Goal: Task Accomplishment & Management: Complete application form

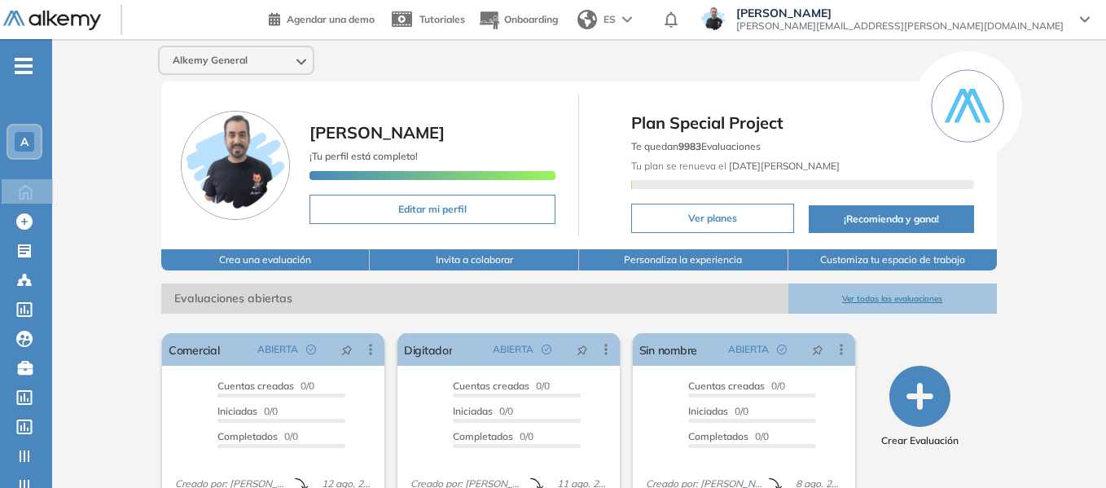
click at [32, 64] on icon "-" at bounding box center [24, 65] width 18 height 3
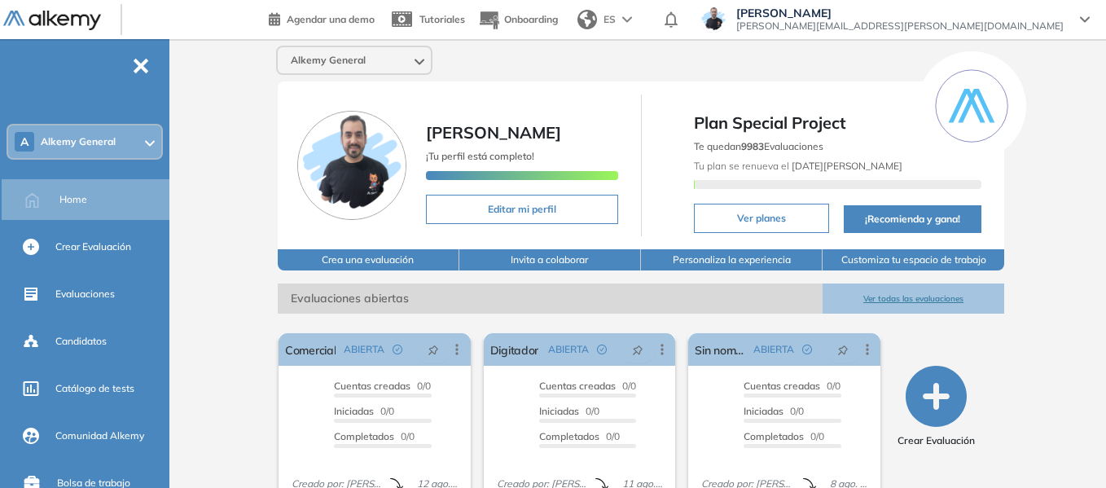
click at [87, 141] on span "Alkemy General" at bounding box center [78, 141] width 75 height 13
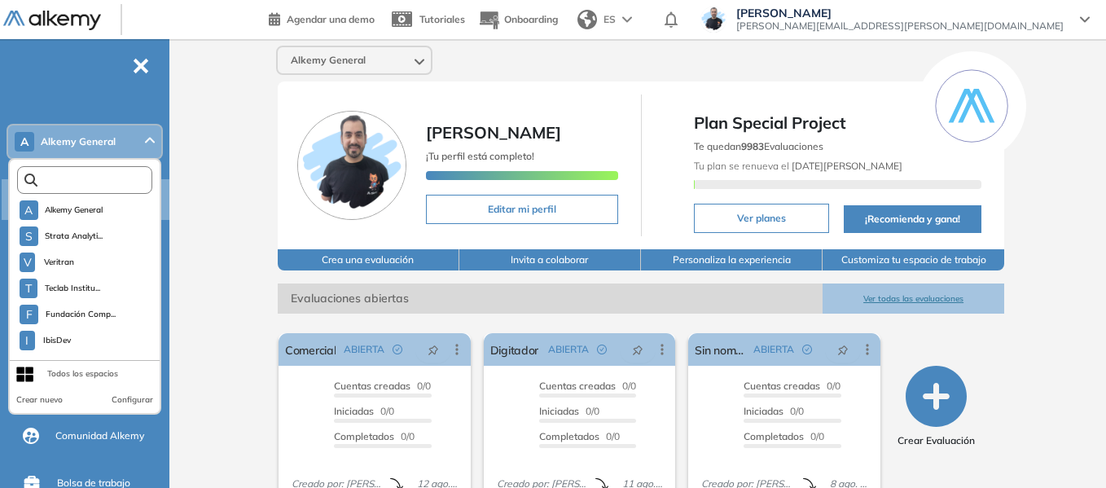
click at [85, 181] on input "text" at bounding box center [88, 180] width 102 height 12
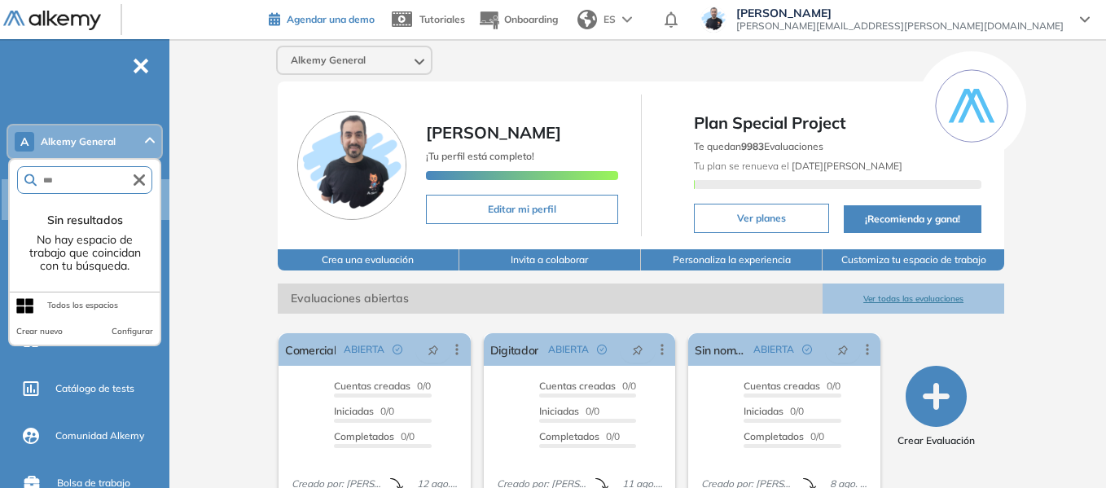
type input "***"
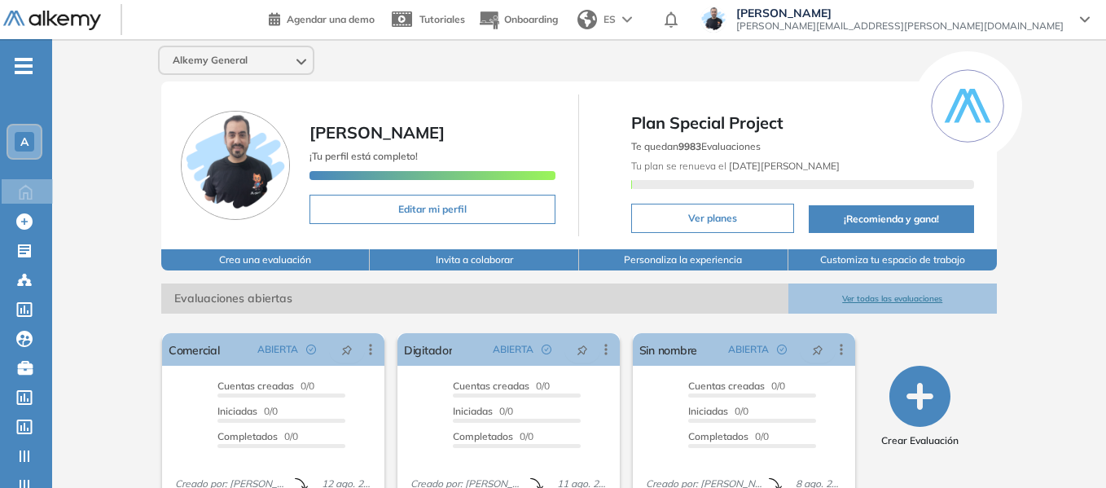
click at [29, 150] on div "A" at bounding box center [25, 142] width 20 height 20
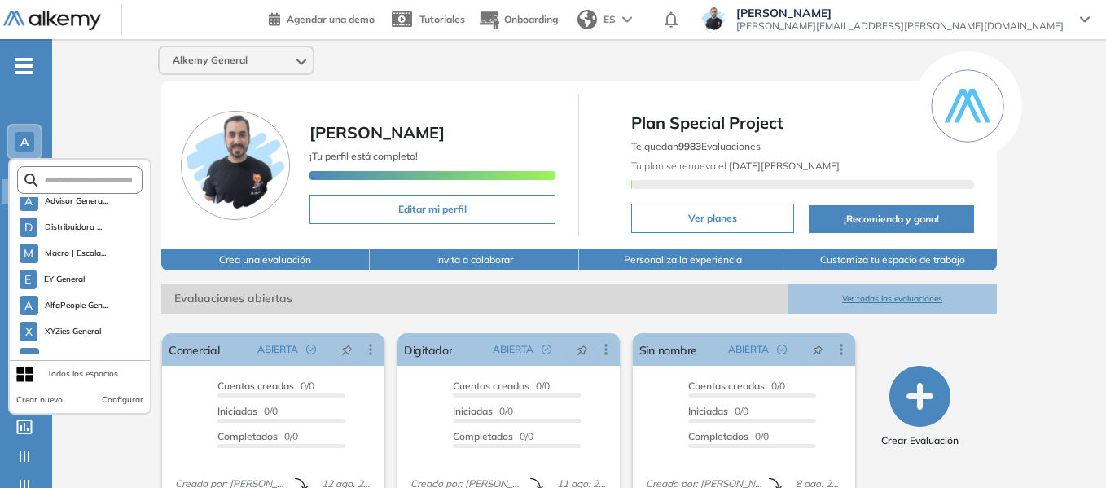
scroll to position [4253, 0]
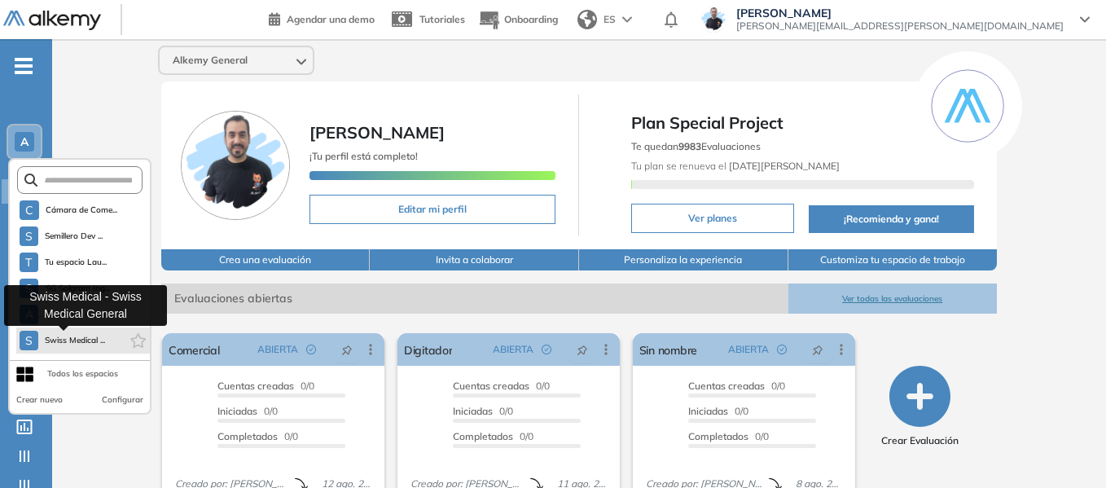
click at [80, 342] on span "Swiss Medical ..." at bounding box center [75, 340] width 61 height 13
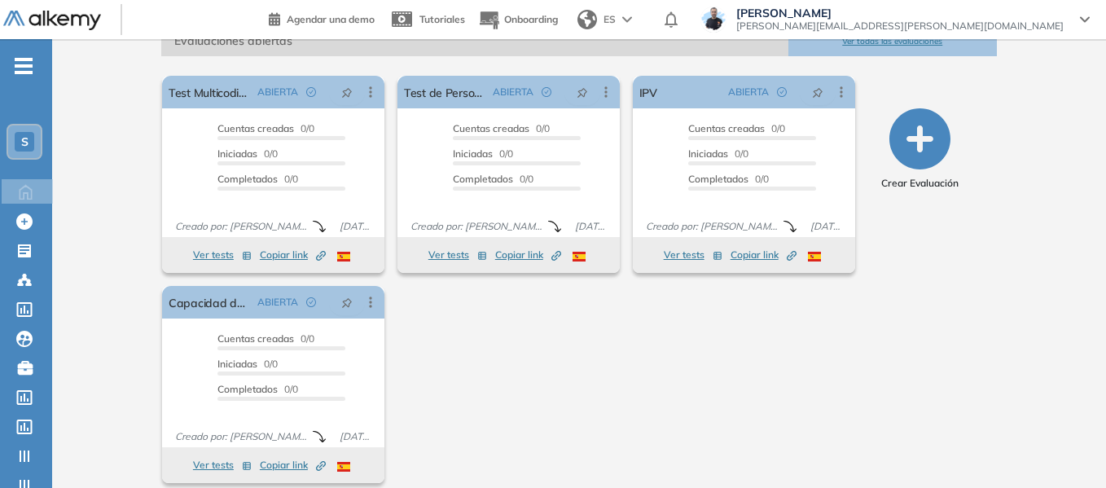
scroll to position [253, 0]
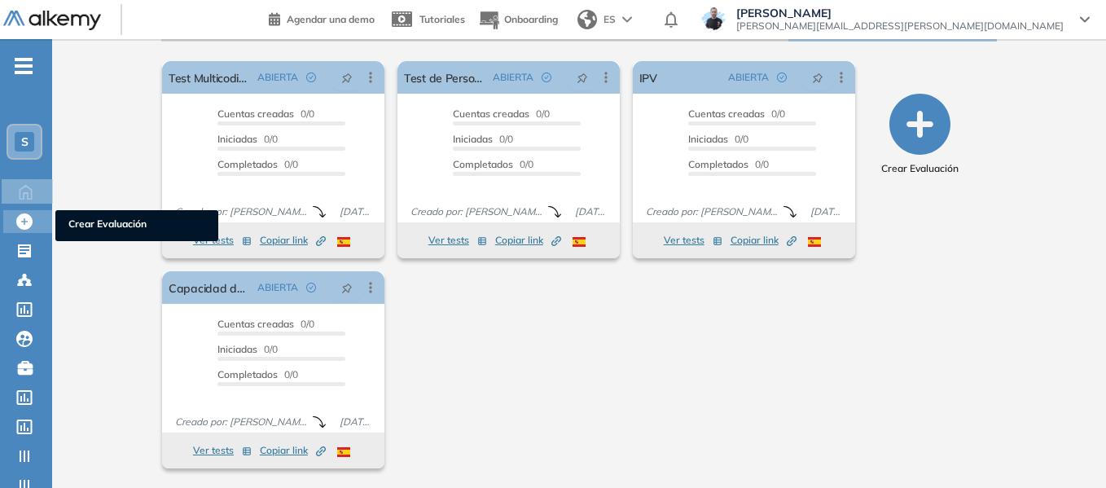
click at [102, 231] on span "Crear Evaluación" at bounding box center [136, 226] width 137 height 18
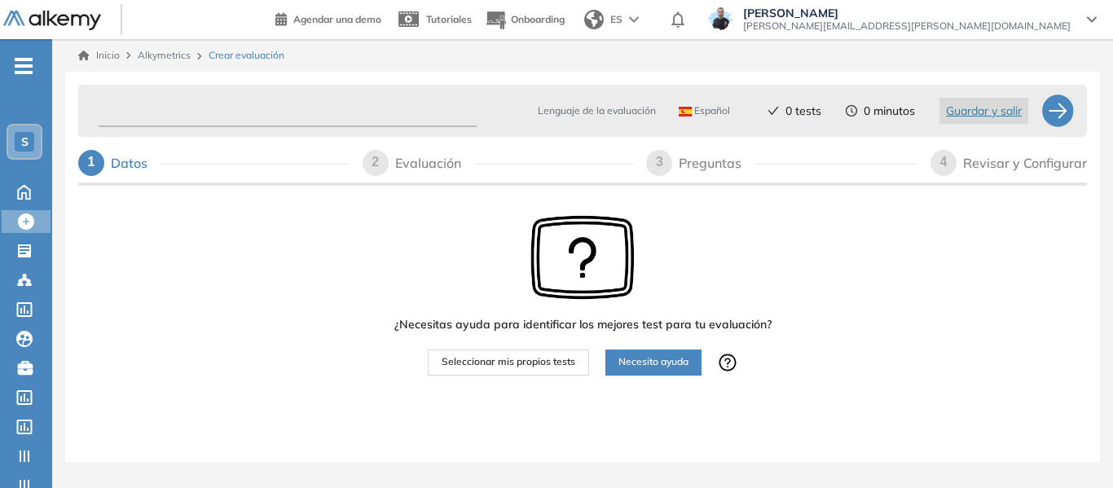
click at [253, 107] on input "text" at bounding box center [288, 111] width 380 height 32
type input "**********"
click at [521, 367] on span "Seleccionar mis propios tests" at bounding box center [509, 361] width 134 height 15
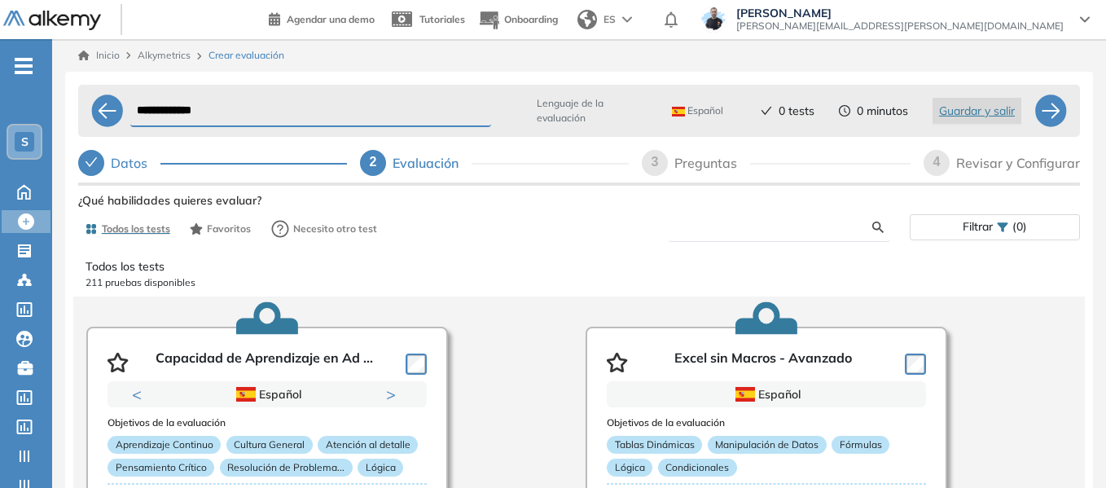
click at [762, 223] on input "text" at bounding box center [777, 227] width 191 height 15
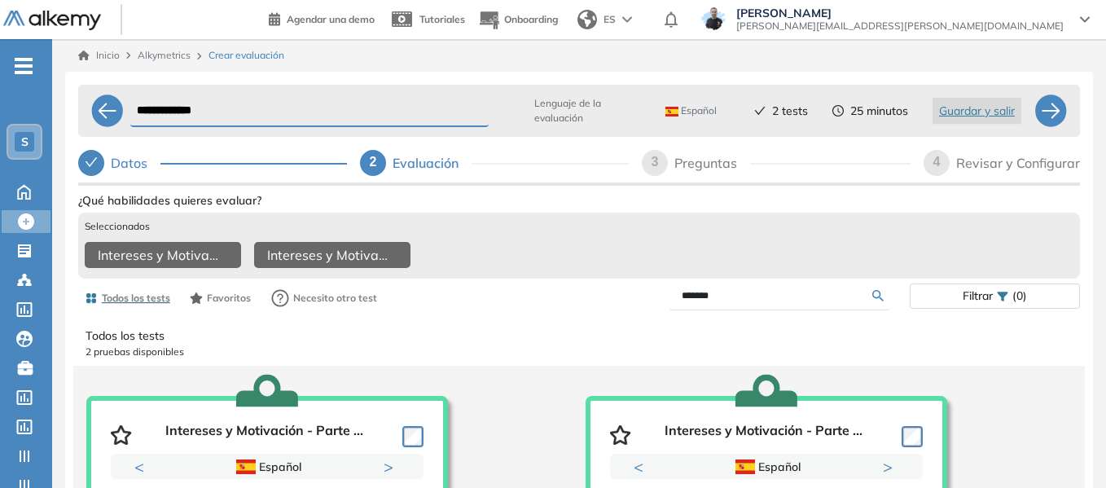
click at [770, 301] on input "*******" at bounding box center [777, 295] width 191 height 15
type input "*"
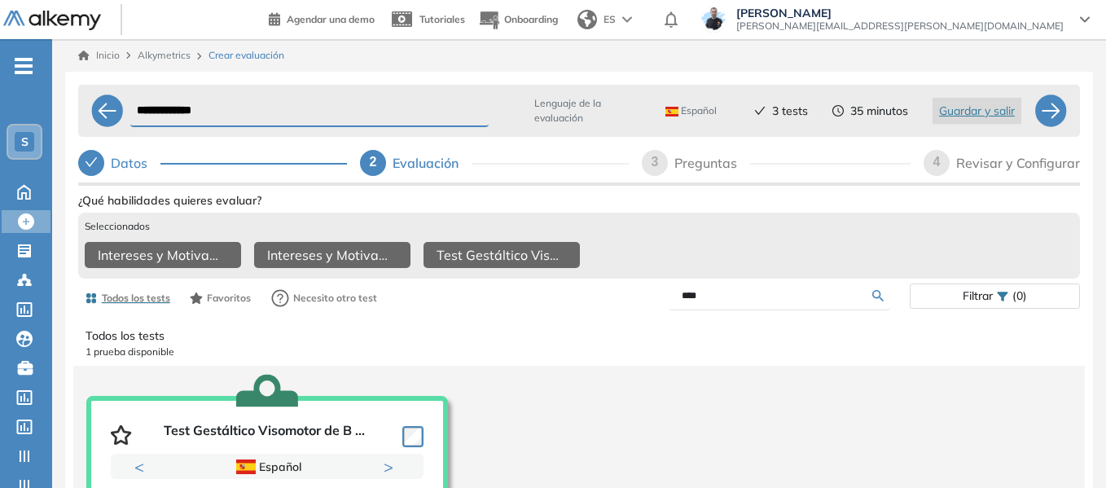
drag, startPoint x: 709, startPoint y: 305, endPoint x: 641, endPoint y: 296, distance: 68.3
click at [641, 296] on div "****" at bounding box center [744, 296] width 331 height 29
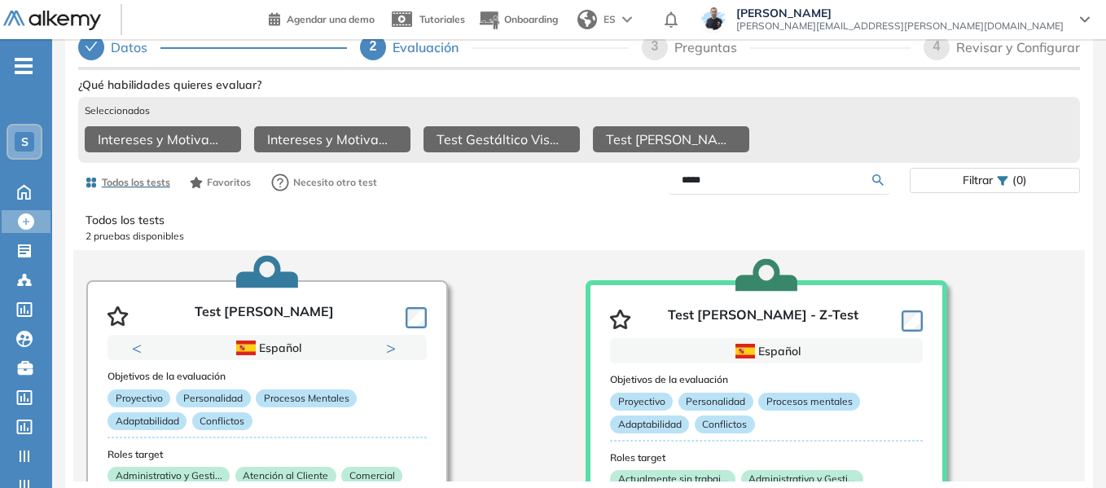
click at [730, 181] on input "*****" at bounding box center [777, 180] width 191 height 15
type input "*"
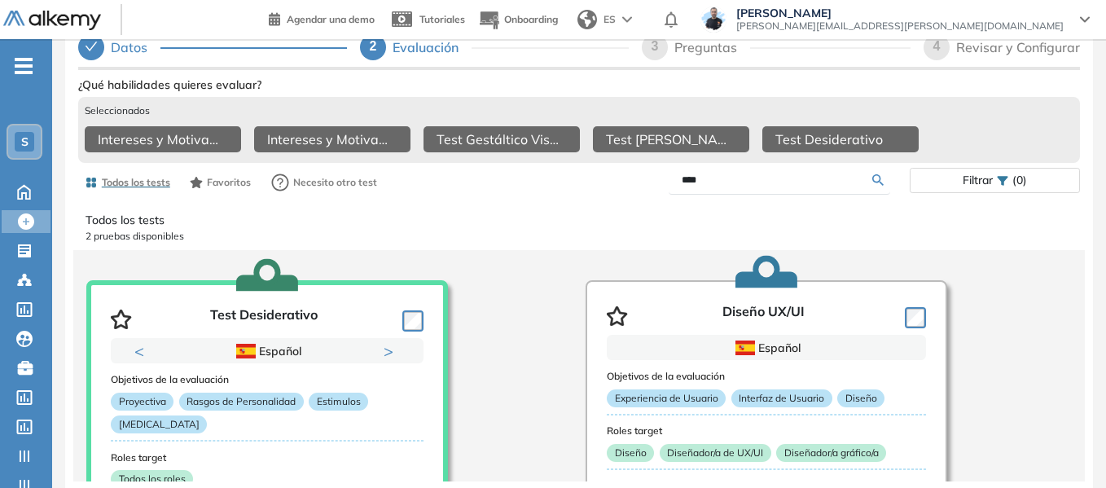
click at [720, 173] on input "****" at bounding box center [777, 180] width 191 height 15
type input "*"
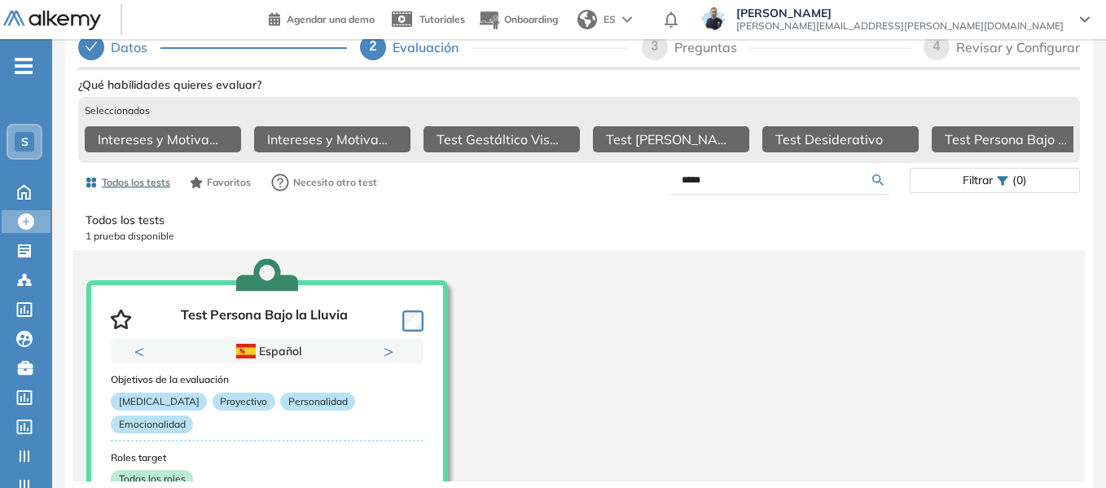
click at [747, 184] on input "*****" at bounding box center [777, 180] width 191 height 15
type input "*"
type input "**********"
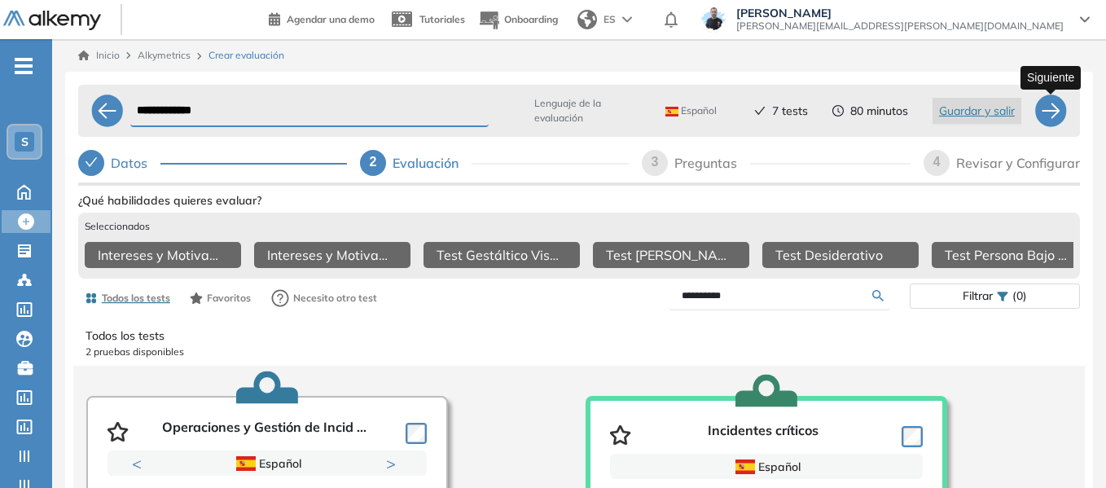
click at [1055, 108] on div at bounding box center [1051, 110] width 33 height 33
select select "*****"
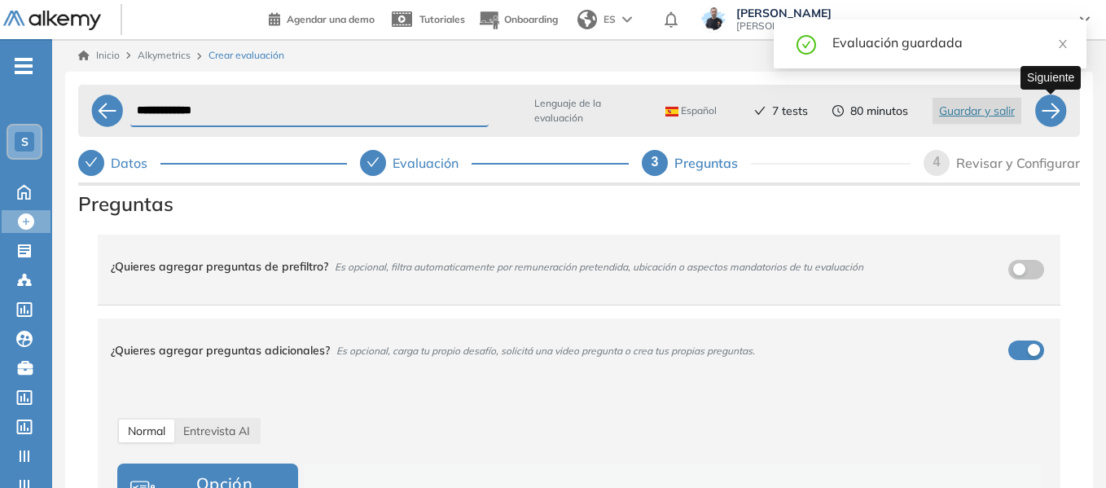
click at [1048, 103] on div at bounding box center [1051, 110] width 33 height 33
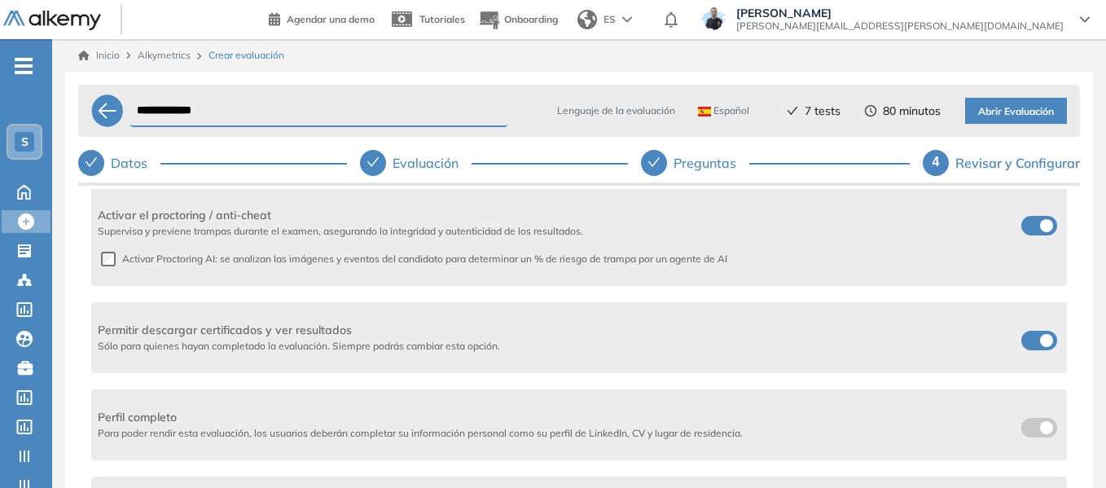
scroll to position [977, 0]
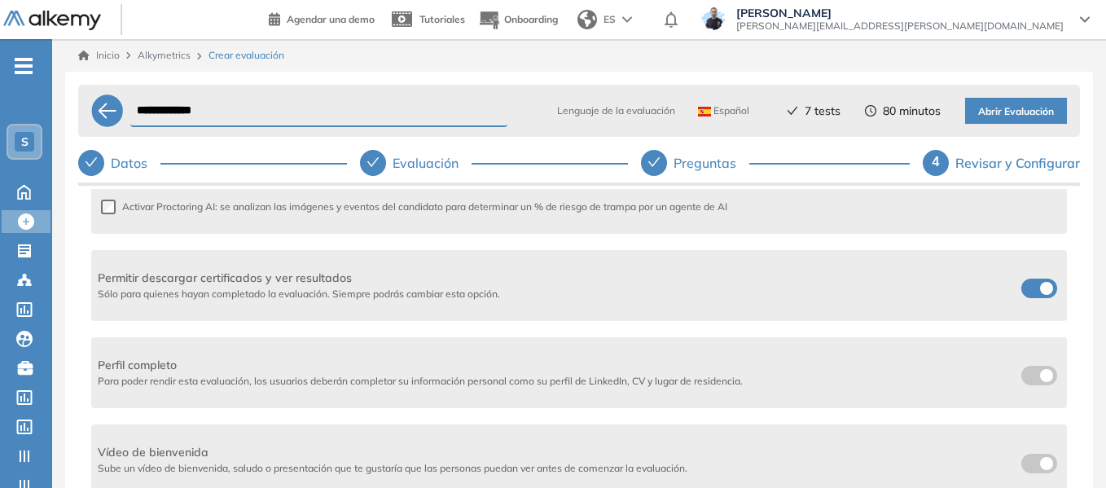
click at [1030, 290] on label at bounding box center [1039, 289] width 36 height 20
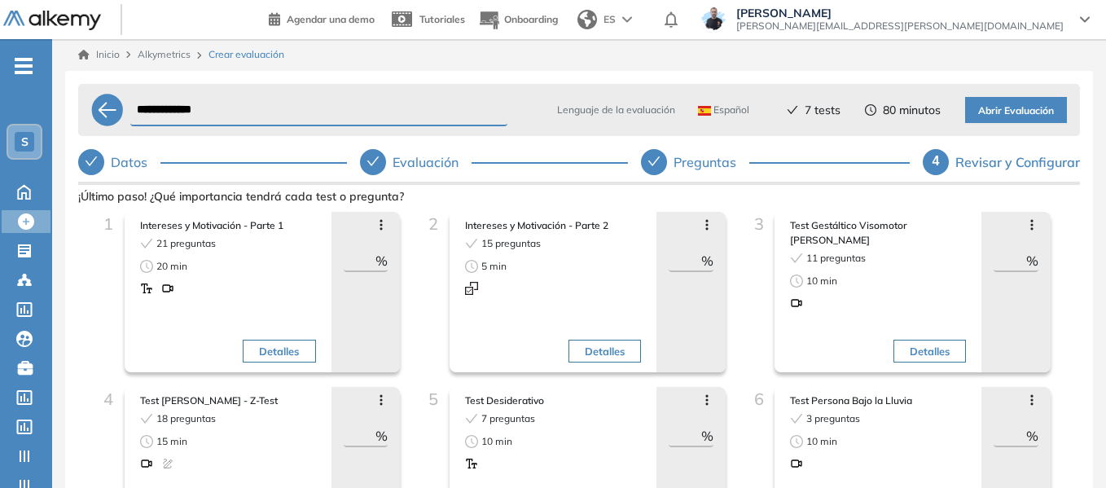
scroll to position [0, 0]
click at [1026, 112] on span "Abrir Evaluación" at bounding box center [1016, 111] width 76 height 15
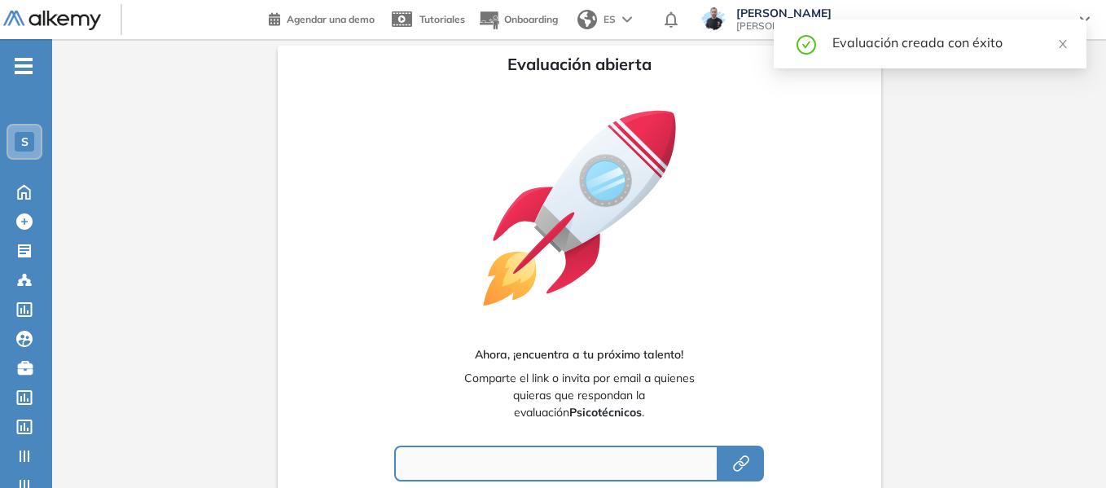
type input "**********"
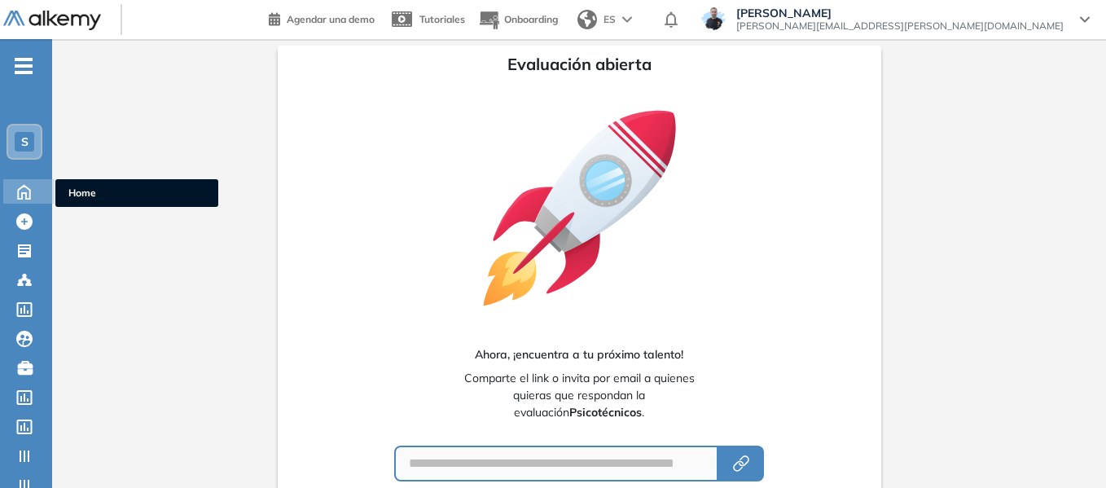
click at [102, 196] on span "Home" at bounding box center [136, 193] width 137 height 15
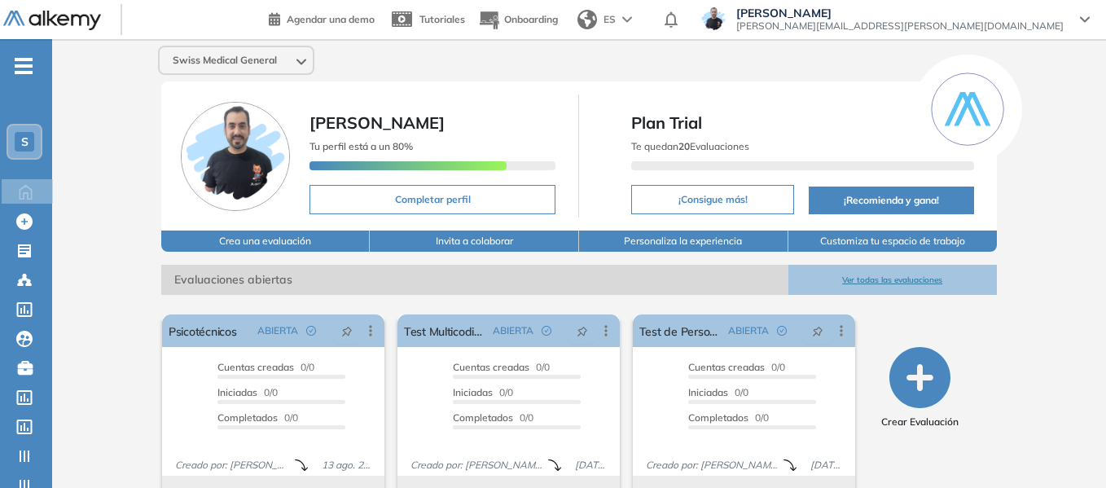
click at [15, 58] on span "-" at bounding box center [24, 64] width 18 height 13
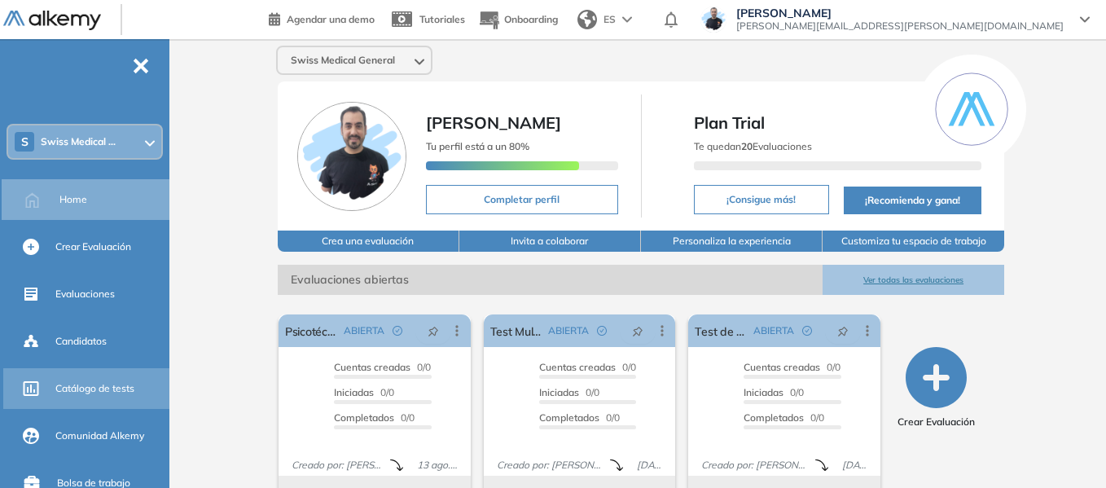
click at [112, 384] on span "Catálogo de tests" at bounding box center [94, 388] width 79 height 15
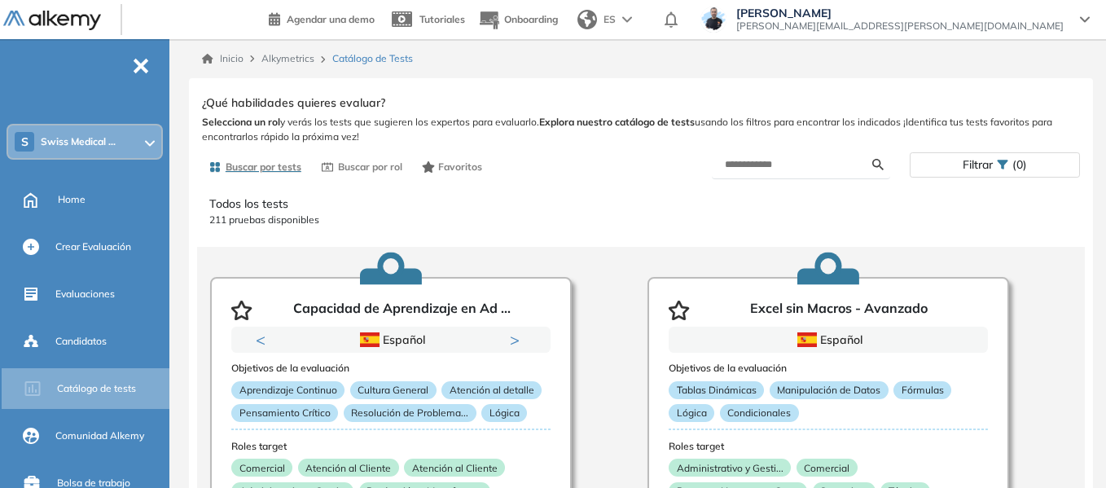
drag, startPoint x: 970, startPoint y: 187, endPoint x: 967, endPoint y: 160, distance: 27.1
click at [970, 187] on div "Todos los tests 211 pruebas disponibles Capacidad de Aprendizaje en Ad ... Prev…" at bounding box center [641, 345] width 903 height 327
click at [967, 160] on span "Filtrar" at bounding box center [978, 165] width 30 height 24
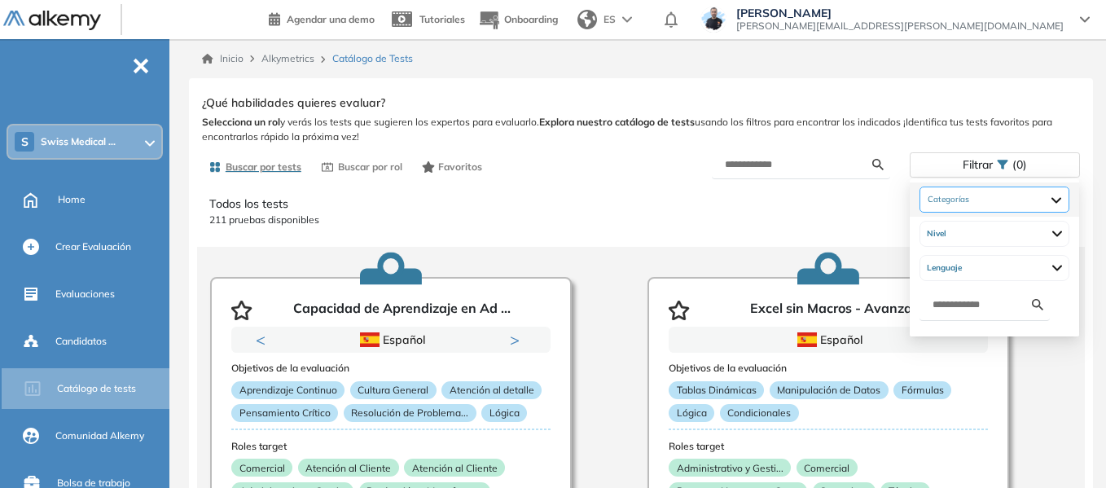
click at [998, 188] on div at bounding box center [995, 200] width 150 height 26
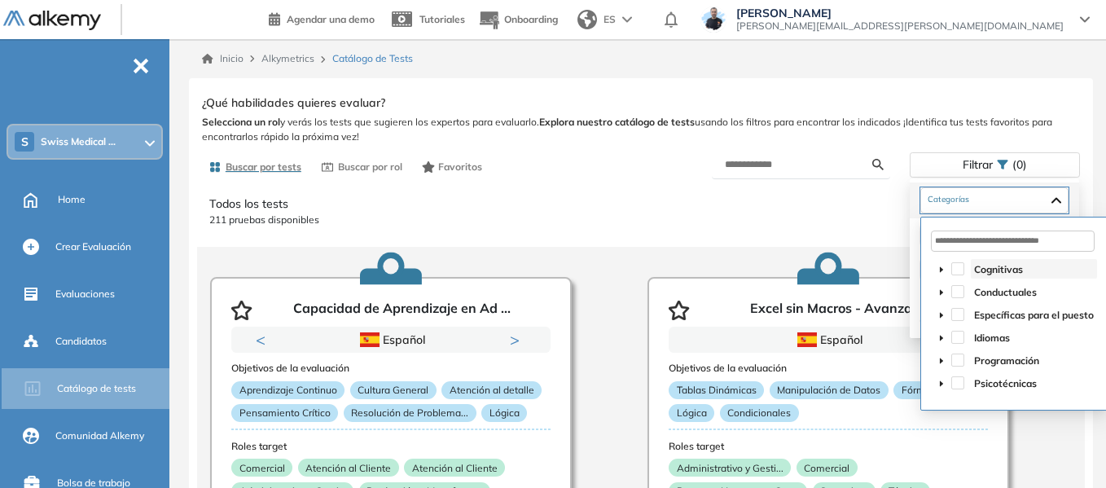
click at [991, 271] on span "Cognitivas" at bounding box center [998, 269] width 49 height 12
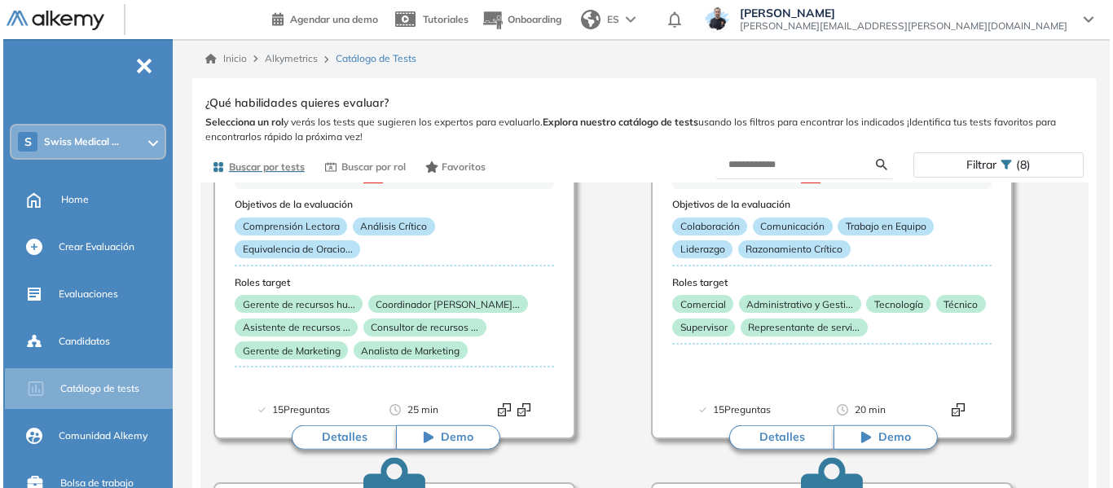
scroll to position [2036, 0]
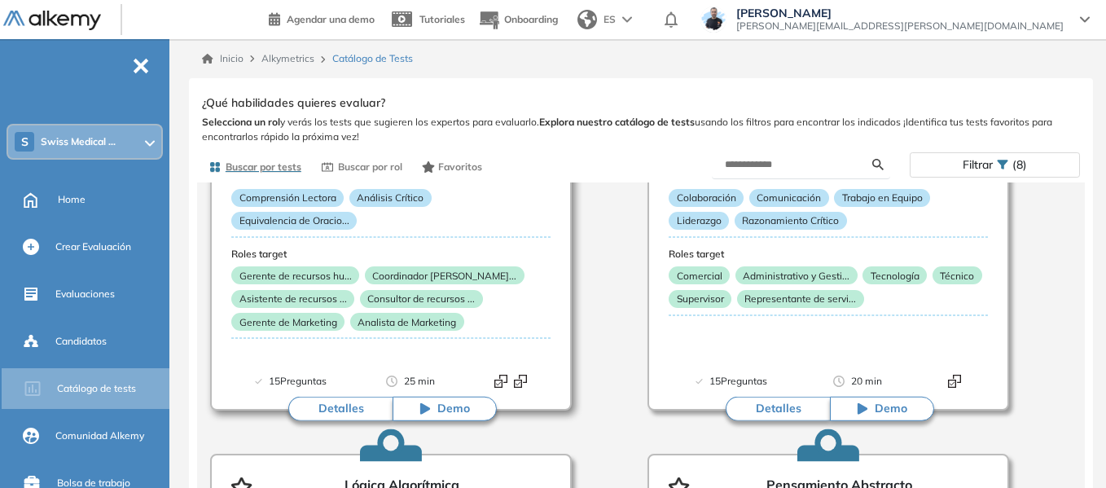
click at [350, 408] on button "Detalles" at bounding box center [340, 409] width 104 height 24
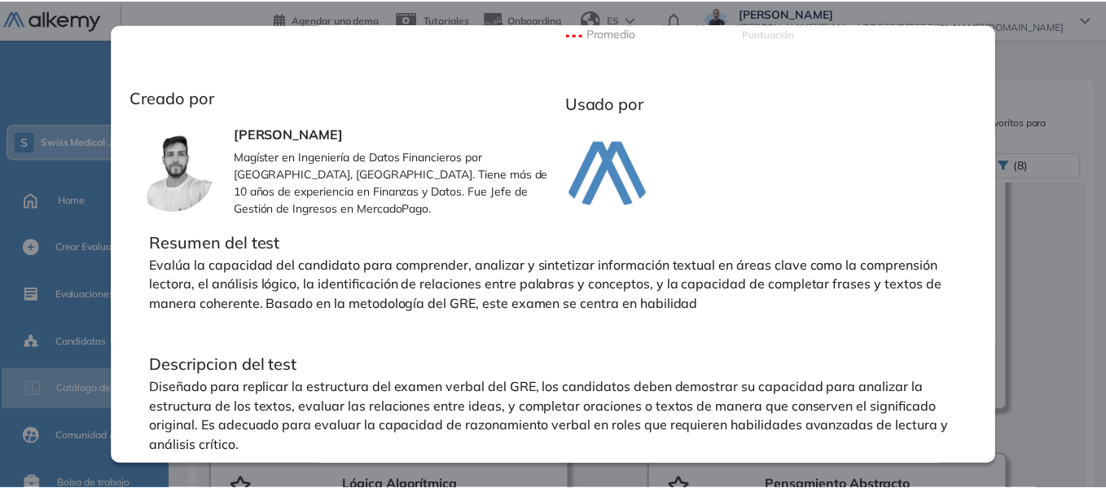
scroll to position [521, 0]
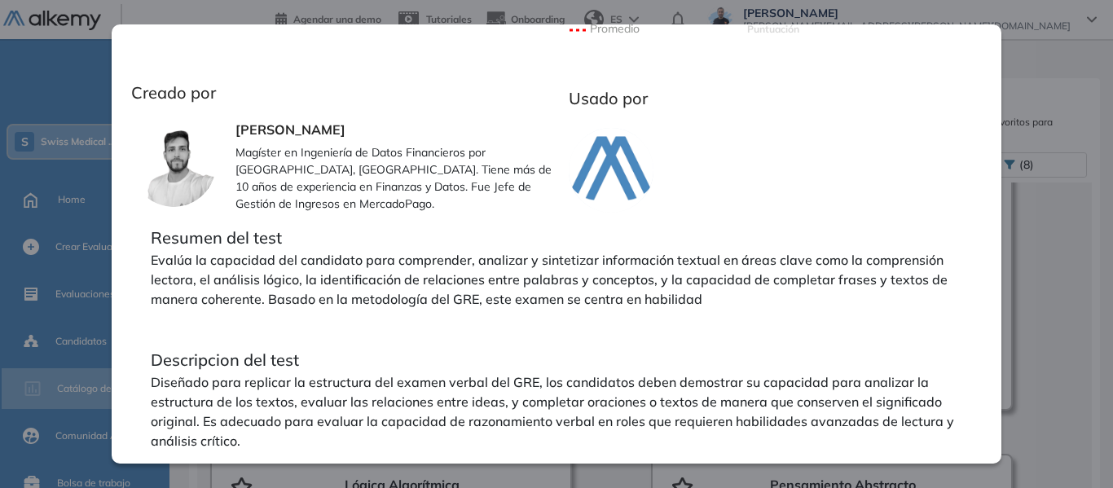
click at [1060, 245] on div "Razonamiento Verbal Integrador Ver preguntas de muestra Demo Experiencia Nuevo …" at bounding box center [644, 300] width 885 height 418
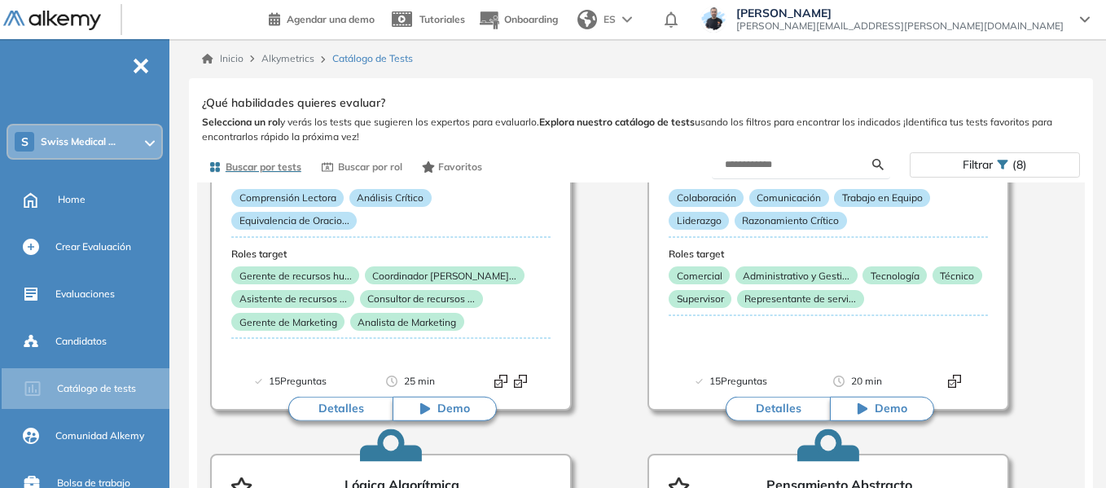
scroll to position [48, 0]
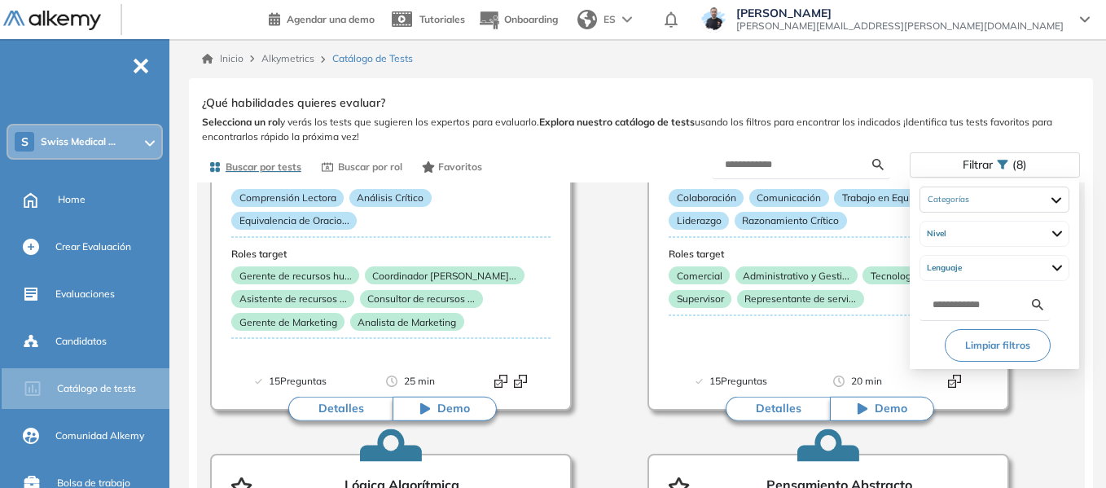
click at [951, 167] on div "Filtrar (8)" at bounding box center [995, 165] width 169 height 24
click at [1010, 351] on button "Limpiar filtros" at bounding box center [998, 345] width 106 height 33
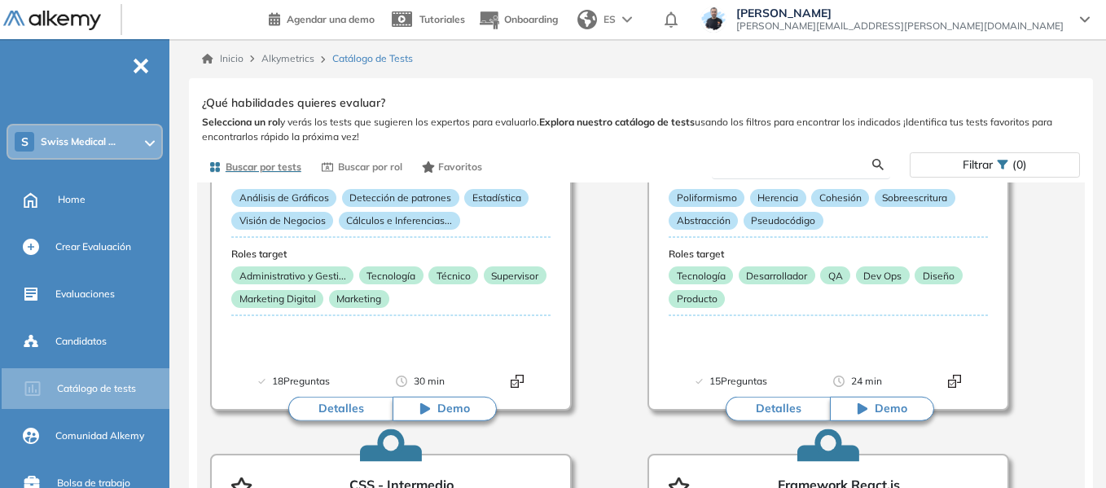
click at [788, 164] on input "text" at bounding box center [798, 164] width 147 height 15
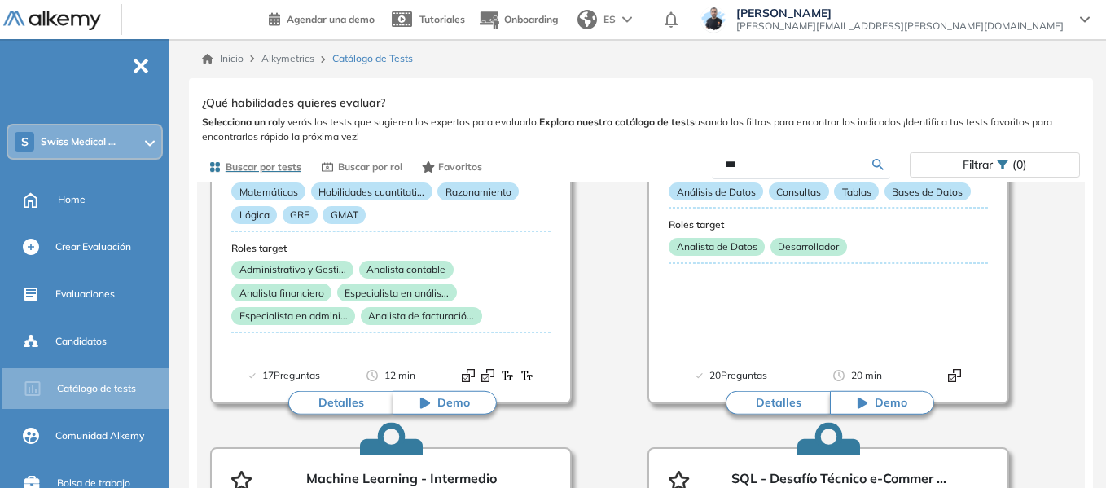
scroll to position [815, 0]
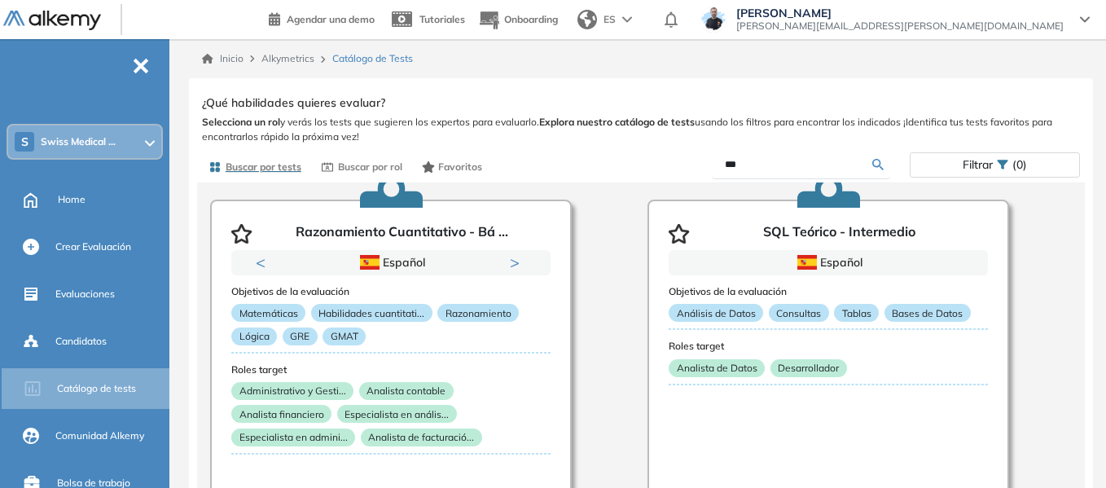
click at [769, 160] on input "***" at bounding box center [798, 164] width 147 height 15
type input "*"
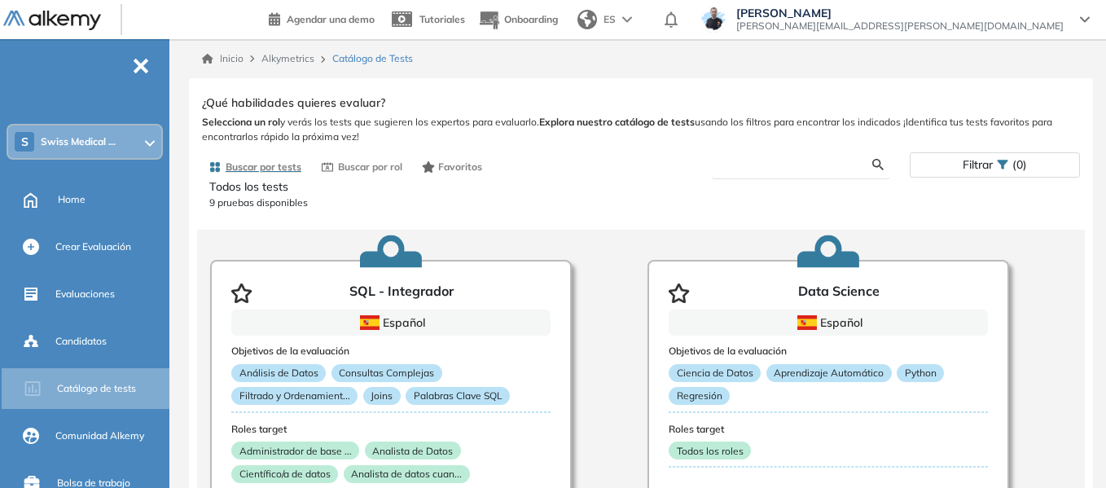
scroll to position [0, 0]
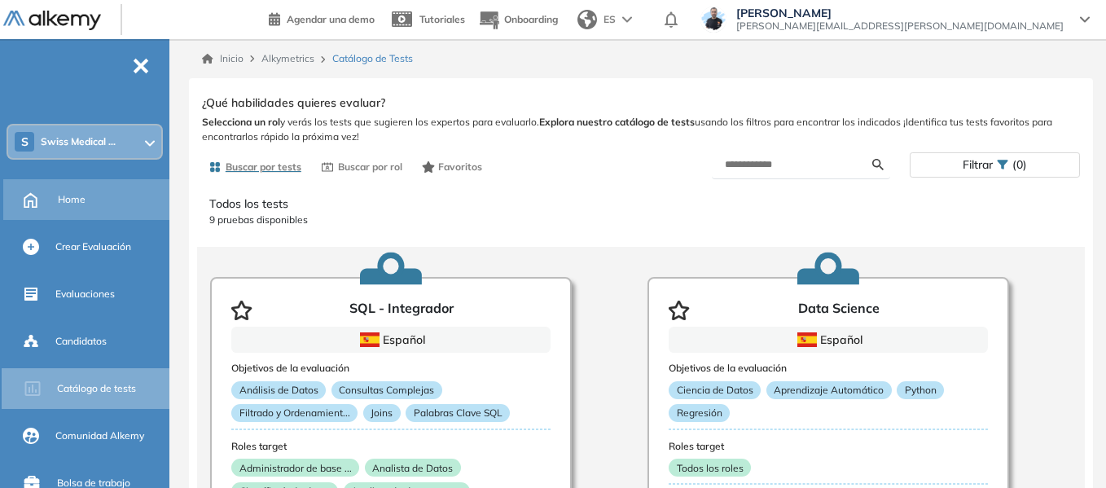
click at [83, 194] on div "General Training Alkemy Perfil Todos los espacios S Swiss Medical ... Home Alky…" at bounding box center [553, 258] width 1106 height 516
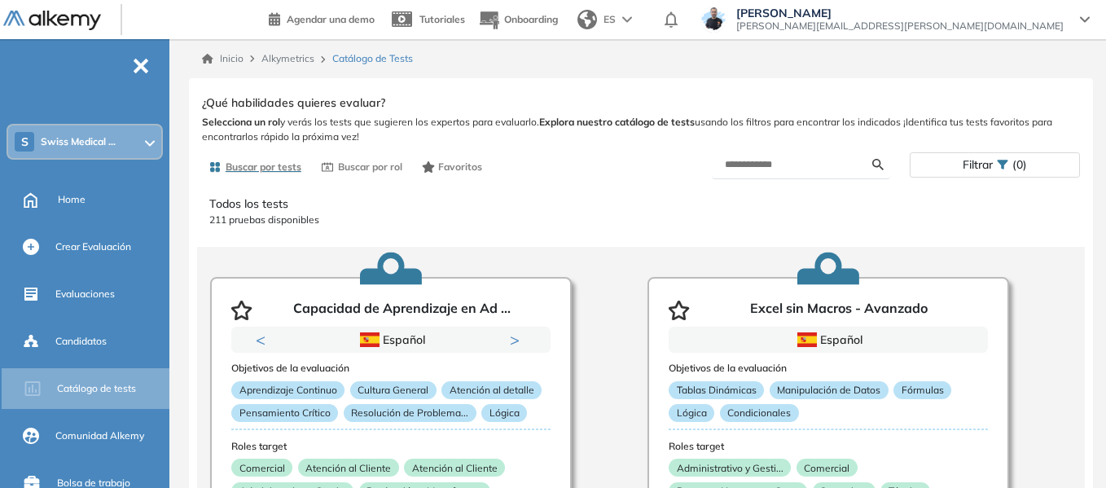
click at [92, 145] on span "Swiss Medical ..." at bounding box center [78, 141] width 75 height 13
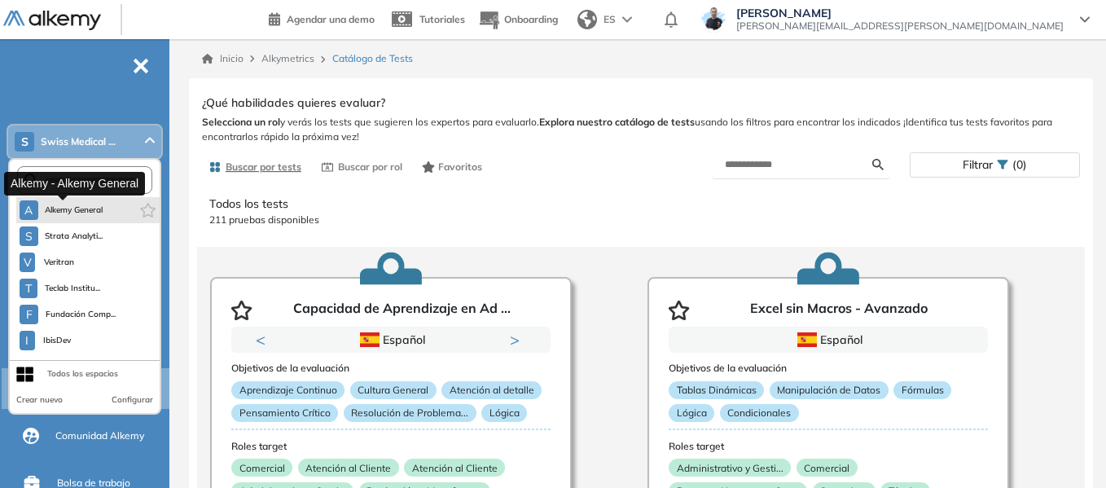
click at [82, 205] on span "Alkemy General" at bounding box center [74, 210] width 59 height 13
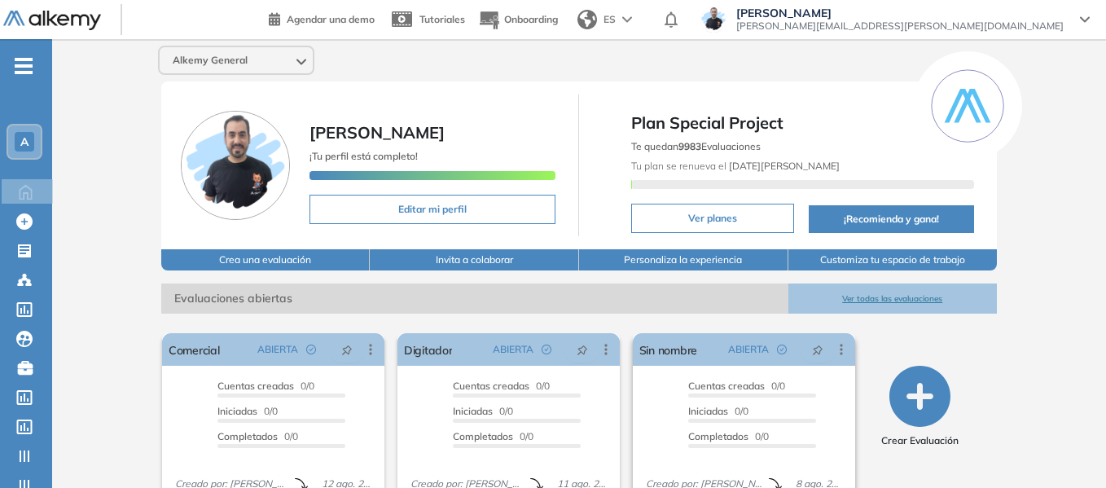
click at [755, 411] on div "Iniciadas 0/0" at bounding box center [752, 413] width 128 height 19
click at [23, 56] on div "-" at bounding box center [24, 52] width 49 height 13
click at [25, 59] on span "-" at bounding box center [24, 64] width 18 height 13
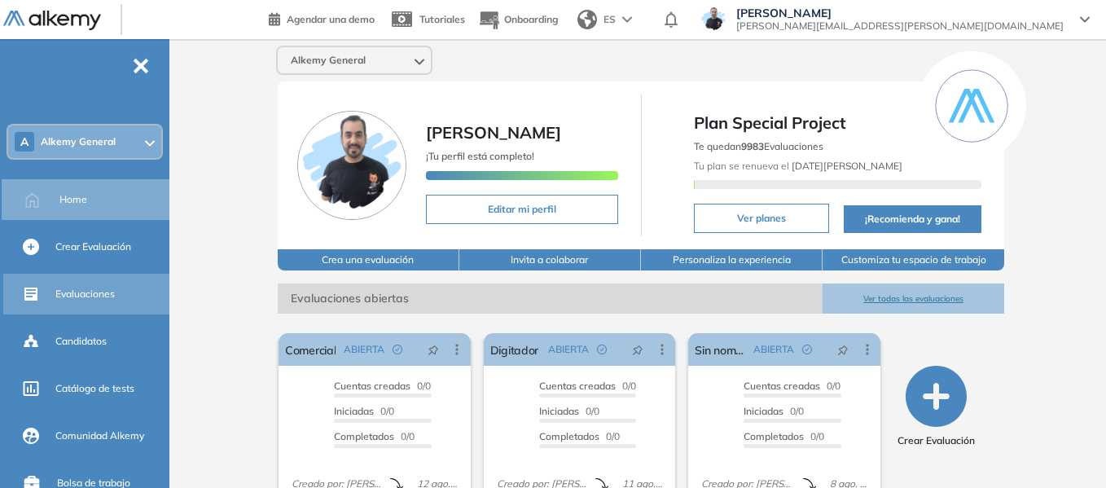
click at [86, 290] on span "Evaluaciones" at bounding box center [84, 294] width 59 height 15
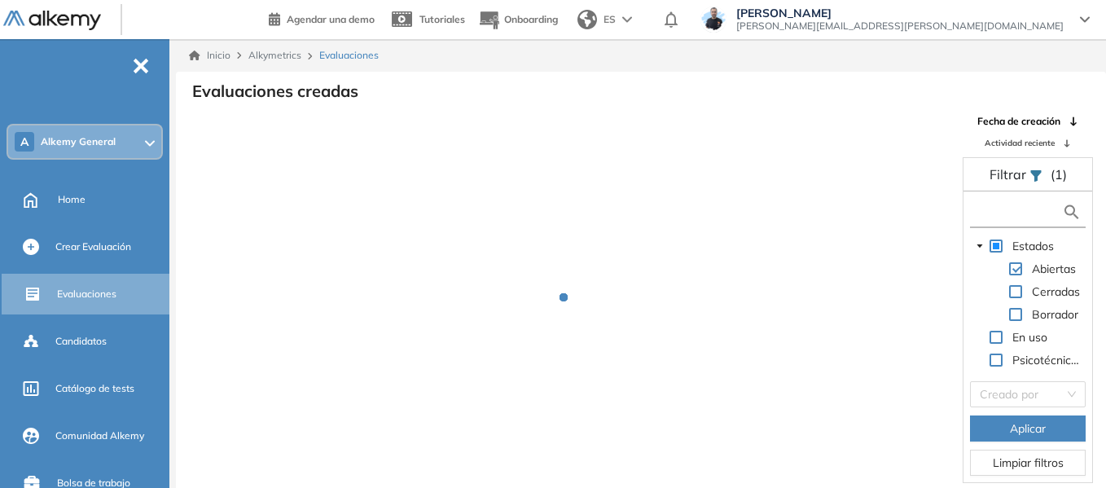
click at [1005, 217] on input "text" at bounding box center [1018, 212] width 88 height 17
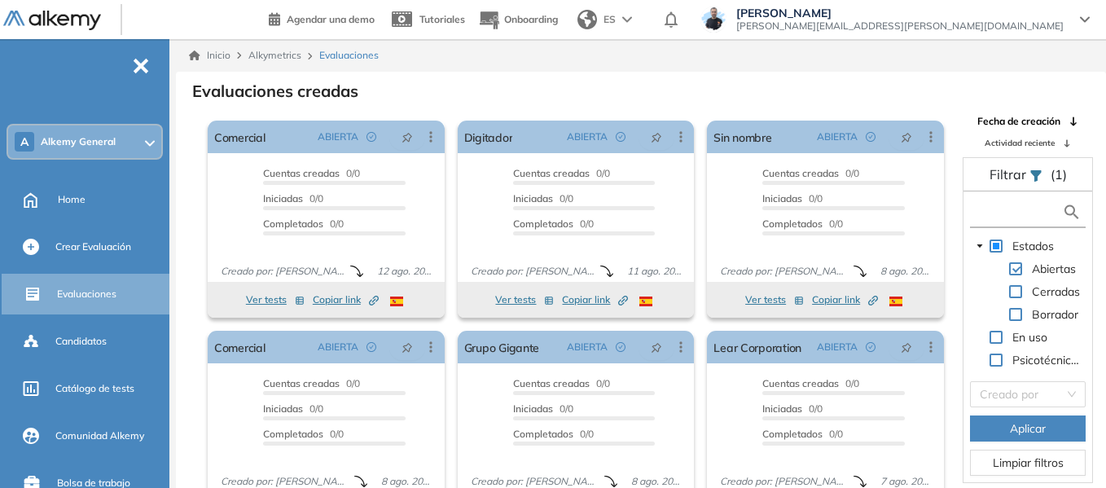
click at [1030, 215] on input "text" at bounding box center [1018, 212] width 88 height 17
type input "****"
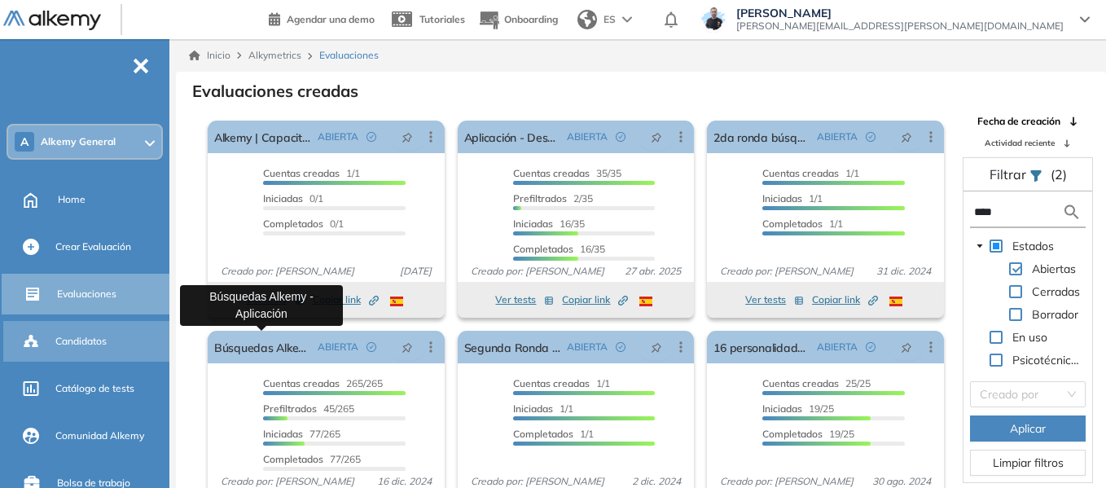
drag, startPoint x: 278, startPoint y: 351, endPoint x: 56, endPoint y: 346, distance: 221.6
click at [278, 351] on link "Búsquedas Alkemy - Aplicación" at bounding box center [262, 347] width 97 height 33
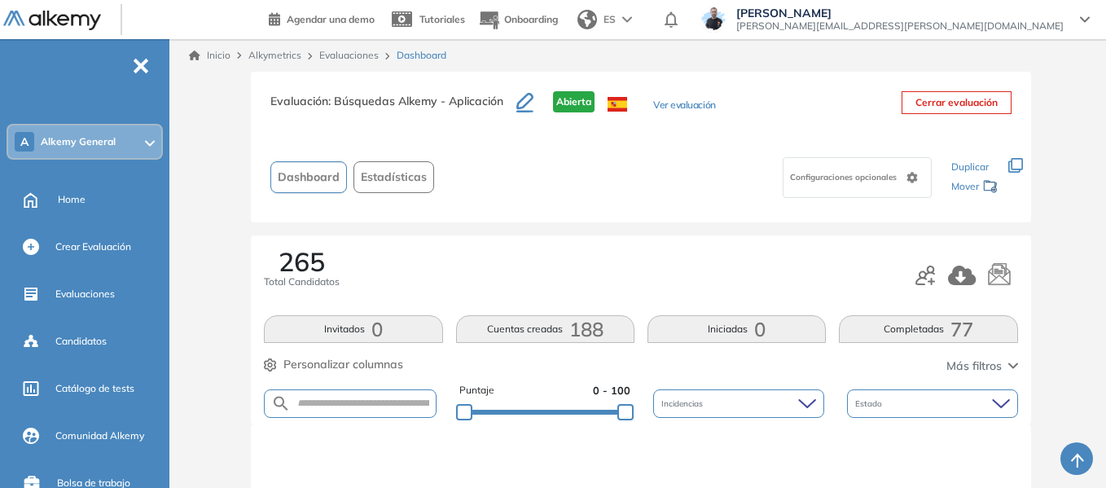
scroll to position [244, 0]
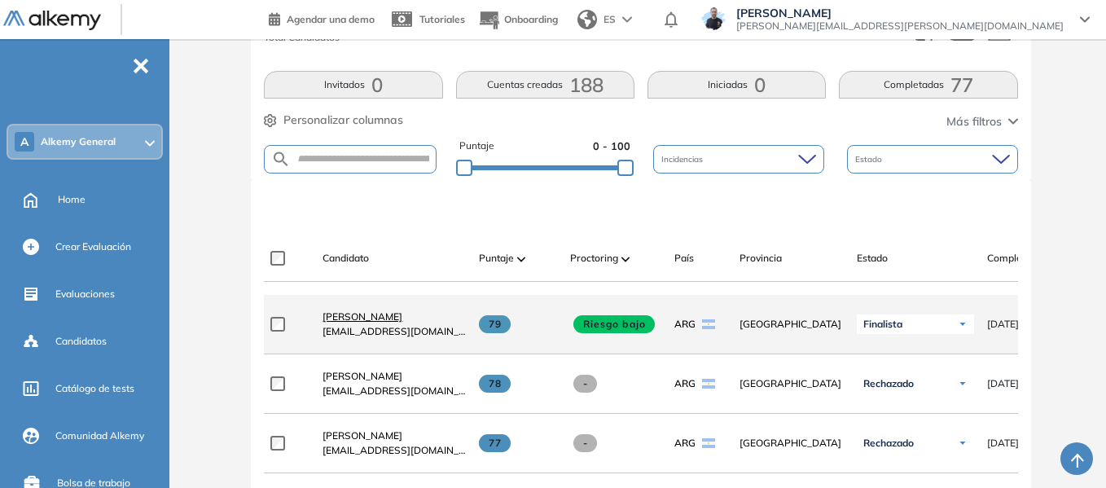
click at [373, 323] on span "[PERSON_NAME]" at bounding box center [363, 316] width 80 height 12
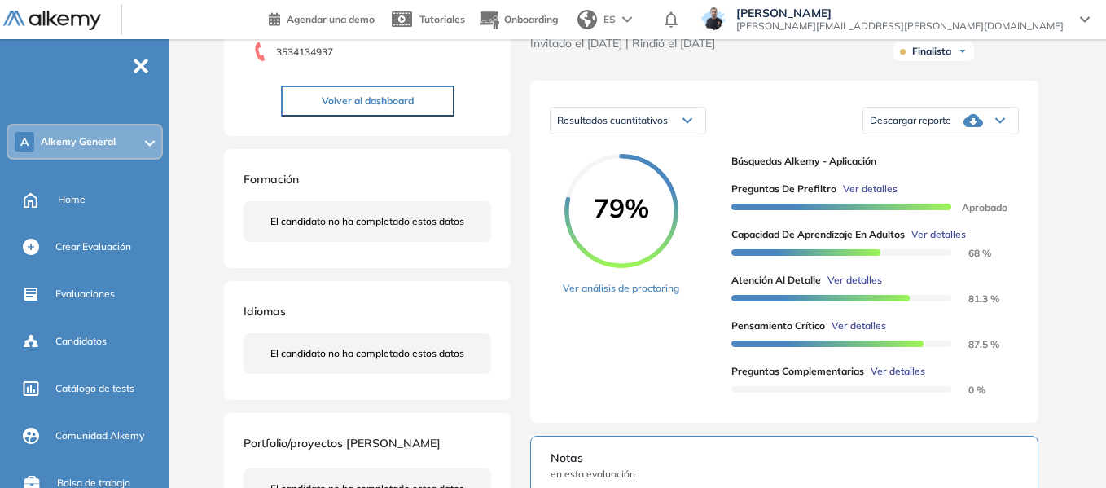
scroll to position [244, 0]
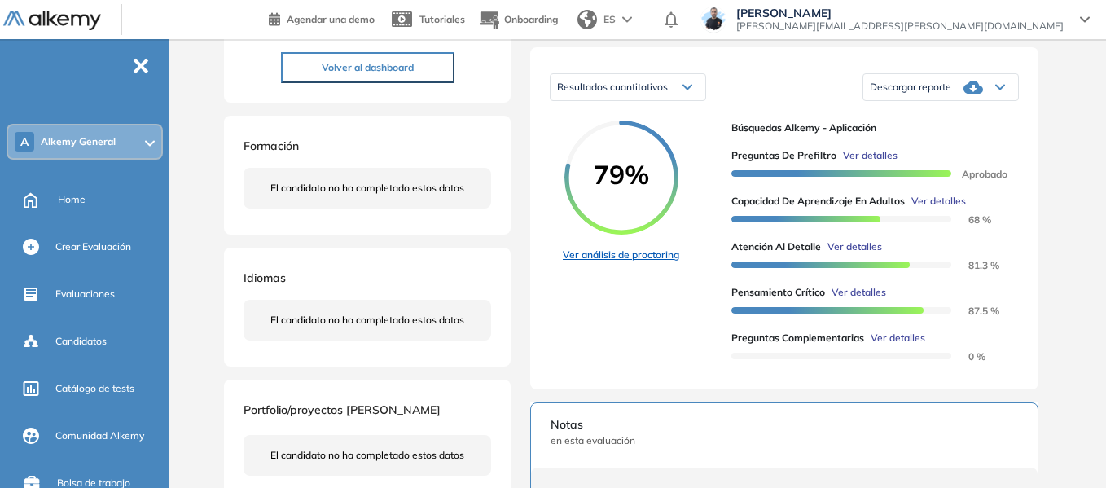
click at [592, 262] on link "Ver análisis de proctoring" at bounding box center [621, 255] width 116 height 15
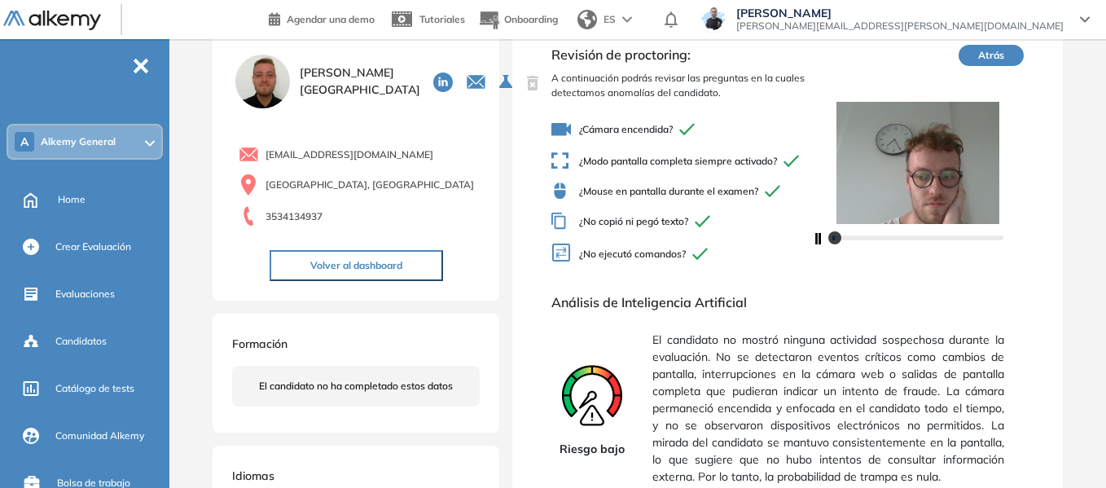
scroll to position [81, 0]
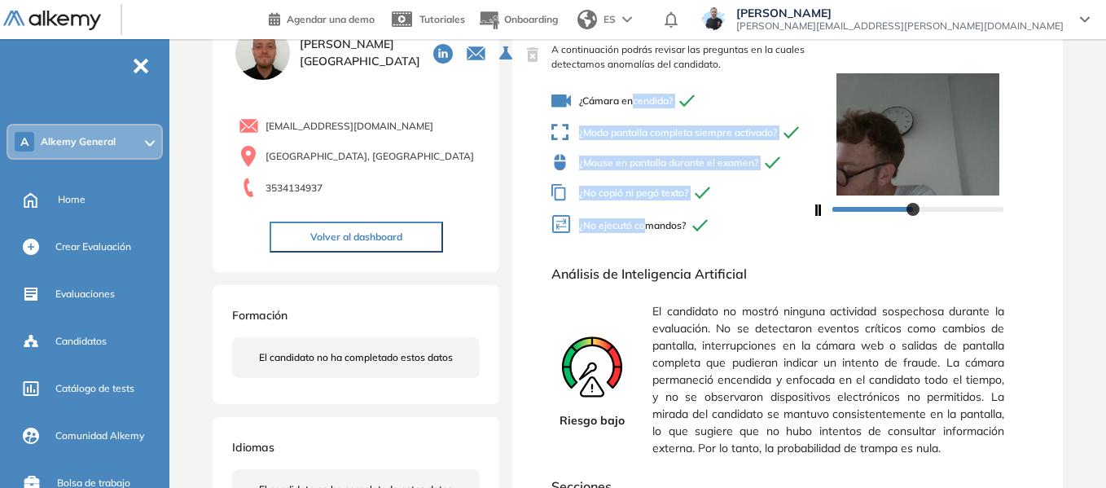
drag, startPoint x: 636, startPoint y: 97, endPoint x: 646, endPoint y: 237, distance: 140.4
click at [646, 237] on div "¿Cámara encendida? ¿Modo pantalla completa siempre activado? ¿Mouse en pantalla…" at bounding box center [681, 165] width 261 height 160
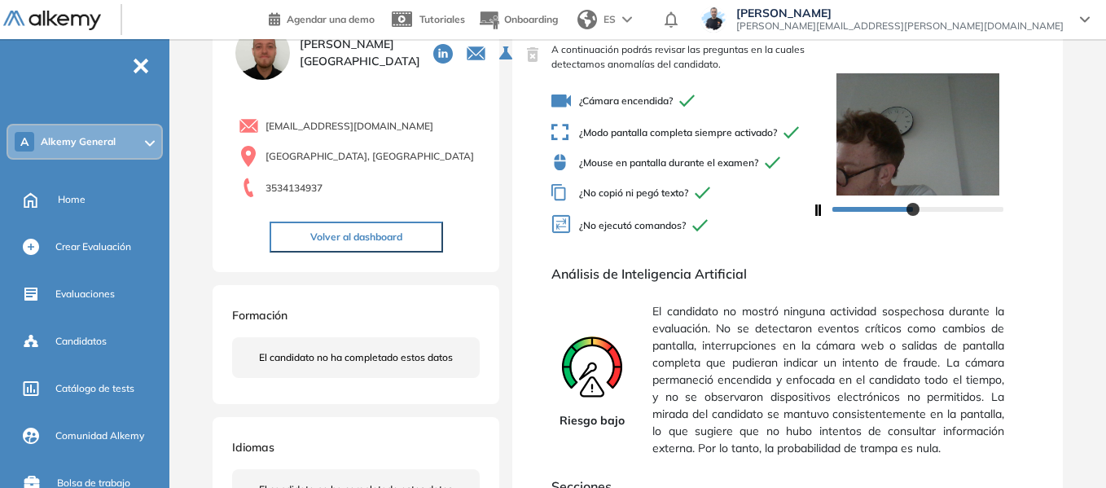
click at [740, 227] on span "¿No ejecutó comandos?" at bounding box center [681, 226] width 261 height 24
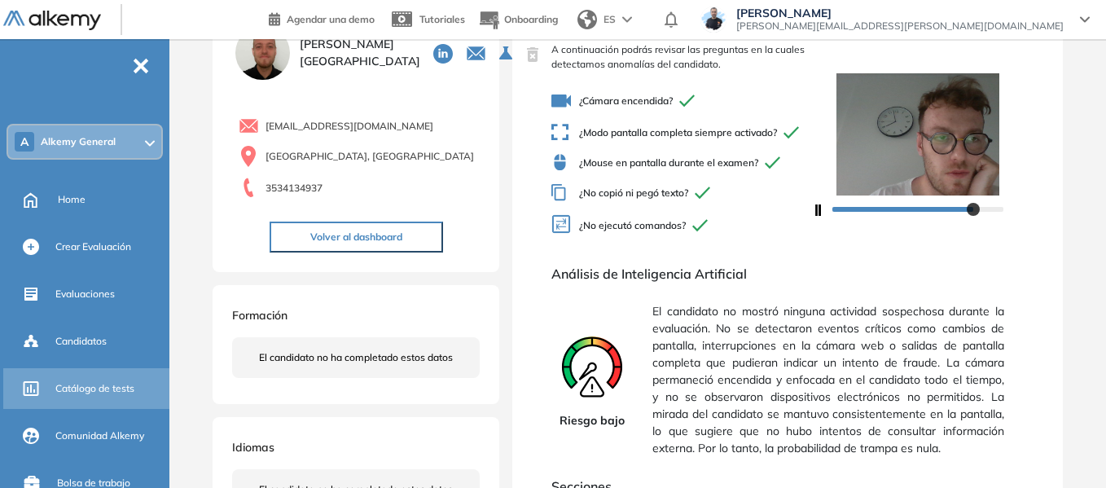
click at [99, 390] on span "Catálogo de tests" at bounding box center [94, 388] width 79 height 15
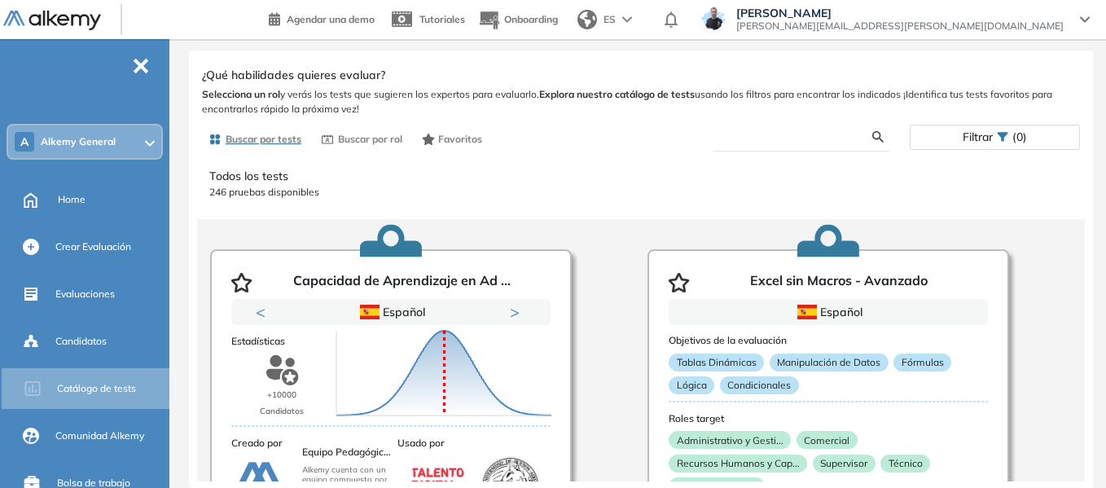
click at [757, 141] on input "text" at bounding box center [798, 137] width 147 height 15
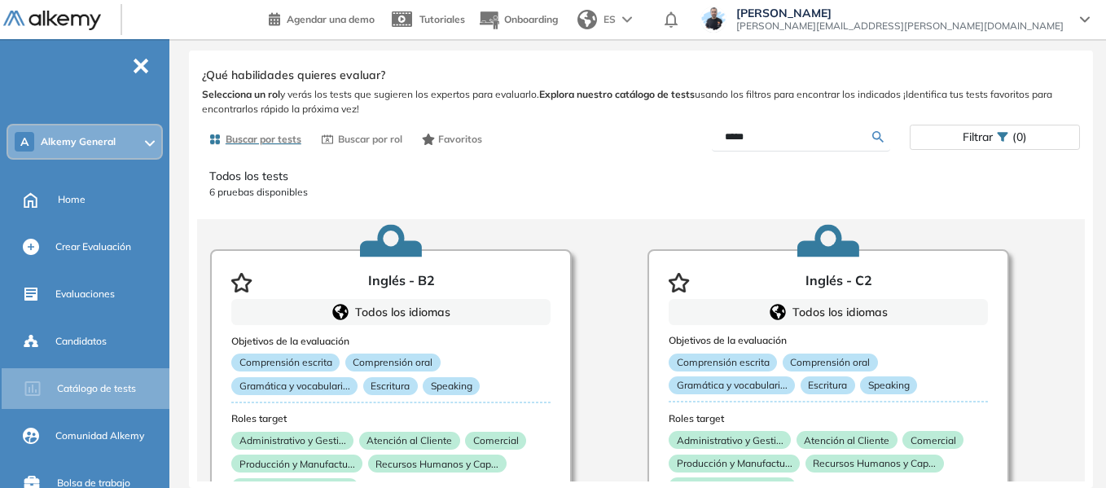
scroll to position [81, 0]
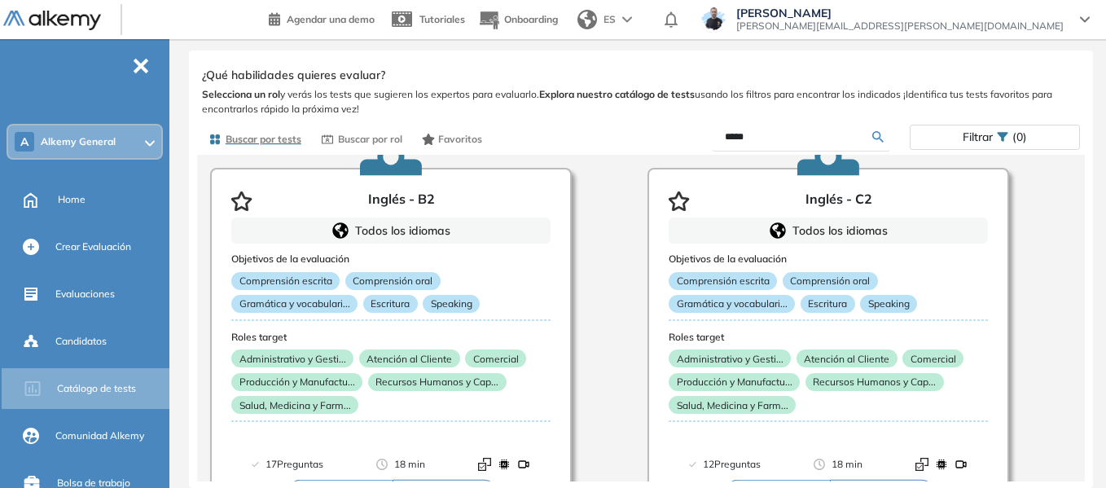
click at [773, 135] on input "*****" at bounding box center [798, 137] width 147 height 15
type input "*"
type input "***"
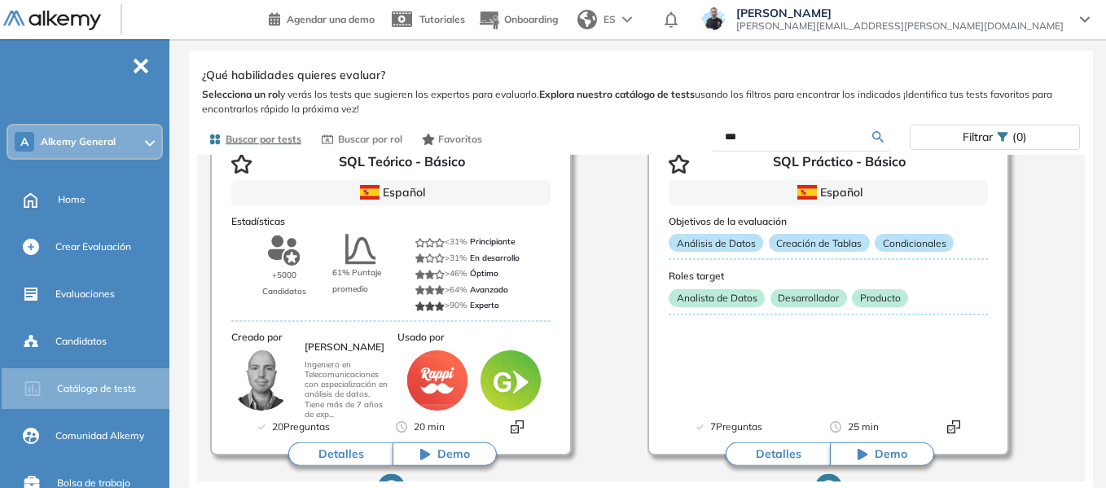
scroll to position [896, 0]
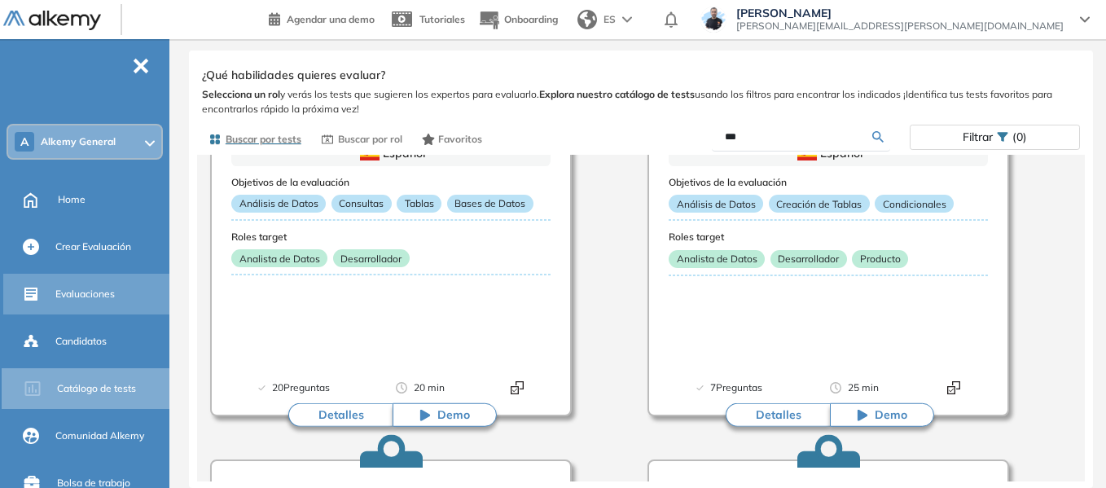
click at [98, 291] on span "Evaluaciones" at bounding box center [84, 294] width 59 height 15
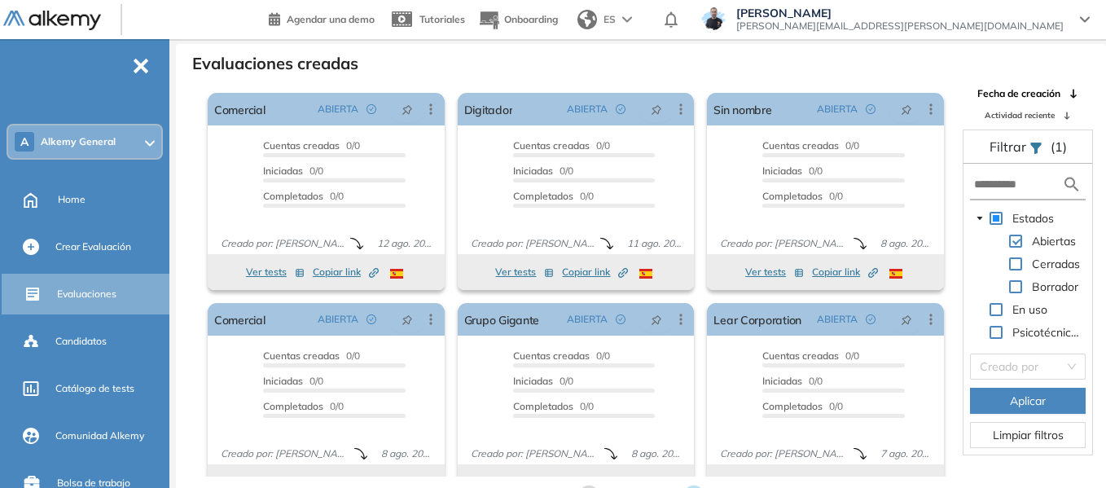
click at [118, 145] on div "A Alkemy General" at bounding box center [84, 141] width 153 height 33
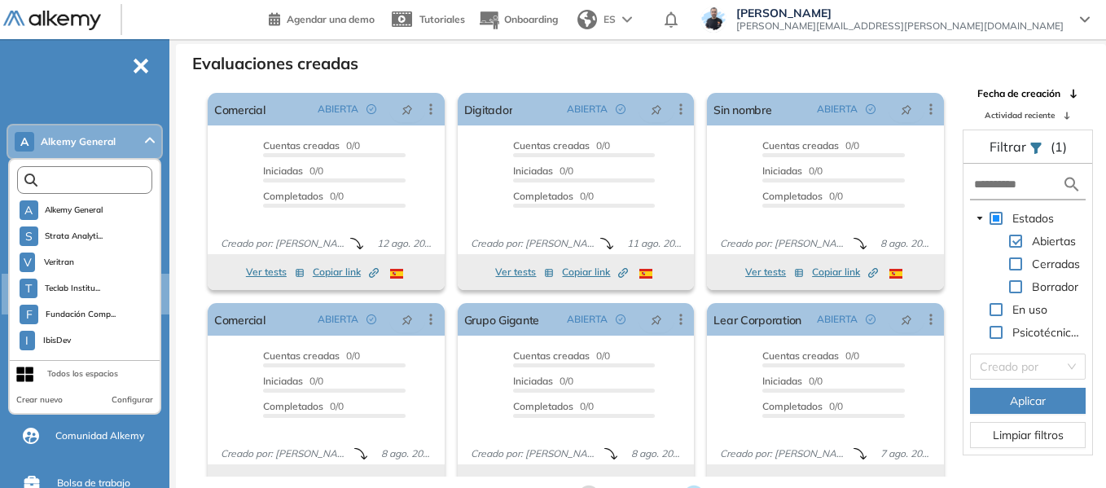
click at [116, 177] on input "text" at bounding box center [88, 180] width 102 height 12
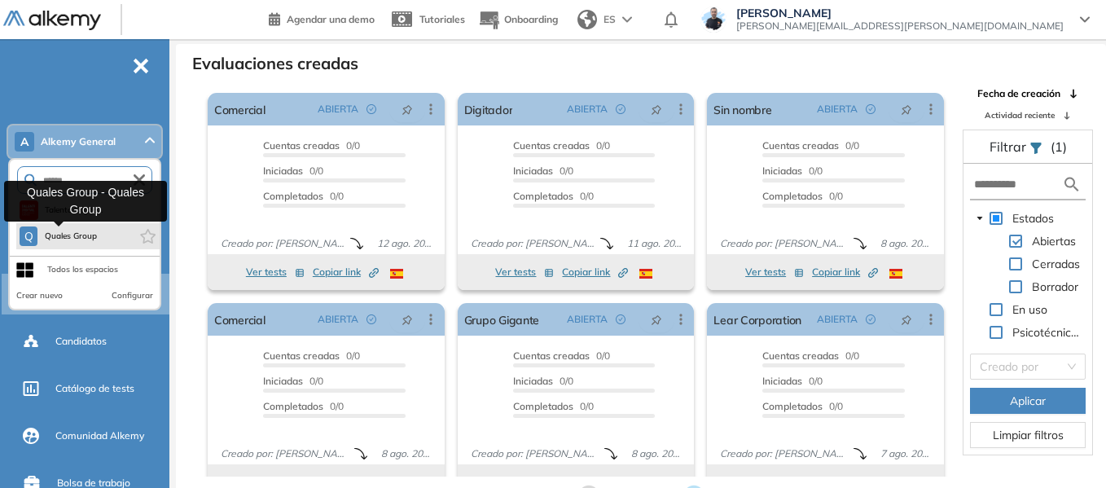
type input "******"
click at [88, 239] on span "Quales Group" at bounding box center [71, 236] width 54 height 13
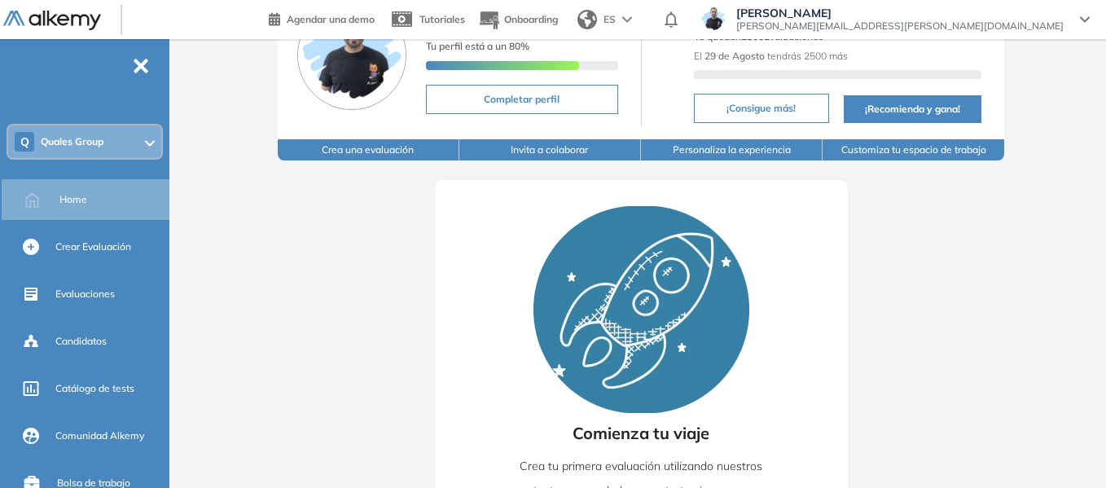
scroll to position [81, 0]
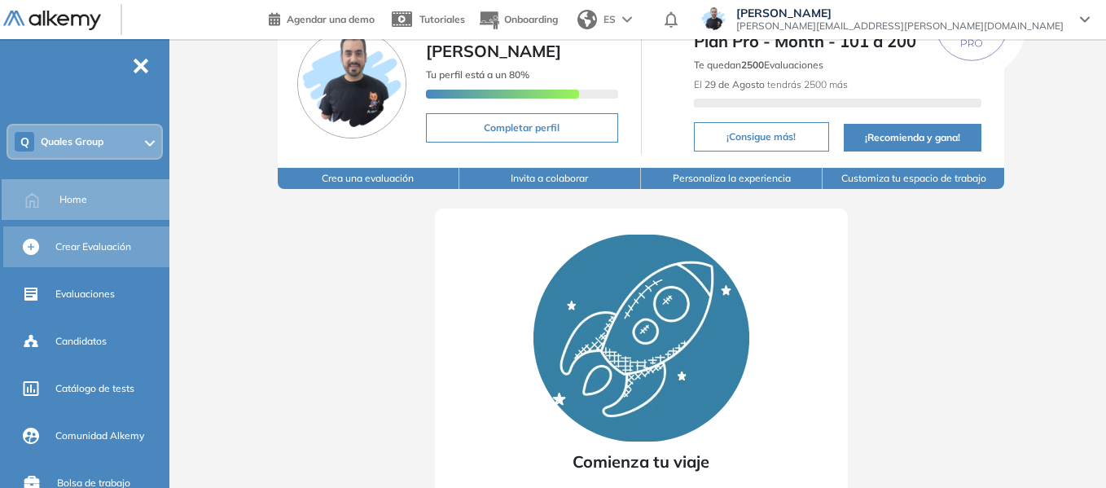
click at [86, 248] on span "Crear Evaluación" at bounding box center [93, 246] width 76 height 15
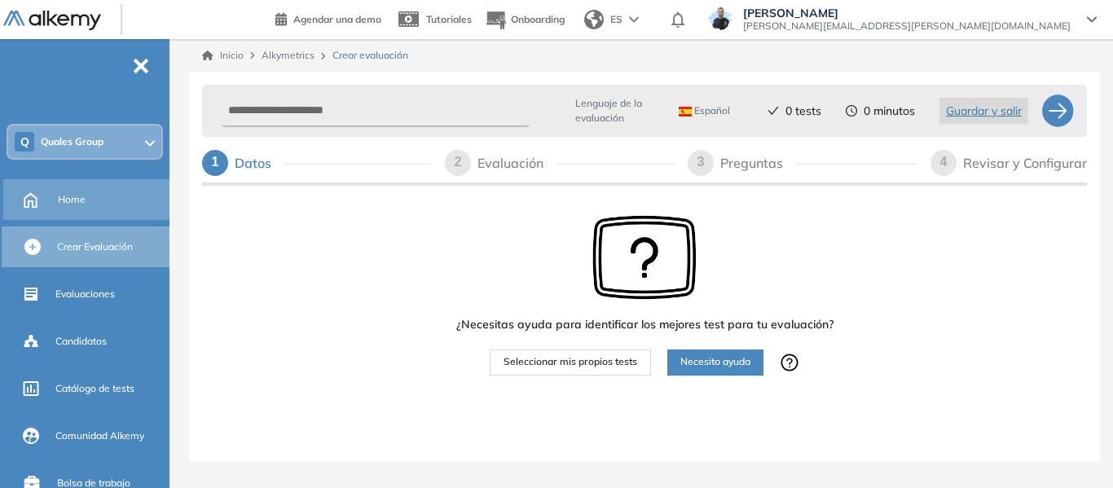
click at [75, 205] on span "Home" at bounding box center [72, 199] width 28 height 15
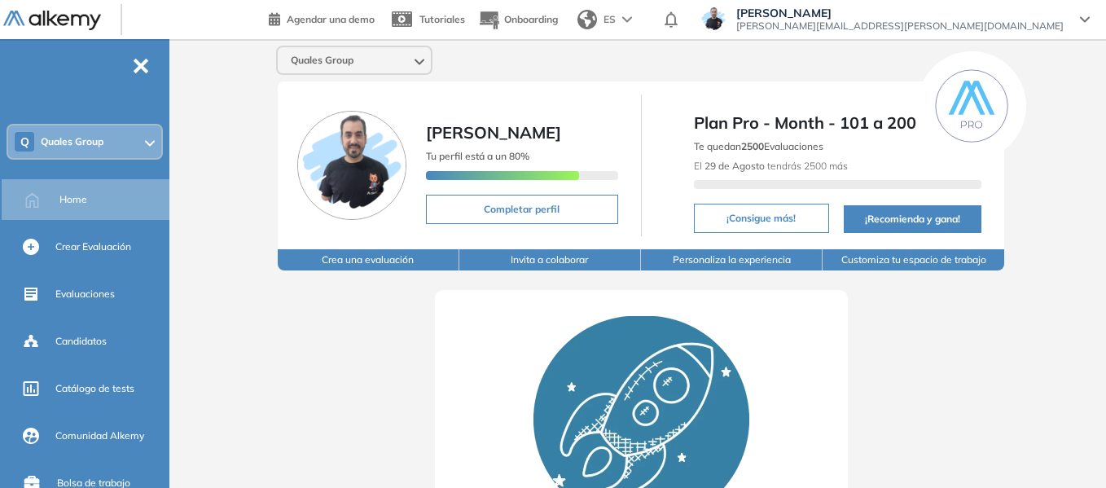
click at [71, 135] on span "Quales Group" at bounding box center [72, 141] width 63 height 13
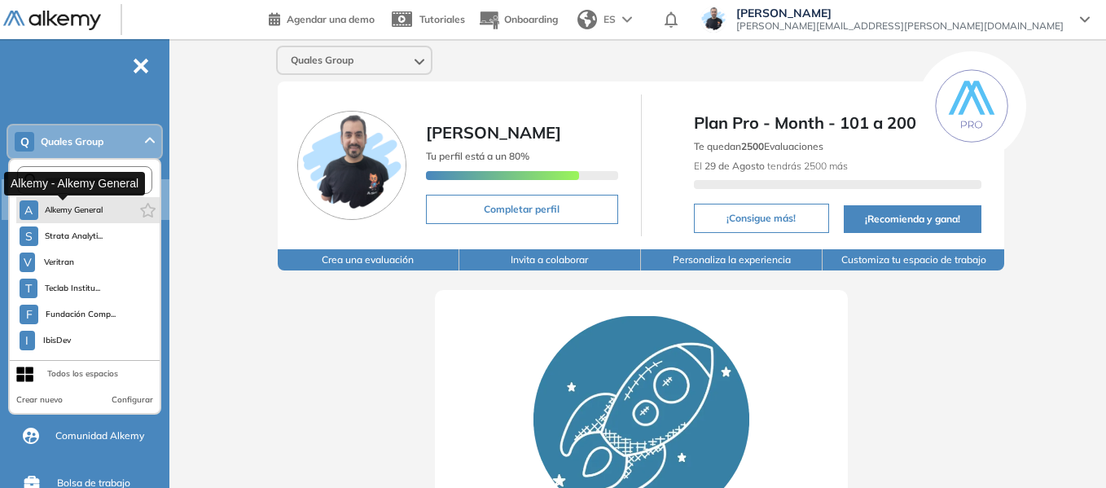
click at [87, 209] on span "Alkemy General" at bounding box center [74, 210] width 59 height 13
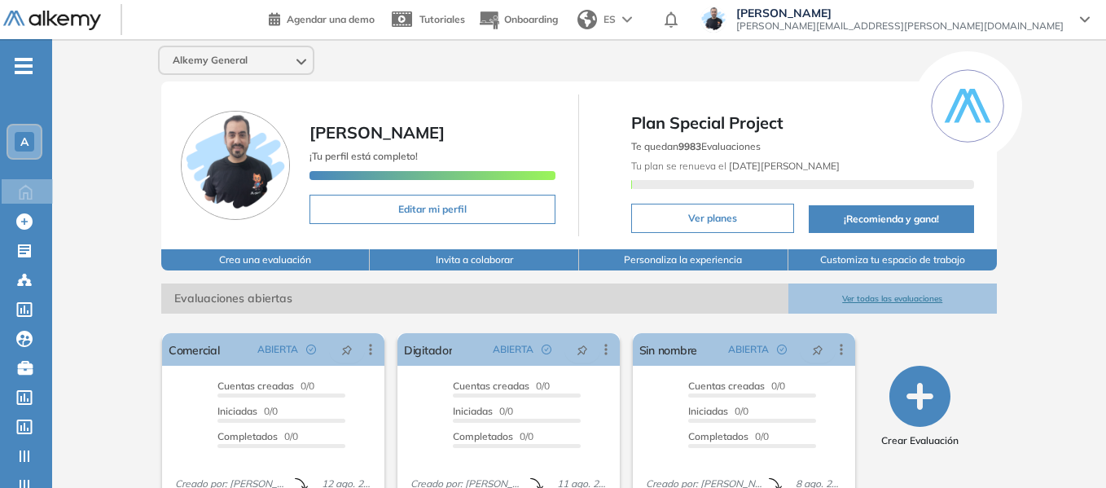
click at [33, 128] on div "A" at bounding box center [24, 141] width 33 height 33
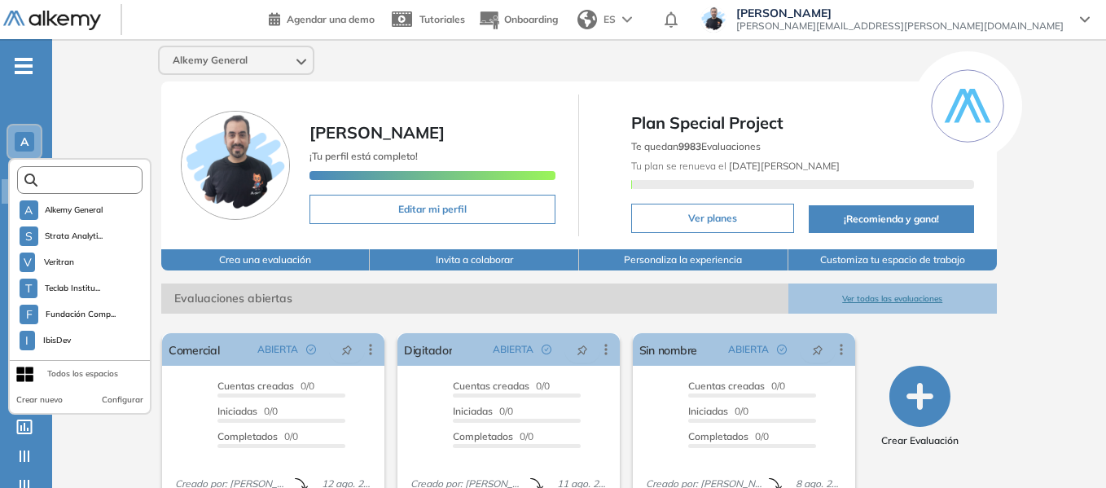
click at [102, 181] on input "text" at bounding box center [84, 180] width 94 height 12
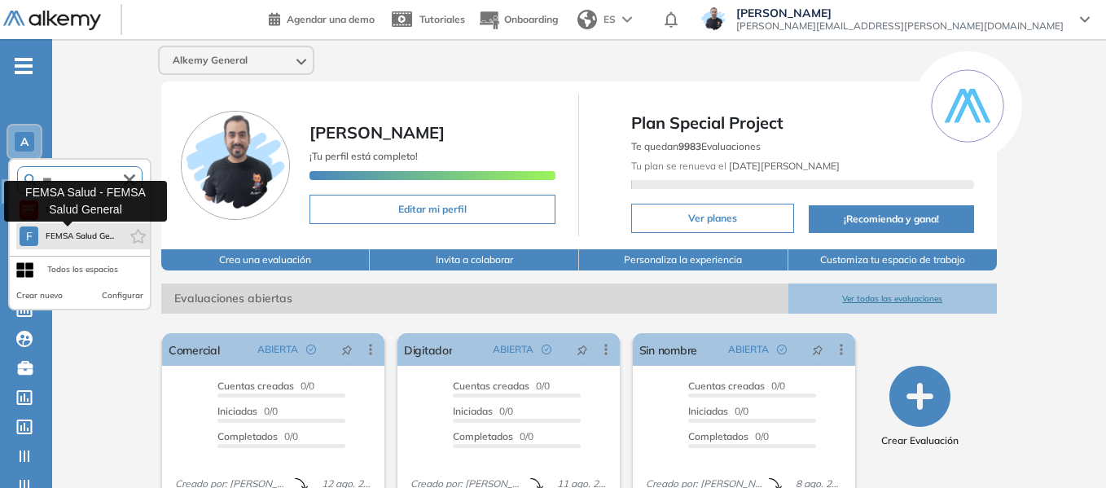
type input "***"
click at [90, 229] on button "F FEMSA Salud Ge..." at bounding box center [67, 236] width 94 height 20
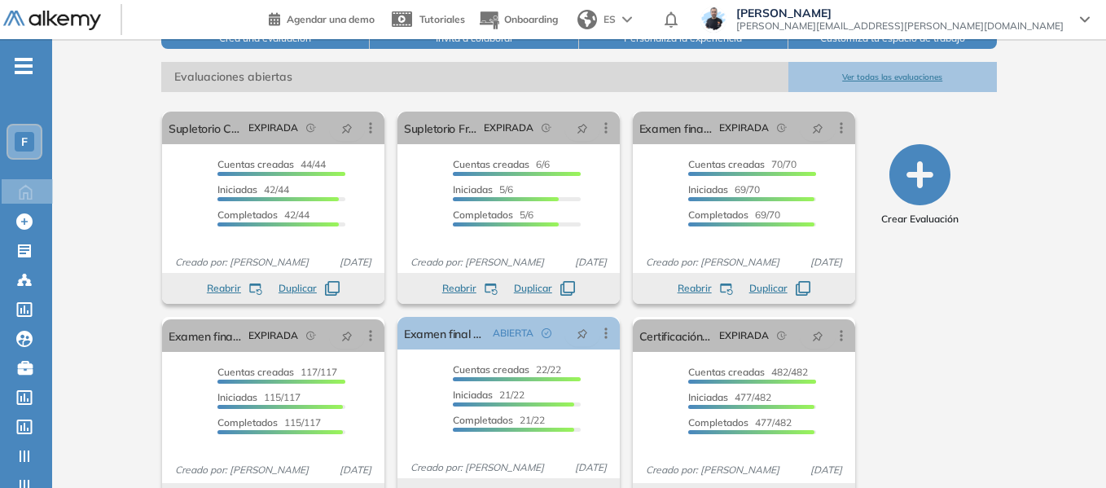
scroll to position [244, 0]
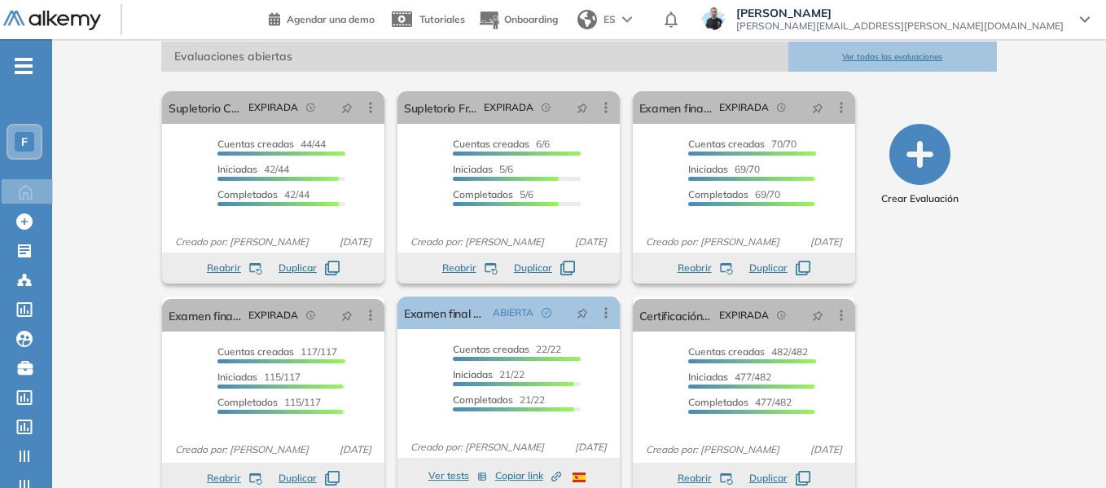
click at [25, 135] on span "F" at bounding box center [24, 141] width 7 height 13
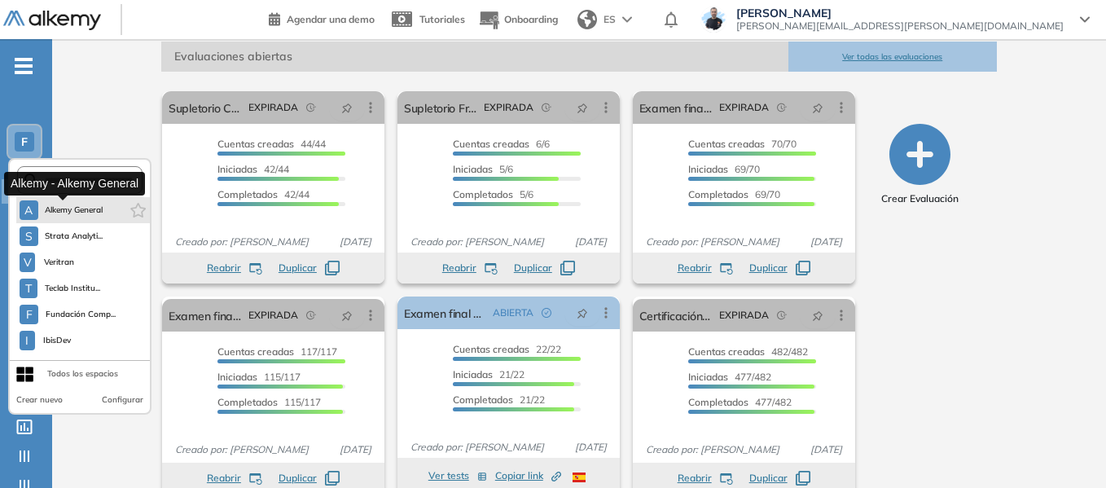
click at [72, 218] on button "A Alkemy General" at bounding box center [62, 210] width 84 height 20
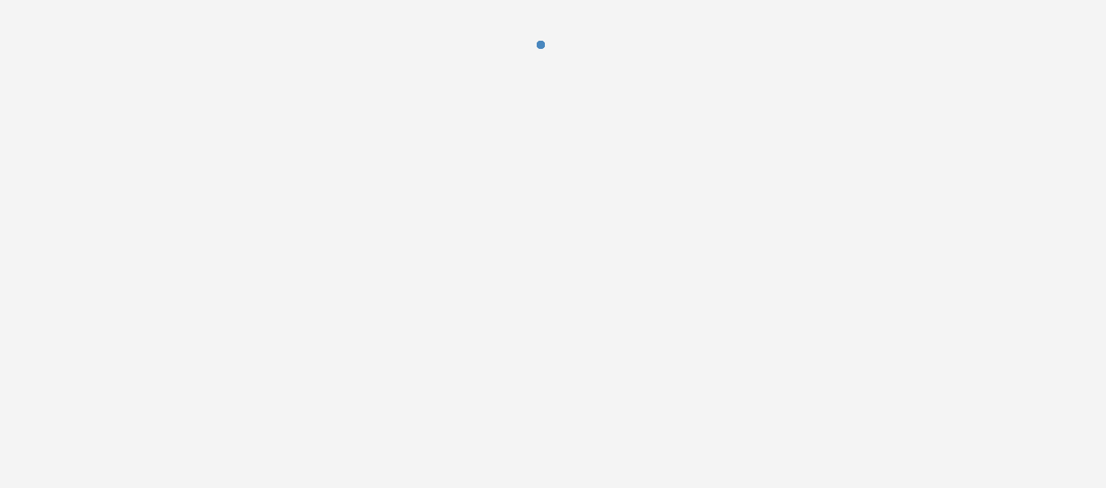
scroll to position [0, 0]
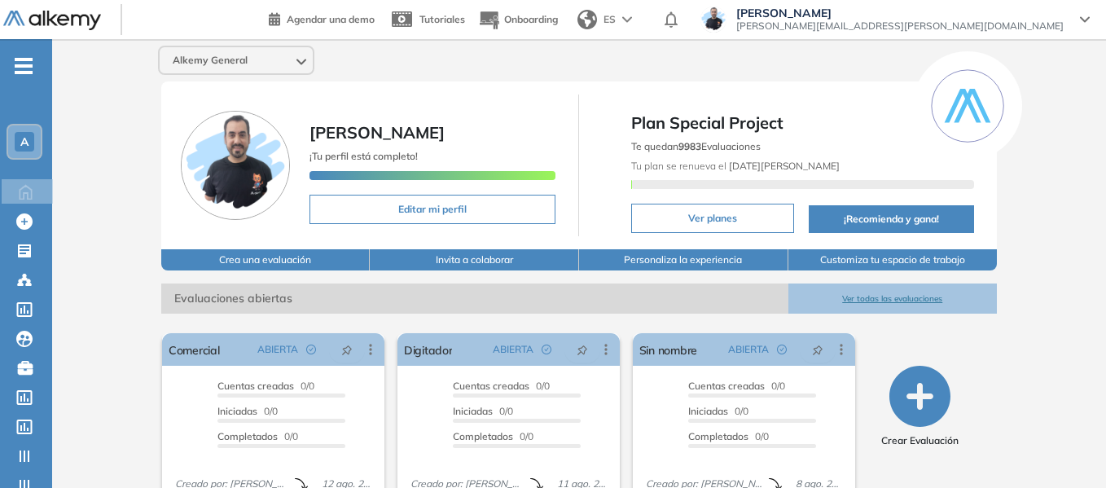
click at [29, 69] on span "-" at bounding box center [24, 64] width 18 height 13
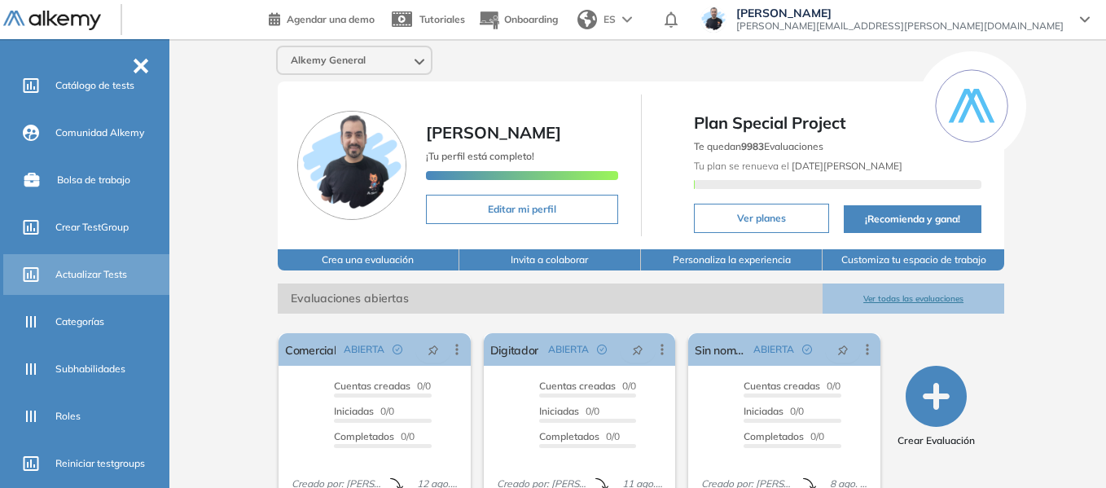
scroll to position [163, 0]
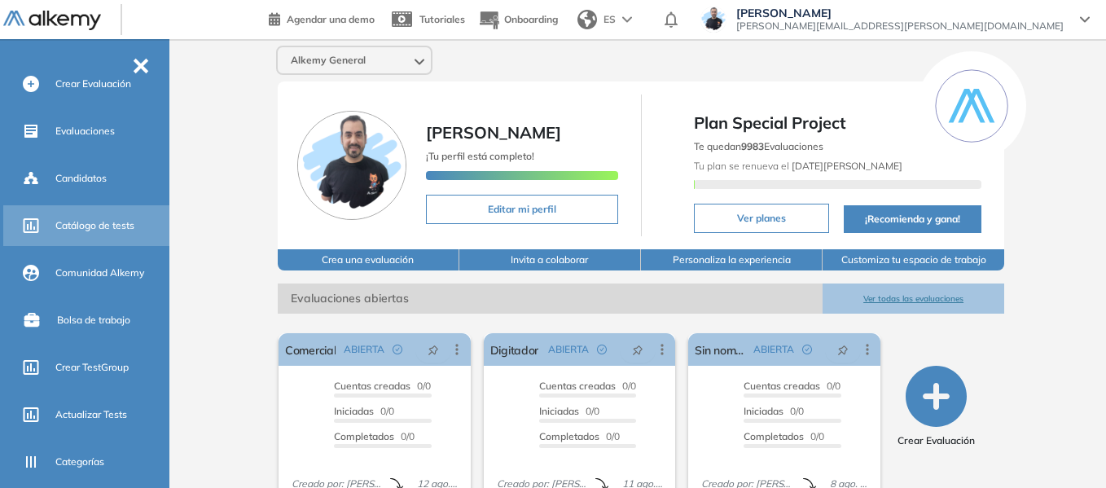
click at [75, 217] on div "Catálogo de tests" at bounding box center [110, 226] width 111 height 28
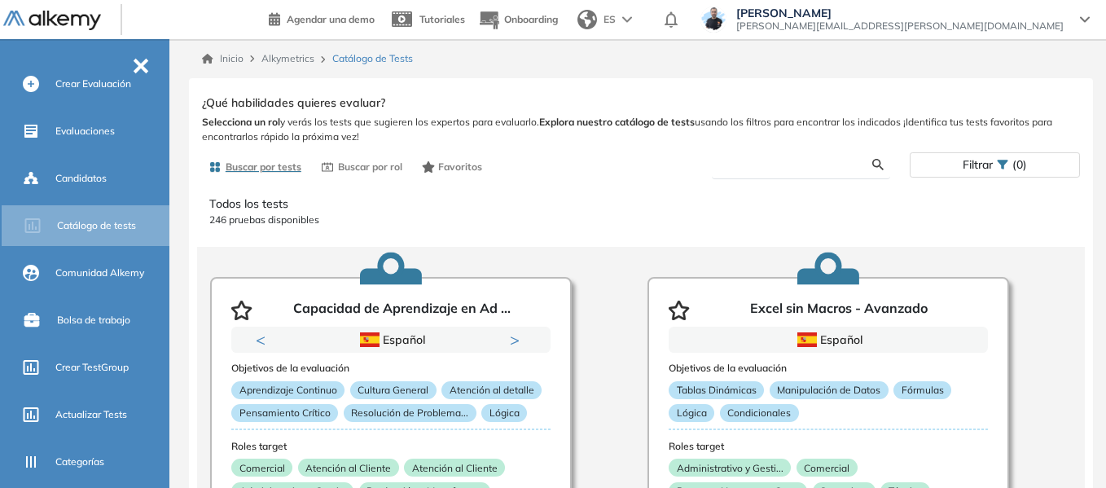
click at [791, 165] on input "text" at bounding box center [798, 164] width 147 height 15
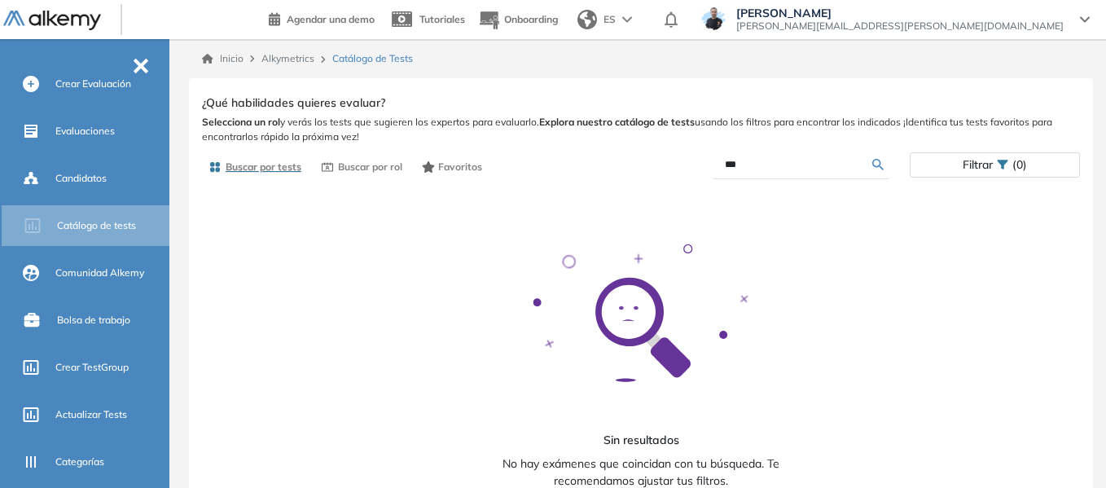
click at [791, 165] on input "***" at bounding box center [798, 164] width 147 height 15
type input "*"
type input "***"
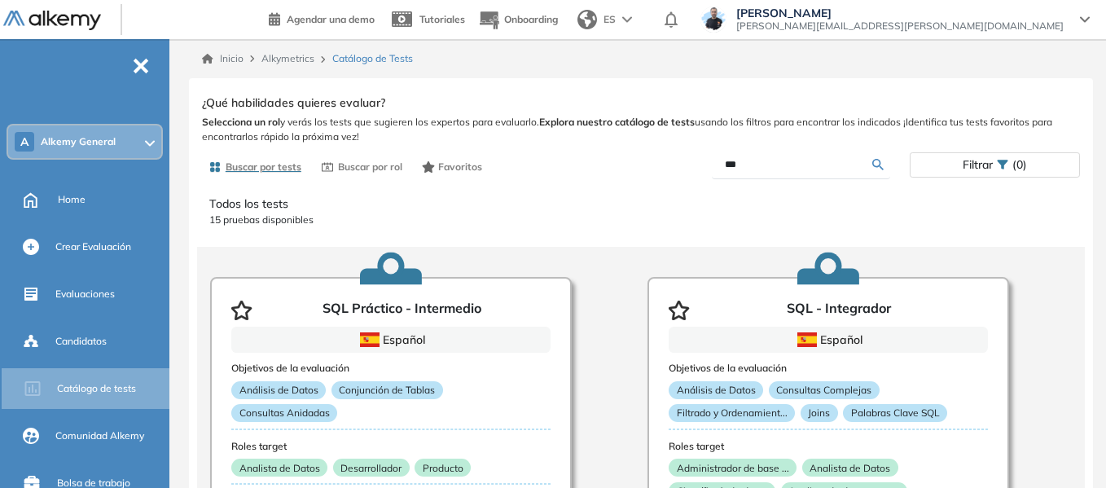
click at [66, 143] on span "Alkemy General" at bounding box center [78, 141] width 75 height 13
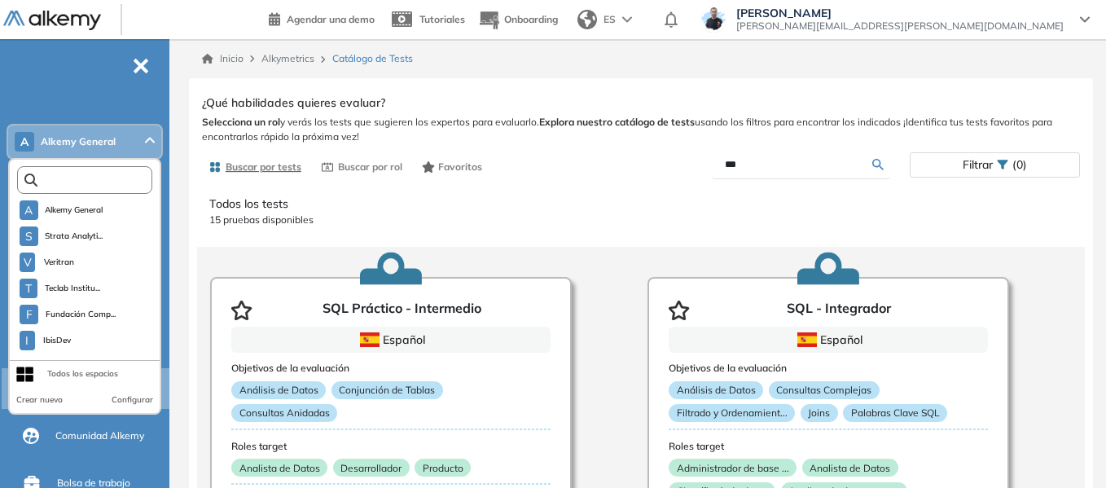
click at [83, 182] on input "text" at bounding box center [88, 180] width 102 height 12
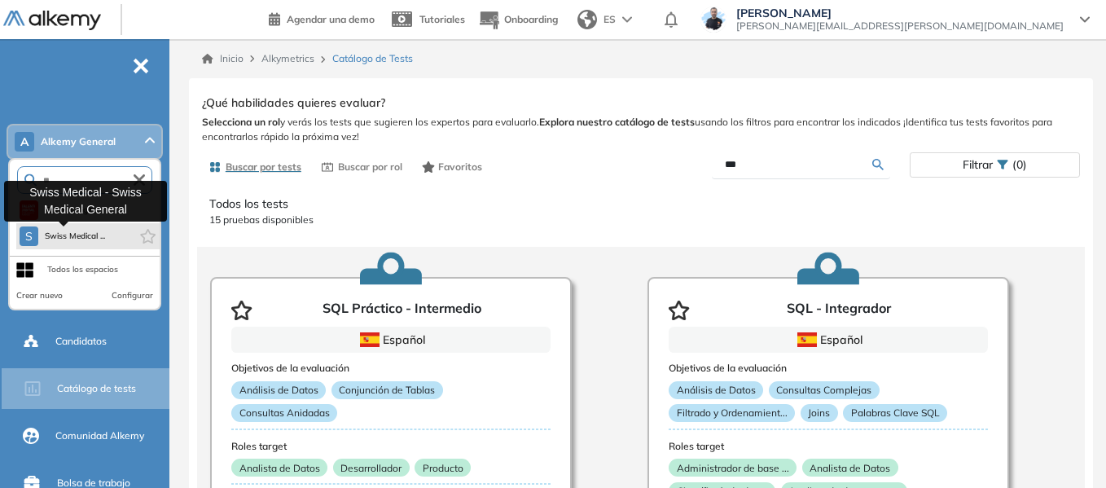
type input "**"
click at [86, 244] on button "S Swiss Medical ..." at bounding box center [63, 236] width 86 height 20
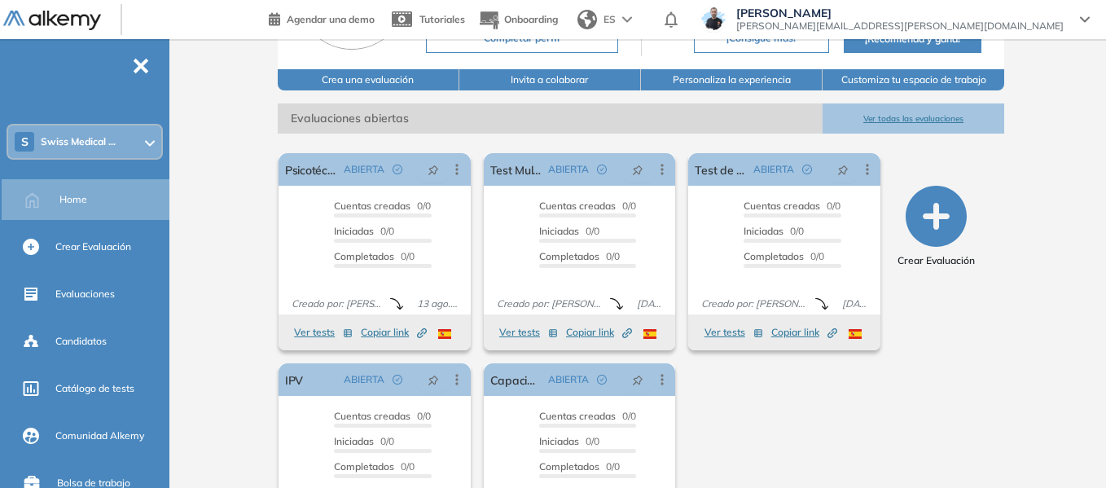
scroll to position [163, 0]
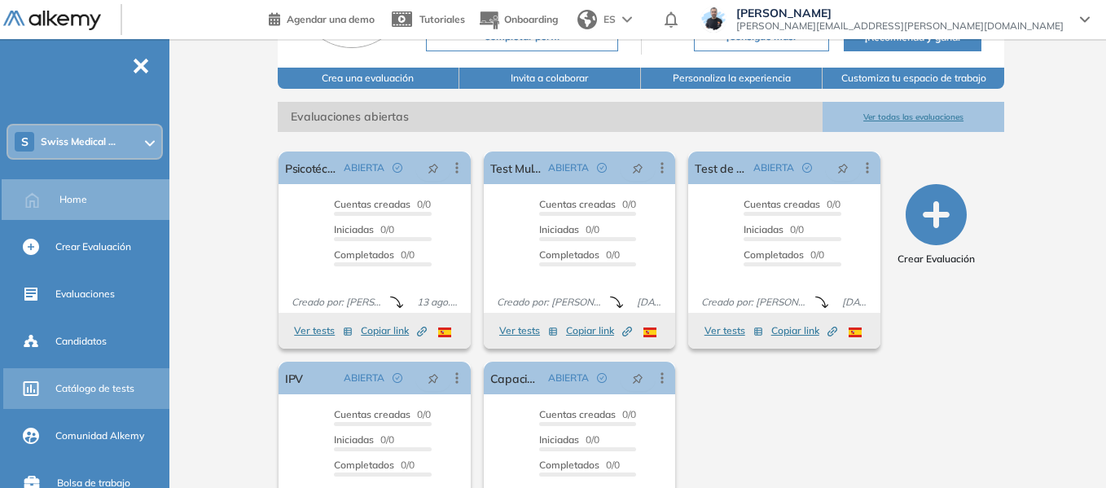
click at [103, 380] on div "Catálogo de tests" at bounding box center [110, 389] width 111 height 28
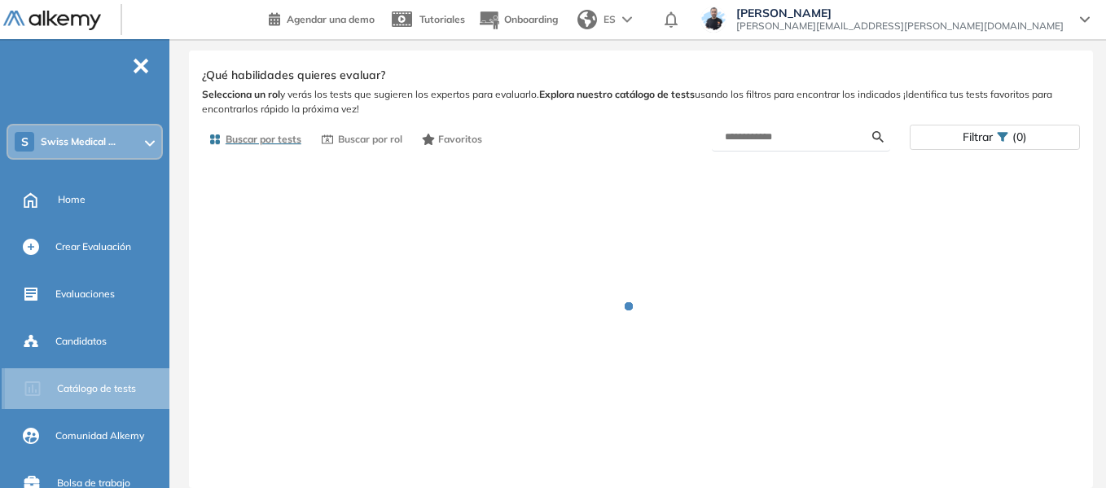
scroll to position [28, 0]
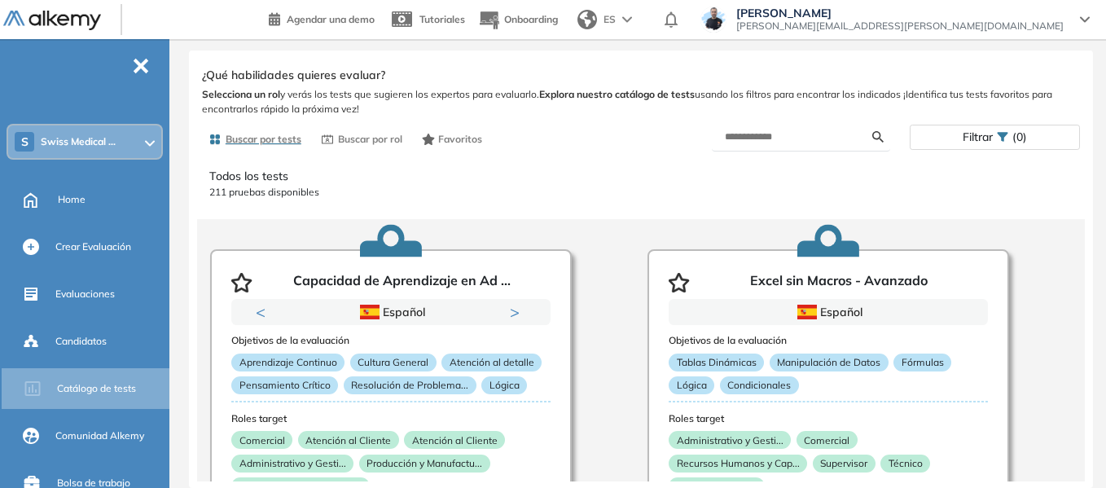
click at [986, 145] on span "Filtrar" at bounding box center [978, 137] width 30 height 24
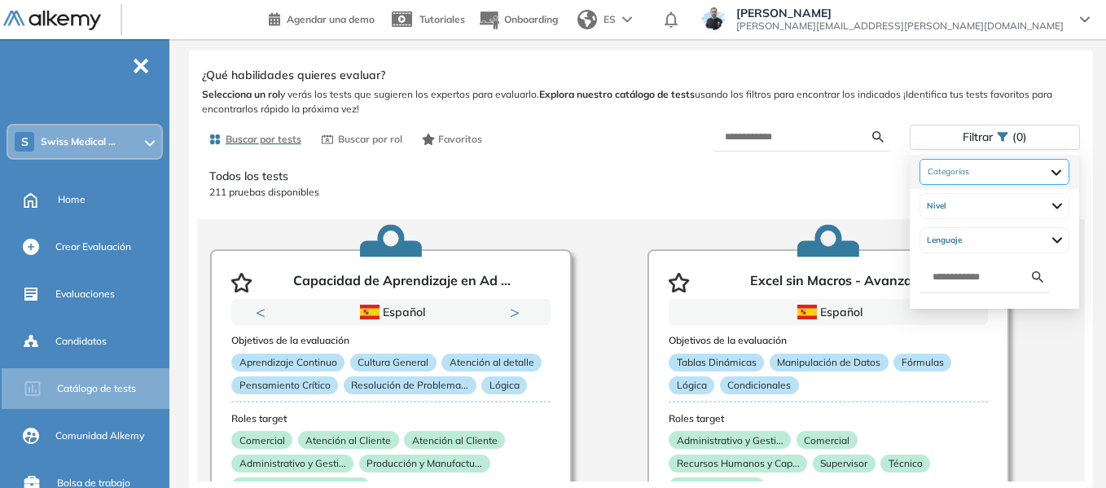
click at [977, 174] on div at bounding box center [995, 172] width 150 height 26
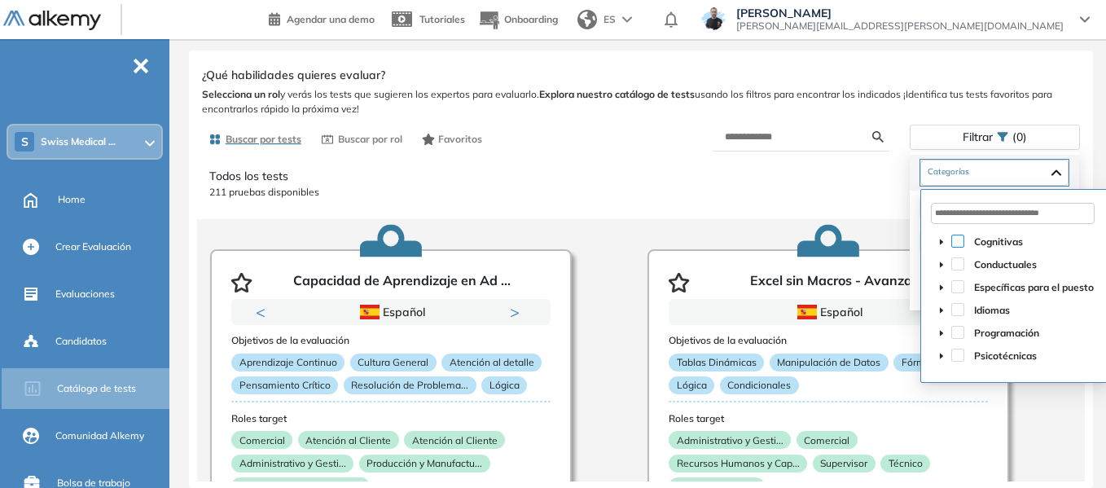
click at [961, 243] on span at bounding box center [957, 241] width 13 height 13
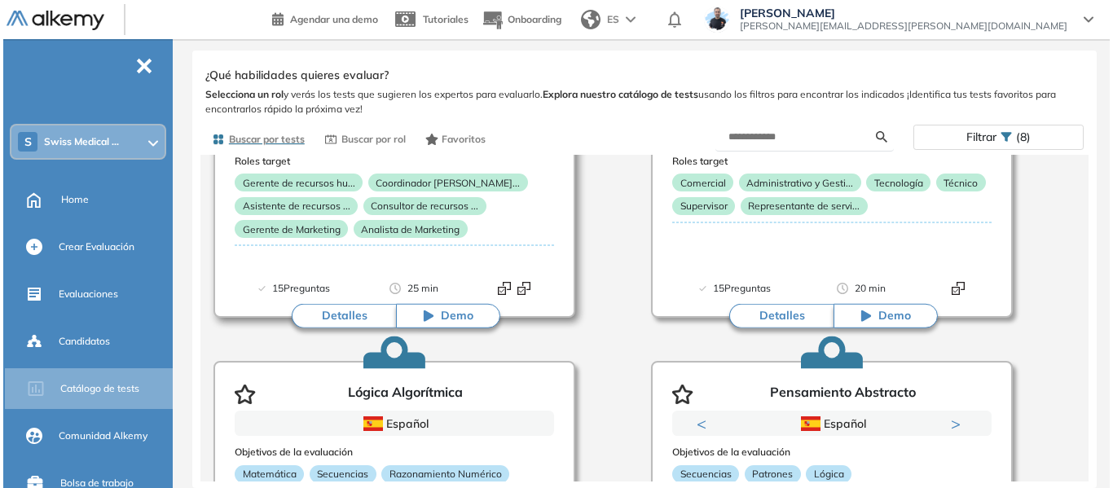
scroll to position [2118, 0]
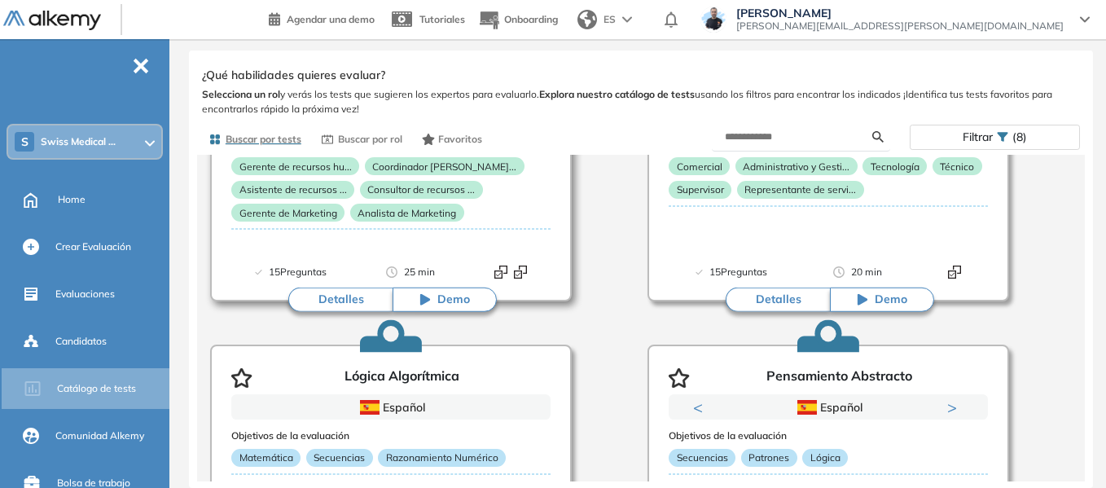
click at [333, 299] on button "Detalles" at bounding box center [340, 300] width 104 height 24
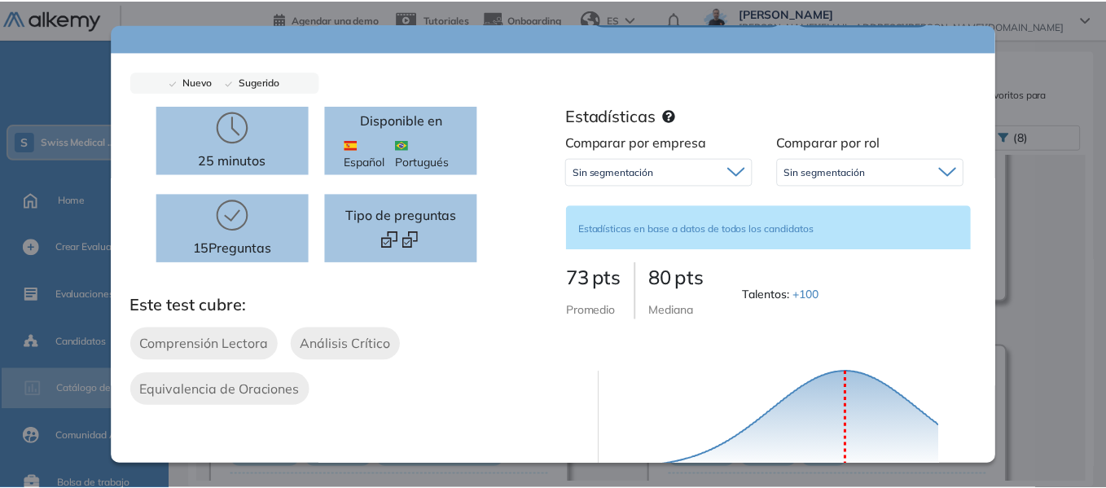
scroll to position [0, 0]
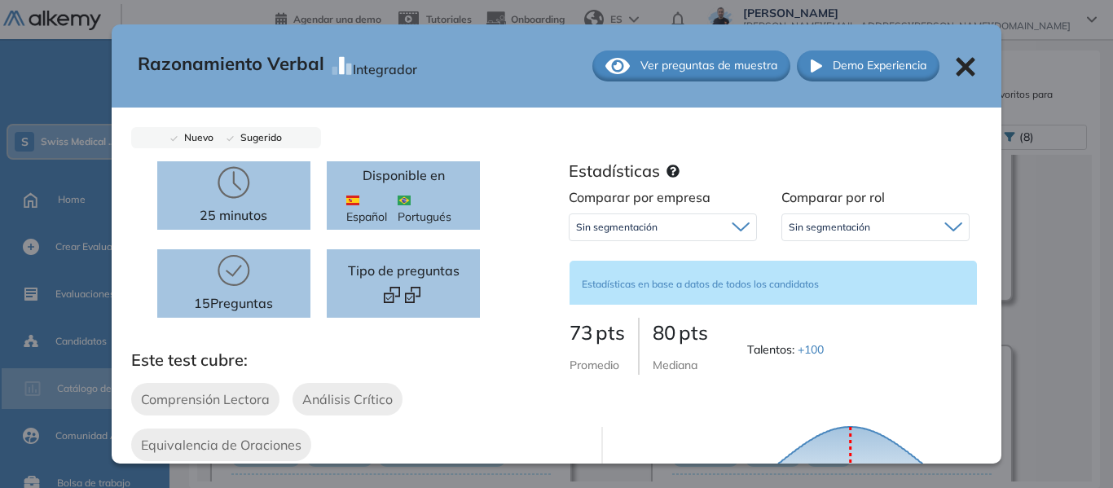
click at [959, 58] on icon at bounding box center [966, 67] width 20 height 20
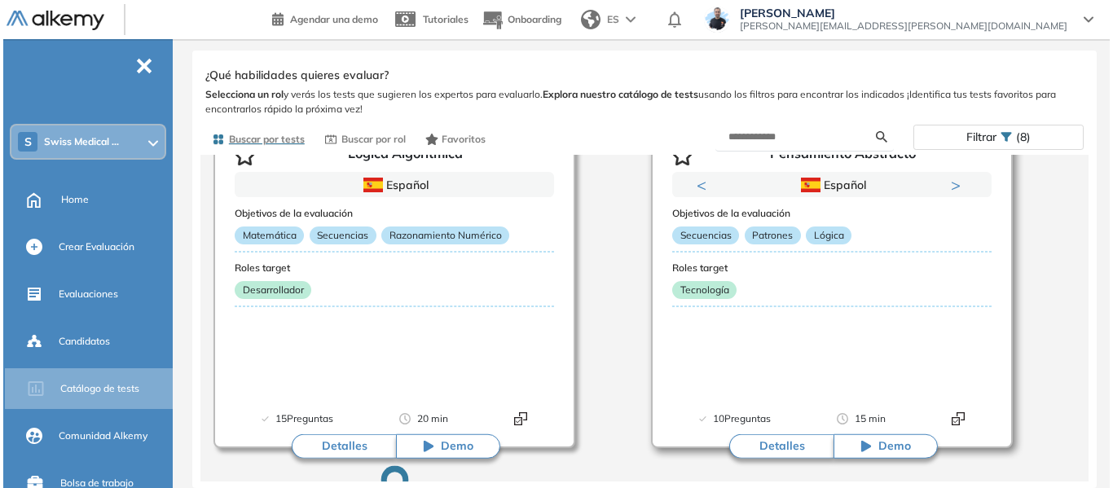
scroll to position [2525, 0]
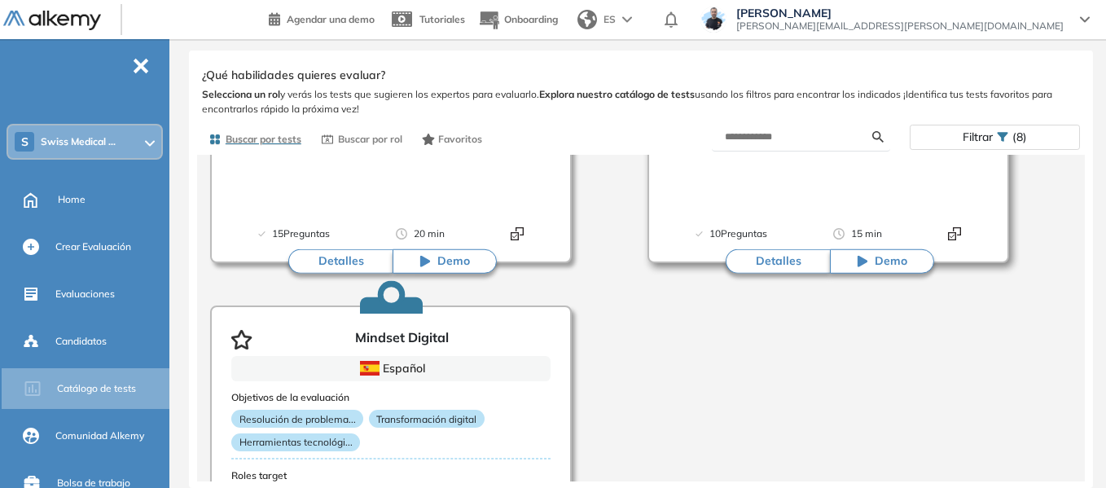
click at [790, 260] on button "Detalles" at bounding box center [778, 261] width 104 height 24
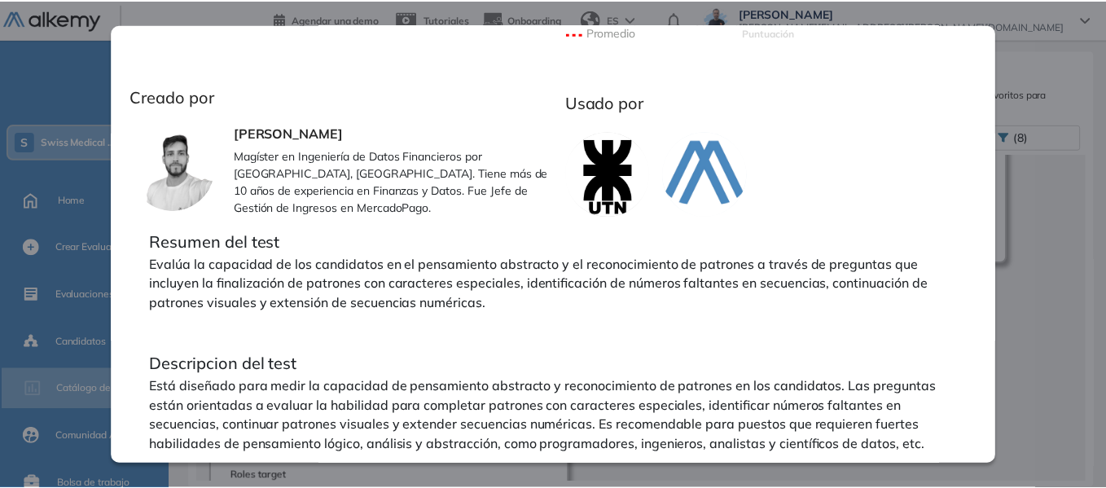
scroll to position [521, 0]
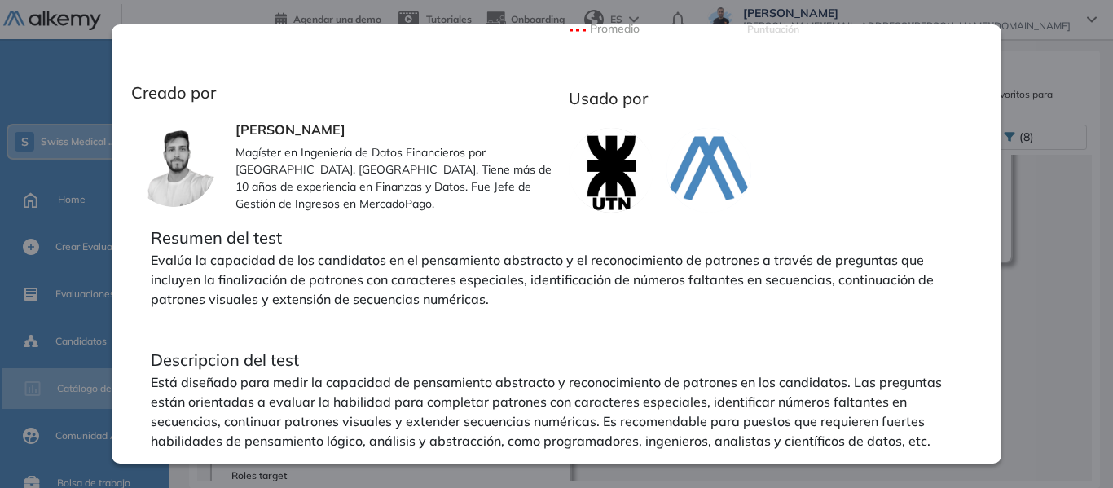
click at [1043, 346] on div "Pensamiento Abstracto Básico Ver preguntas de muestra Demo Experiencia Starter …" at bounding box center [644, 273] width 885 height 418
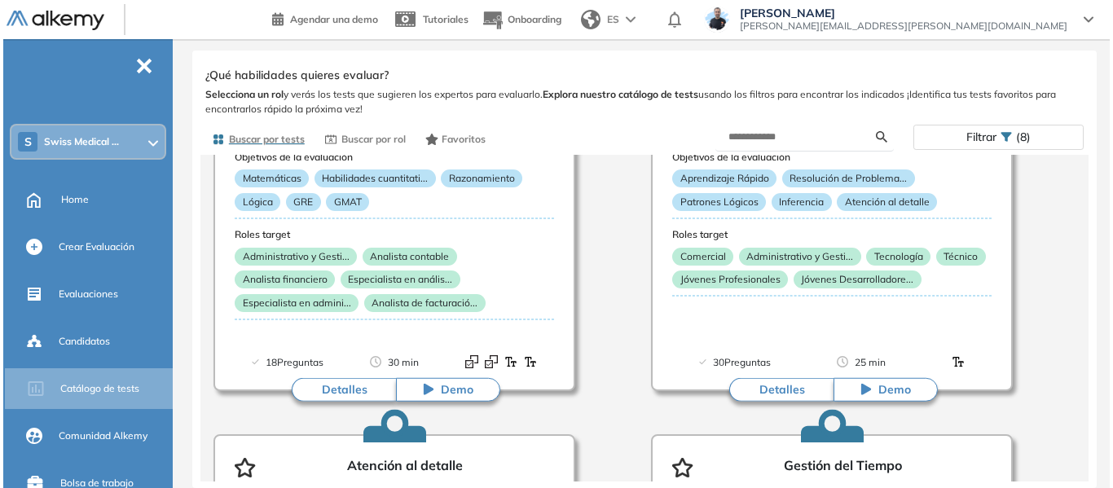
scroll to position [1303, 0]
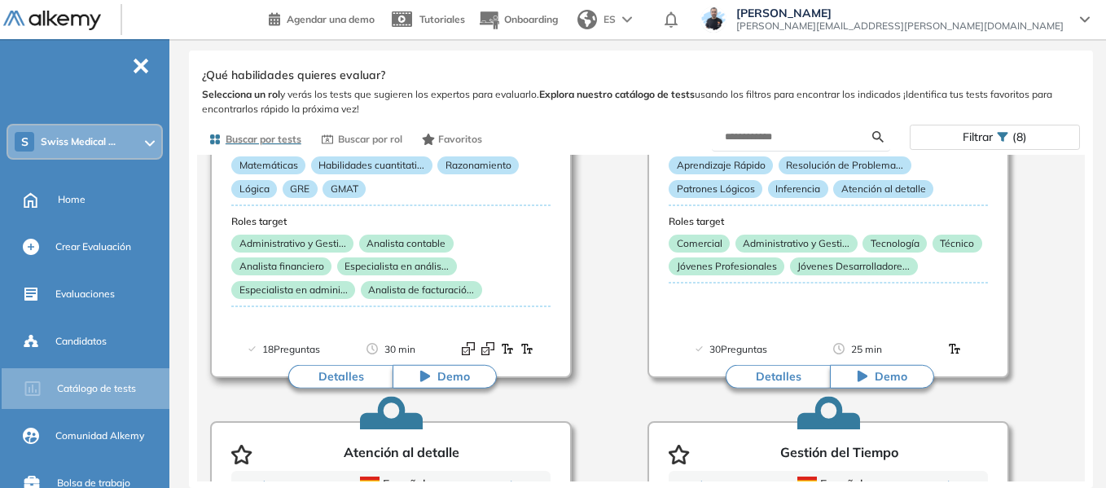
click at [349, 384] on button "Detalles" at bounding box center [340, 376] width 104 height 24
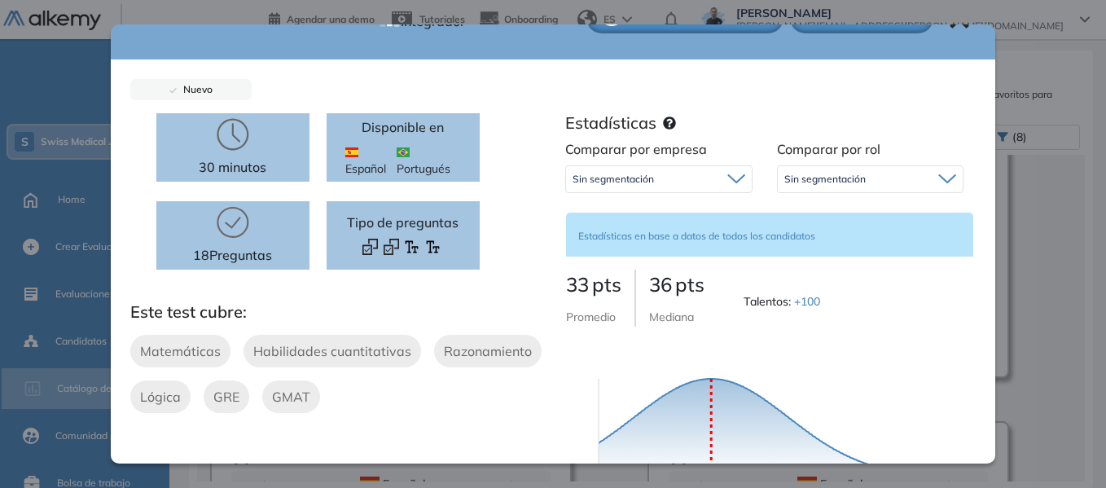
scroll to position [501, 0]
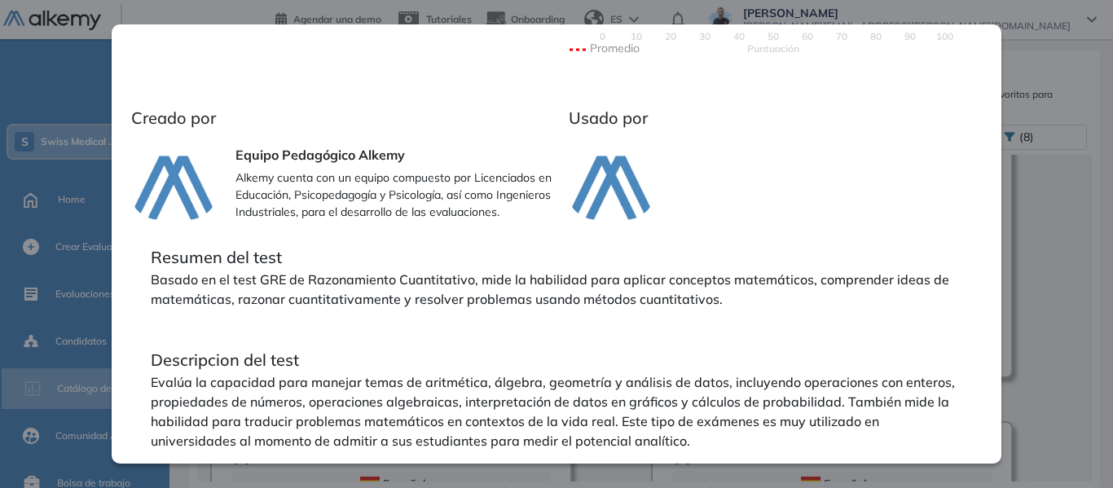
click at [1060, 228] on div "Razonamiento Cuantitativo Integrador Ver preguntas de muestra Demo Experiencia …" at bounding box center [644, 273] width 885 height 418
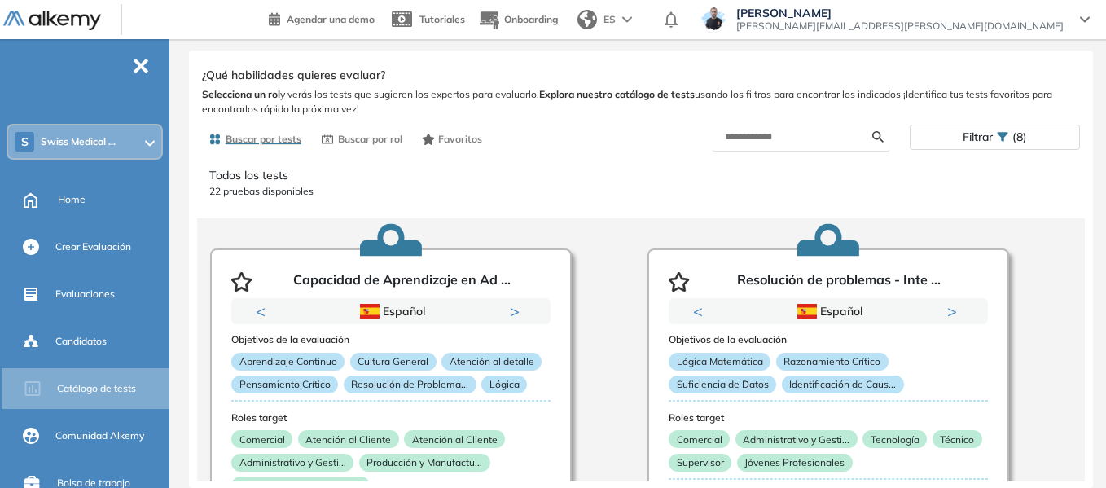
scroll to position [0, 0]
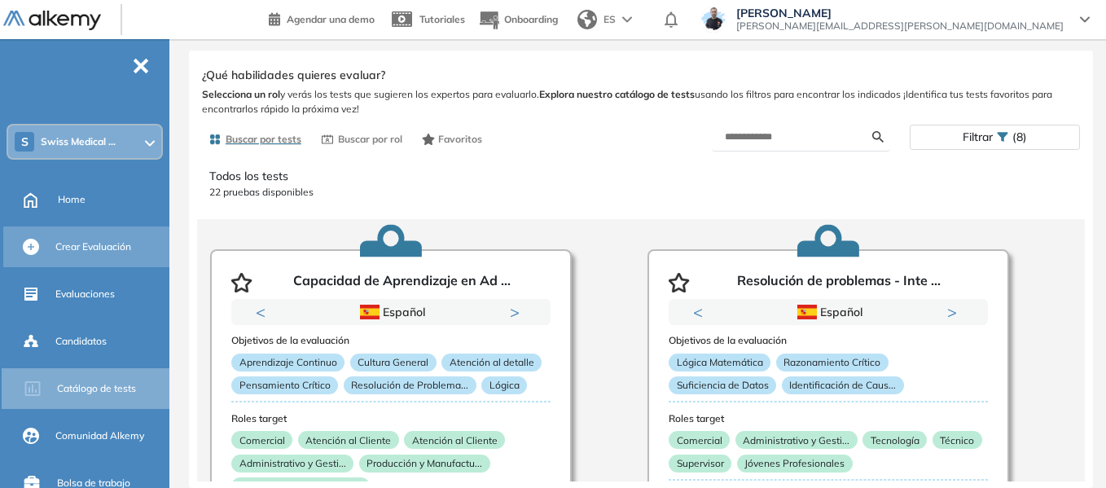
click at [112, 261] on div "Crear Evaluación" at bounding box center [87, 246] width 169 height 41
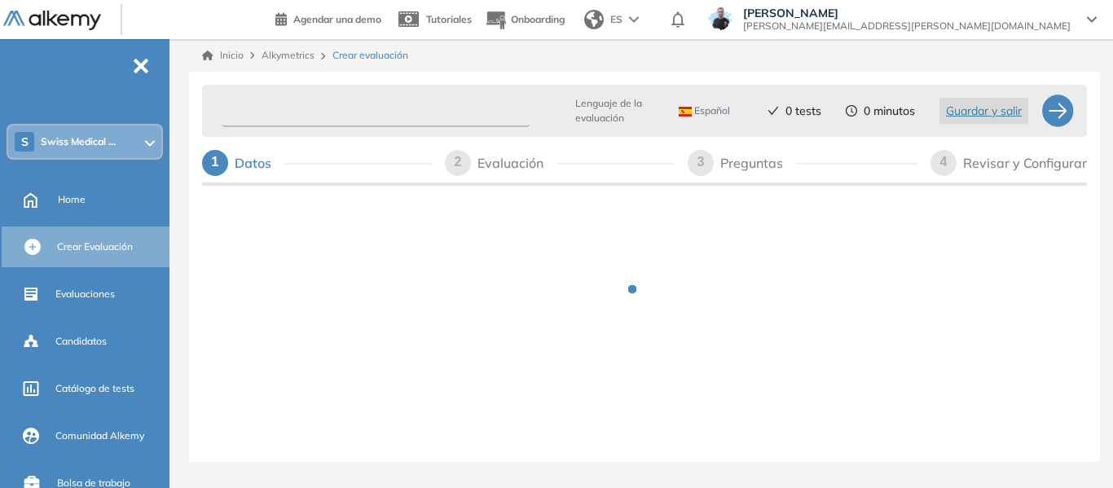
click at [345, 112] on input "text" at bounding box center [376, 111] width 308 height 32
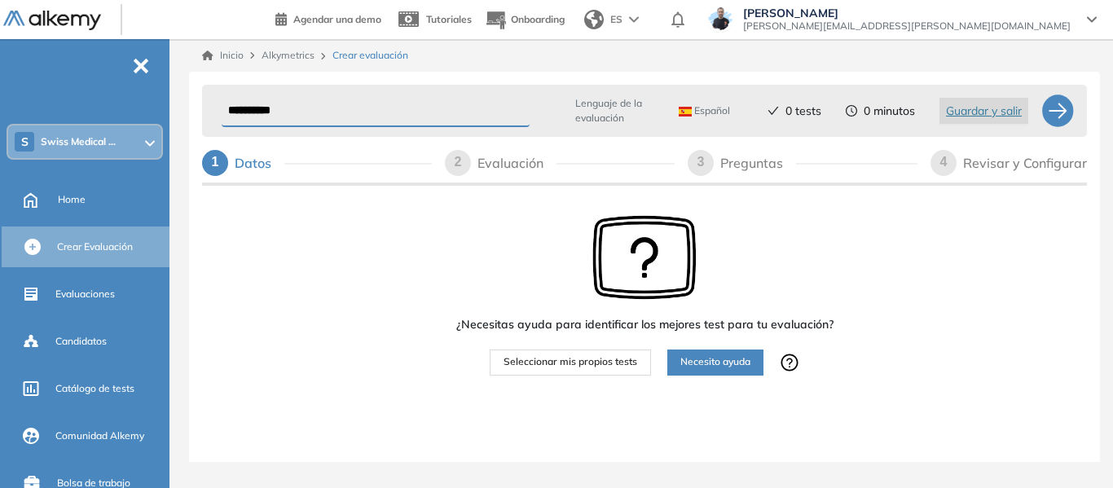
type input "**********"
click at [613, 359] on span "Seleccionar mis propios tests" at bounding box center [570, 361] width 134 height 15
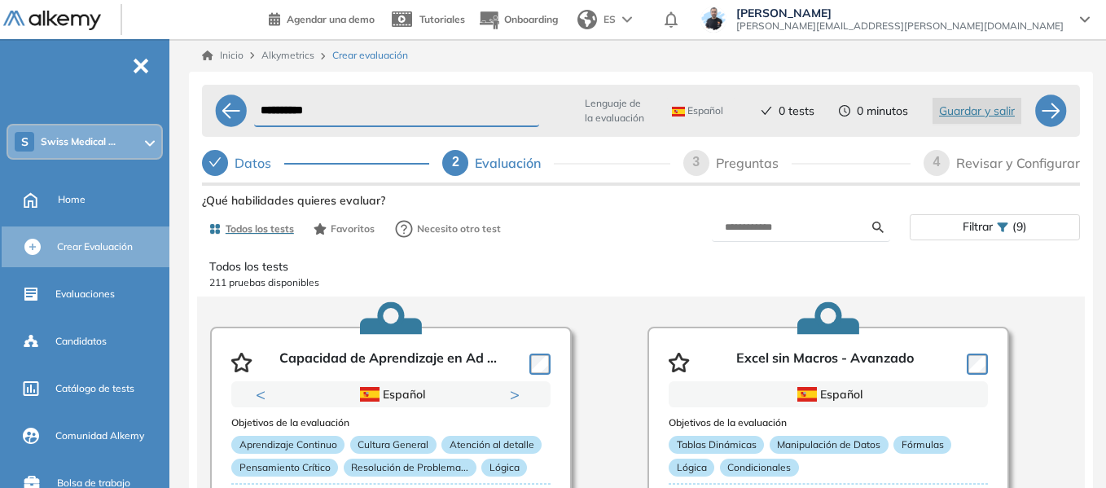
click at [993, 217] on span "Filtrar" at bounding box center [978, 227] width 30 height 24
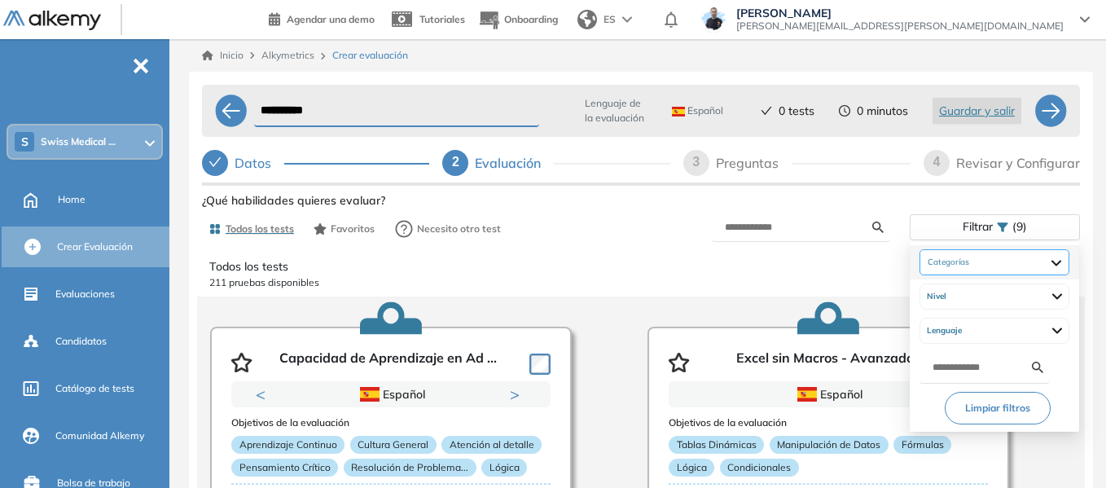
click at [949, 266] on div "Cognitivas Atención y Concentración Capacidad de Pensamiento Gestión de tiempos…" at bounding box center [995, 262] width 150 height 26
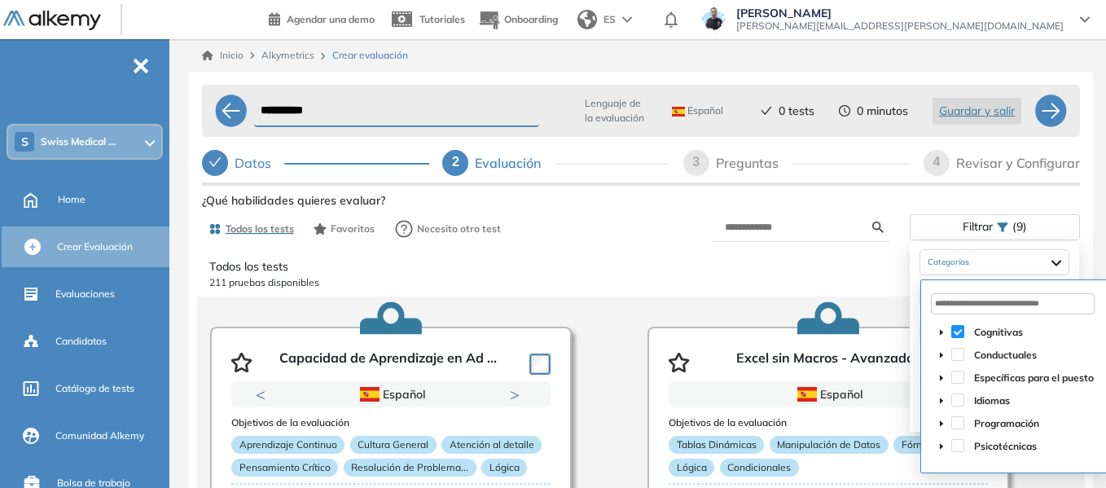
click at [956, 229] on div "Filtrar (9)" at bounding box center [995, 227] width 169 height 24
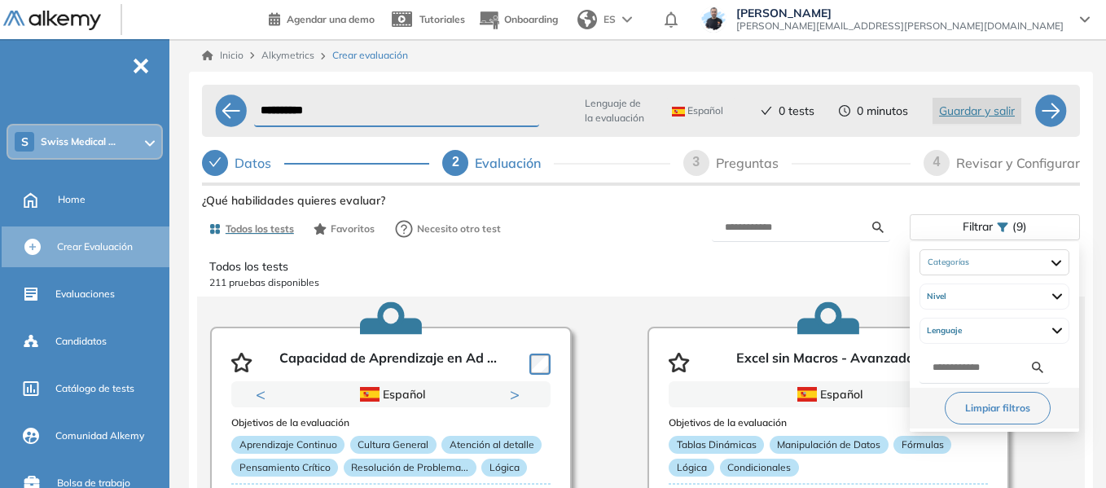
click at [994, 411] on button "Limpiar filtros" at bounding box center [998, 408] width 106 height 33
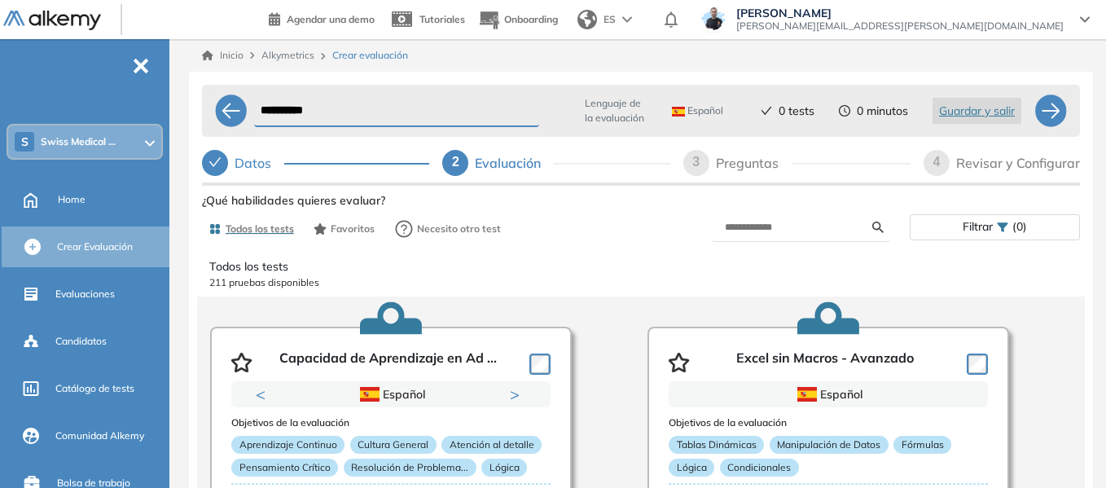
click at [975, 225] on span "Filtrar" at bounding box center [978, 227] width 30 height 24
click at [987, 228] on span "Filtrar" at bounding box center [978, 227] width 30 height 24
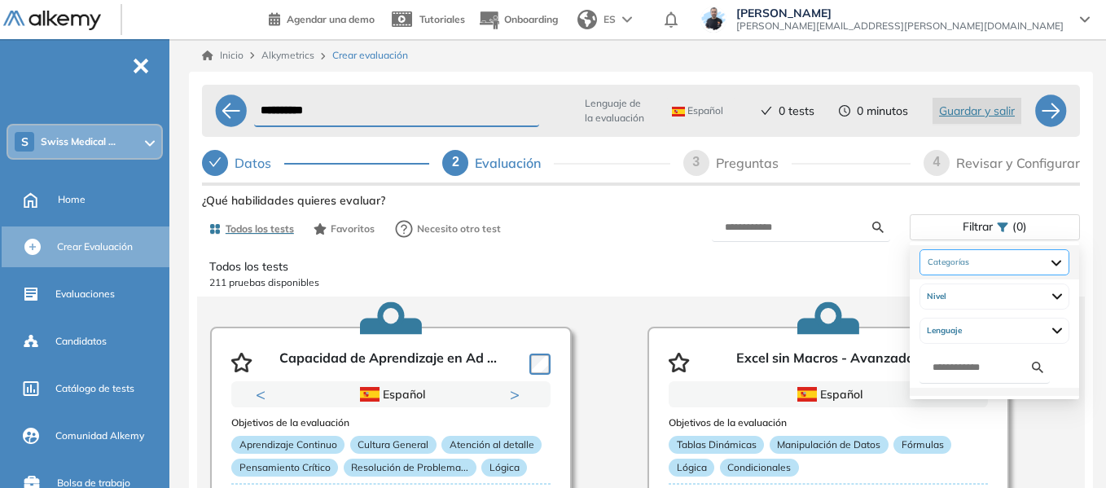
click at [970, 270] on div "Cognitivas Atención y Concentración Capacidad de Pensamiento Gestión de tiempos…" at bounding box center [995, 262] width 150 height 26
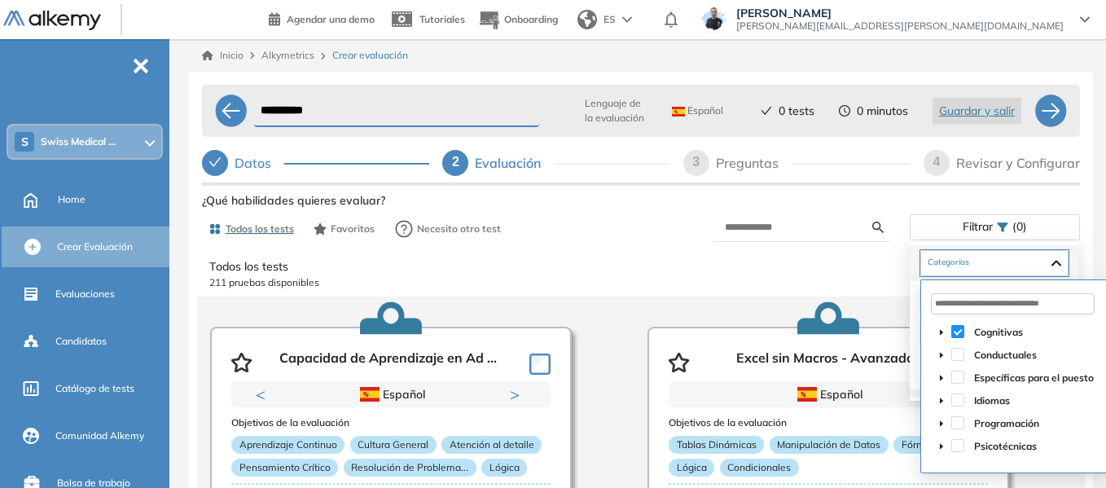
click at [958, 327] on span at bounding box center [957, 331] width 13 height 13
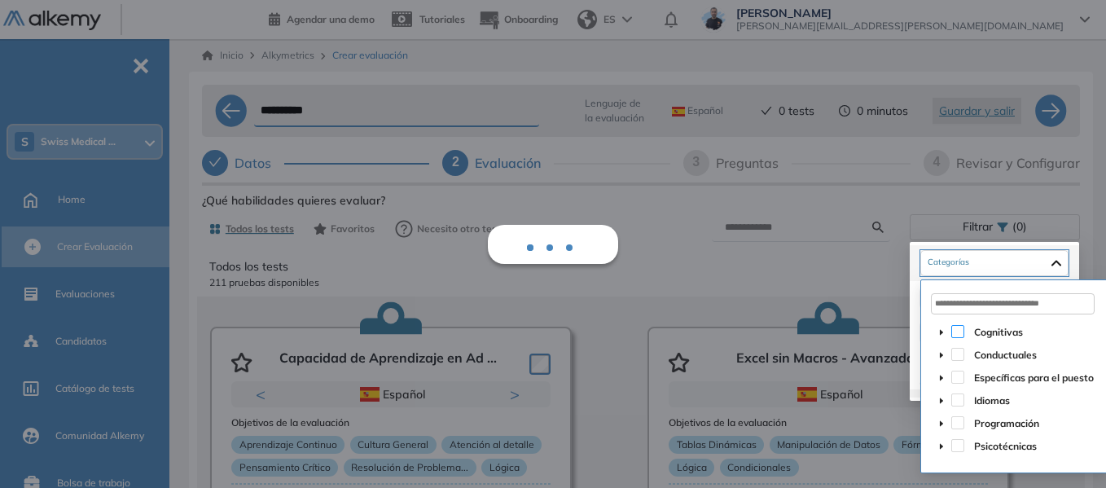
click at [956, 329] on span at bounding box center [957, 331] width 13 height 13
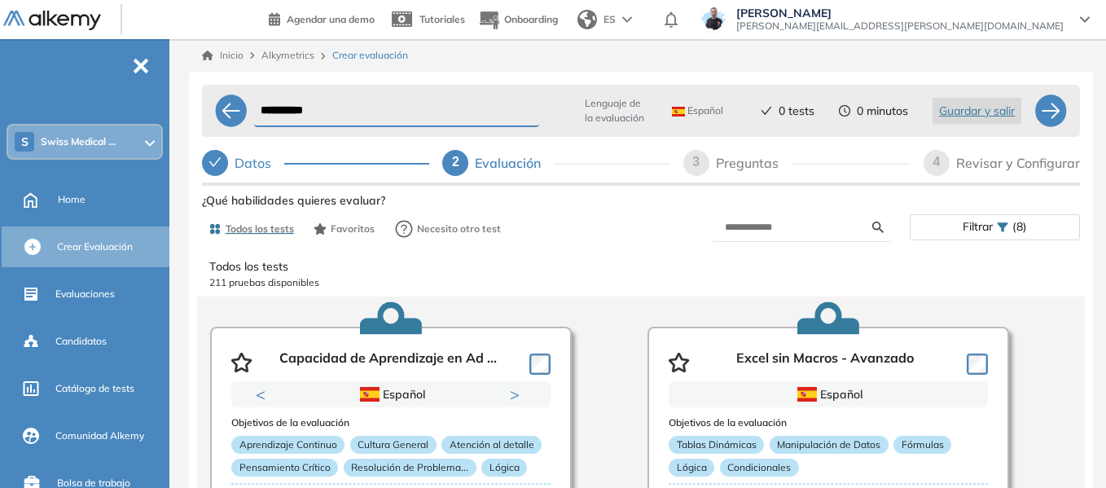
click at [1013, 234] on span "(8)" at bounding box center [1020, 227] width 15 height 24
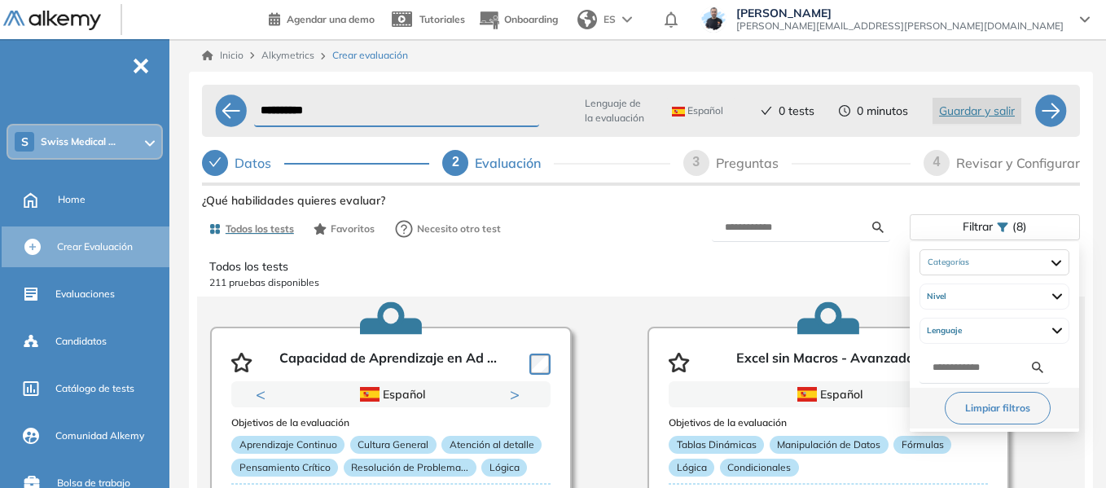
click at [991, 402] on button "Limpiar filtros" at bounding box center [998, 408] width 106 height 33
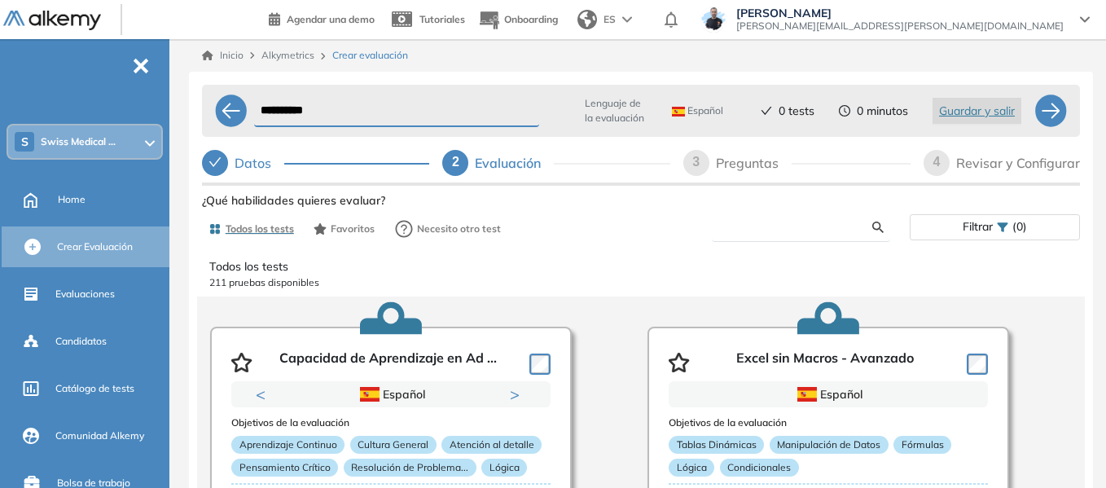
click at [789, 230] on input "text" at bounding box center [798, 227] width 147 height 15
type input "**********"
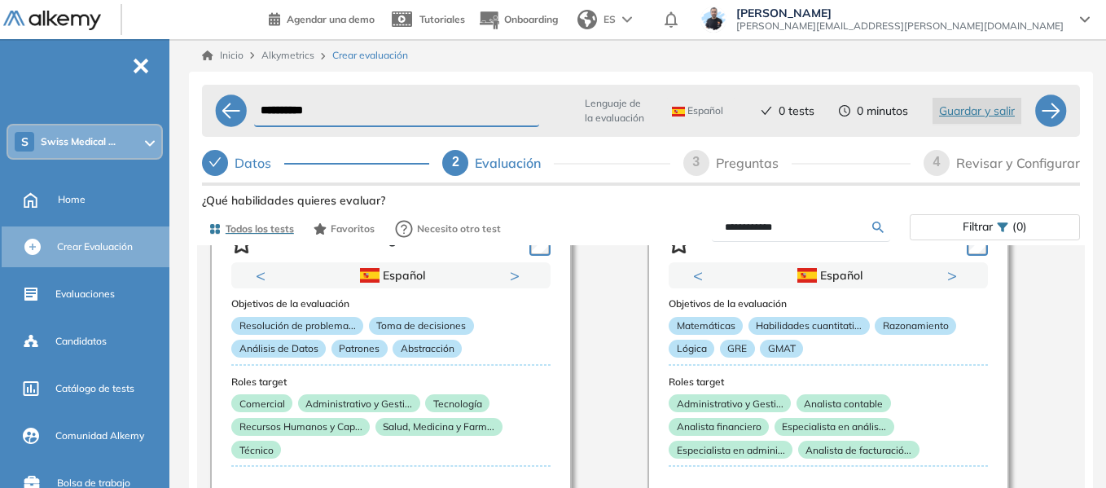
scroll to position [81, 0]
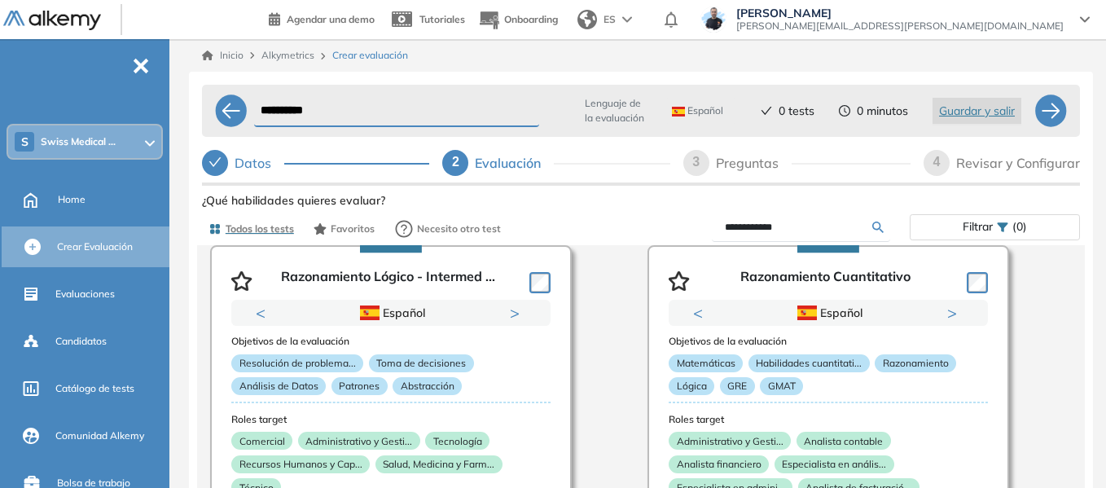
click at [398, 117] on input "**********" at bounding box center [396, 111] width 285 height 32
type input "**********"
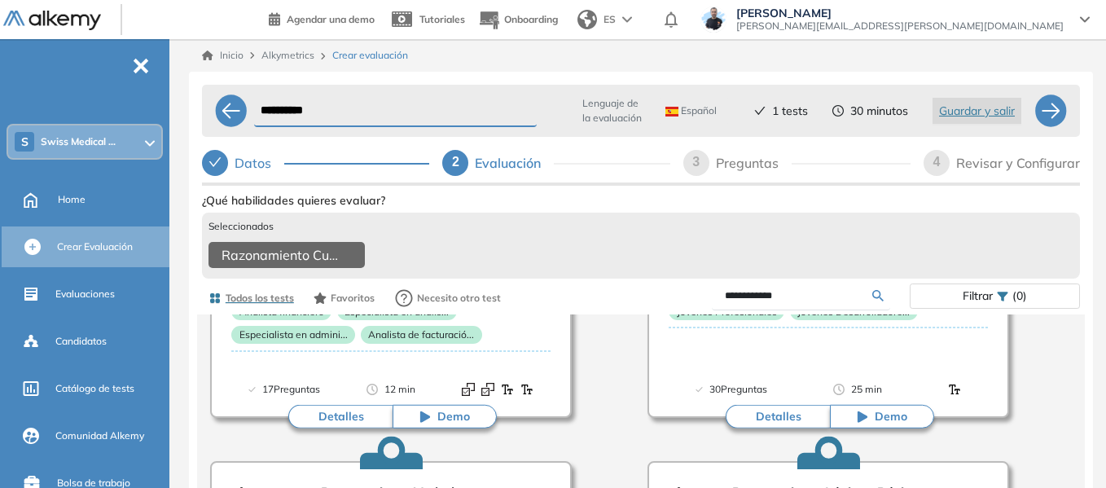
scroll to position [733, 0]
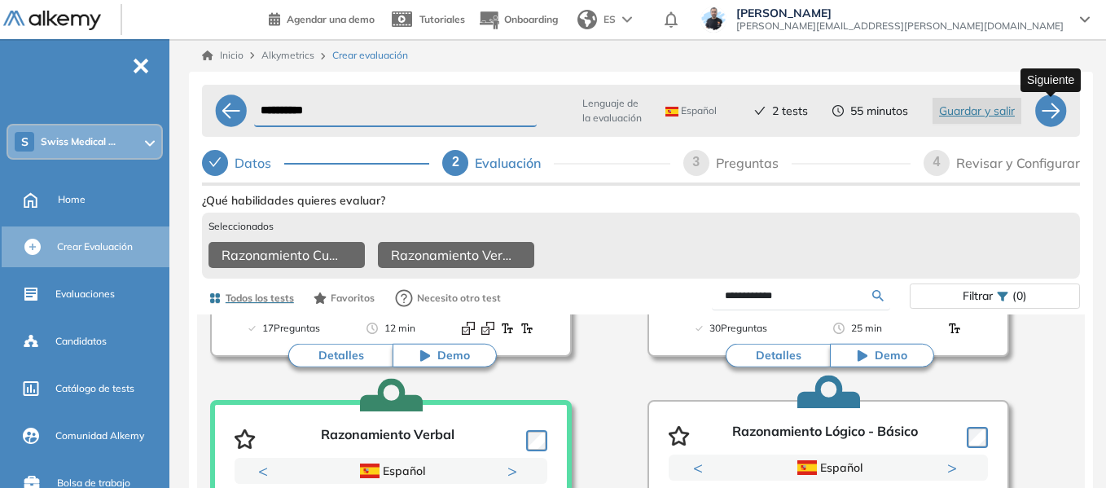
click at [1048, 127] on div at bounding box center [1051, 110] width 33 height 33
select select "*****"
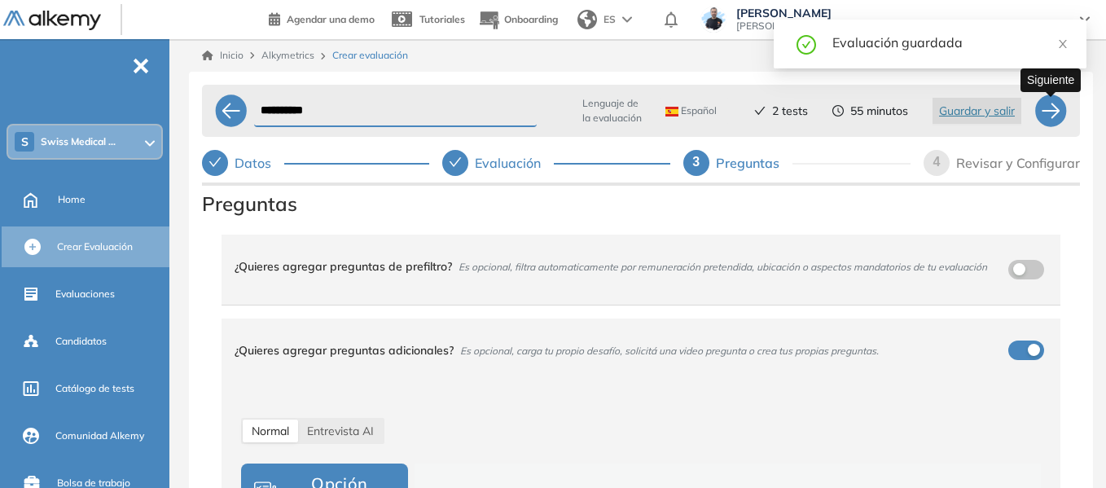
click at [1051, 114] on div at bounding box center [1051, 110] width 33 height 33
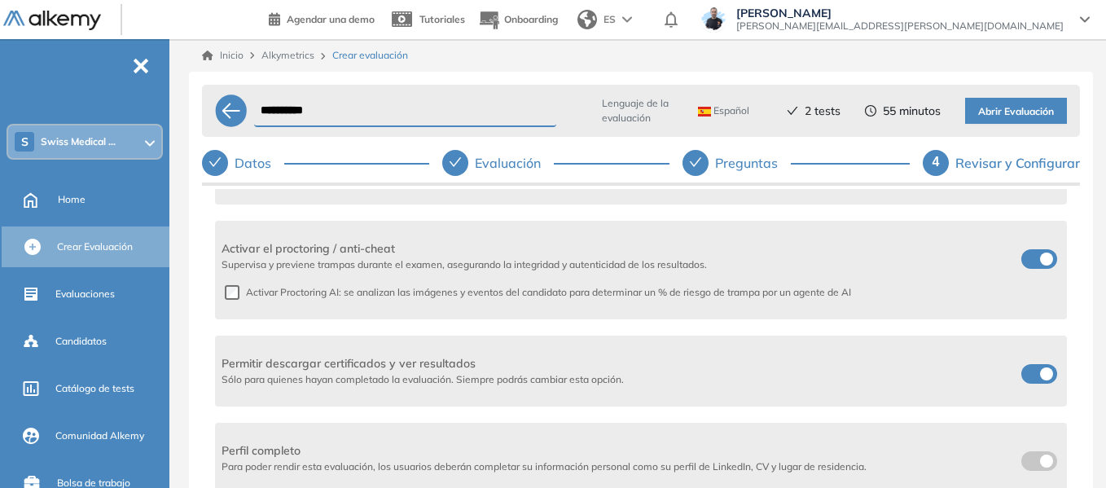
scroll to position [570, 0]
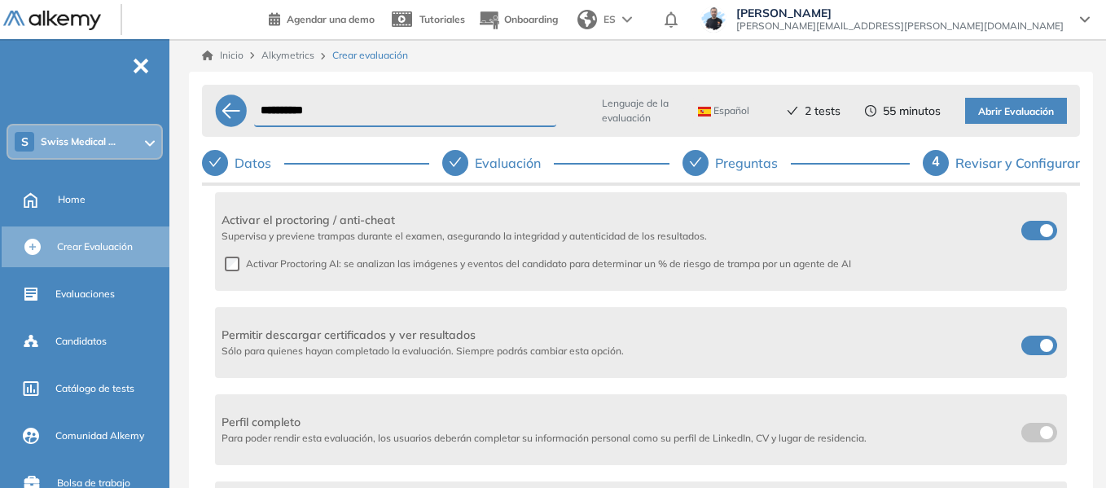
click at [1035, 349] on span at bounding box center [1027, 342] width 13 height 13
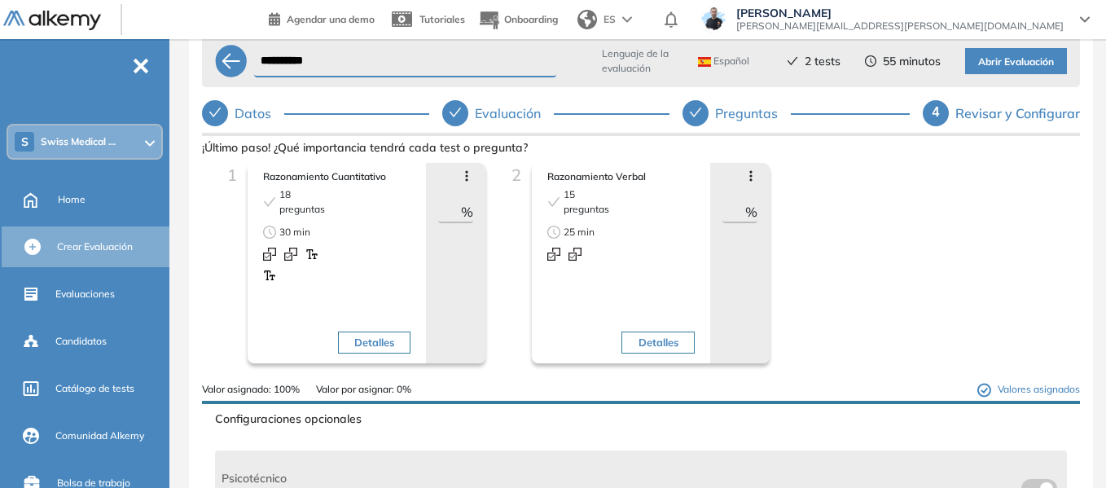
scroll to position [0, 0]
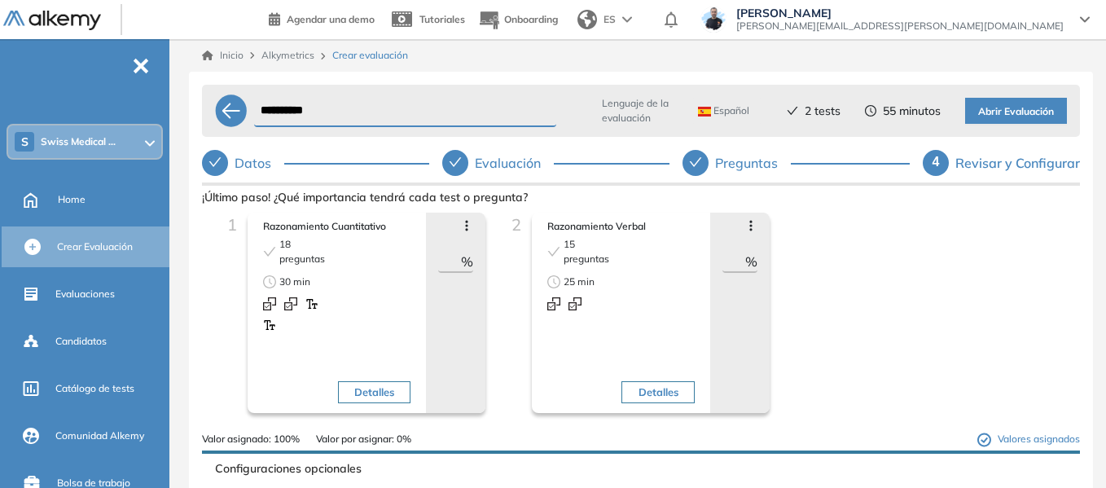
click at [1016, 106] on span "Abrir Evaluación" at bounding box center [1016, 111] width 76 height 15
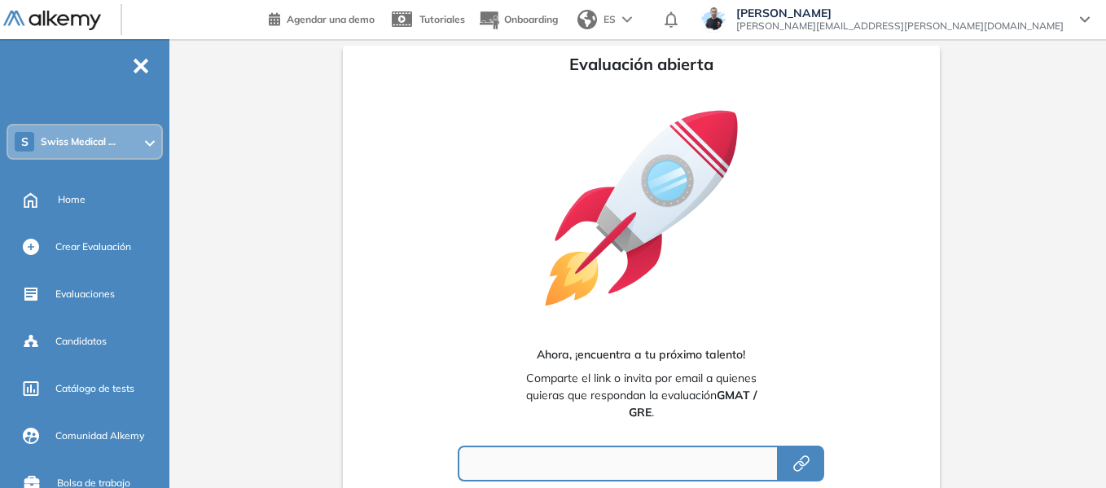
type input "**********"
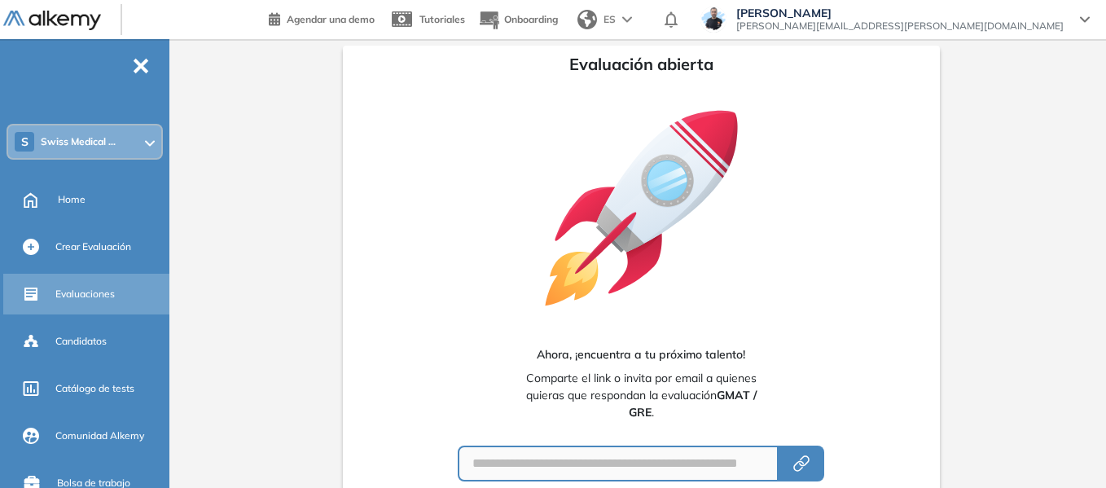
click at [95, 288] on span "Evaluaciones" at bounding box center [84, 294] width 59 height 15
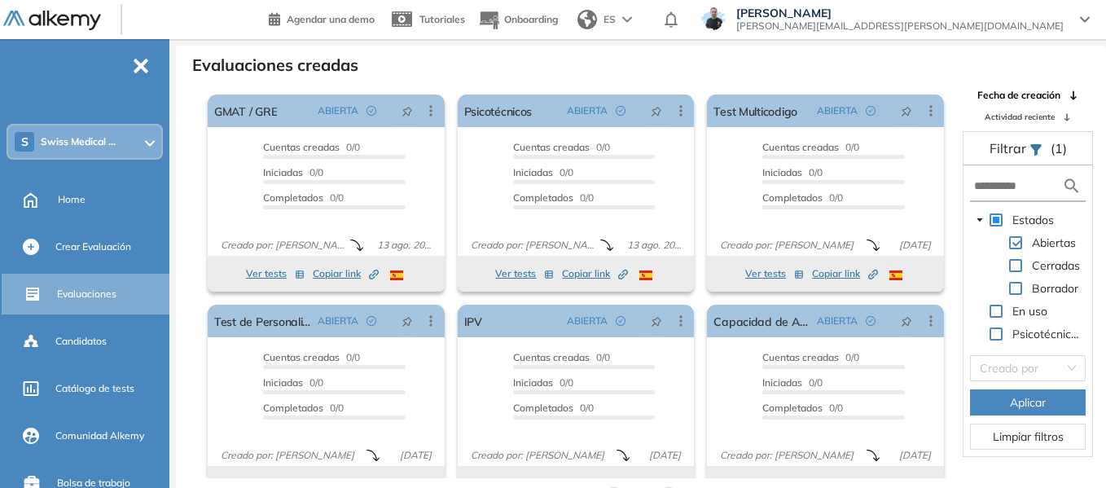
scroll to position [39, 0]
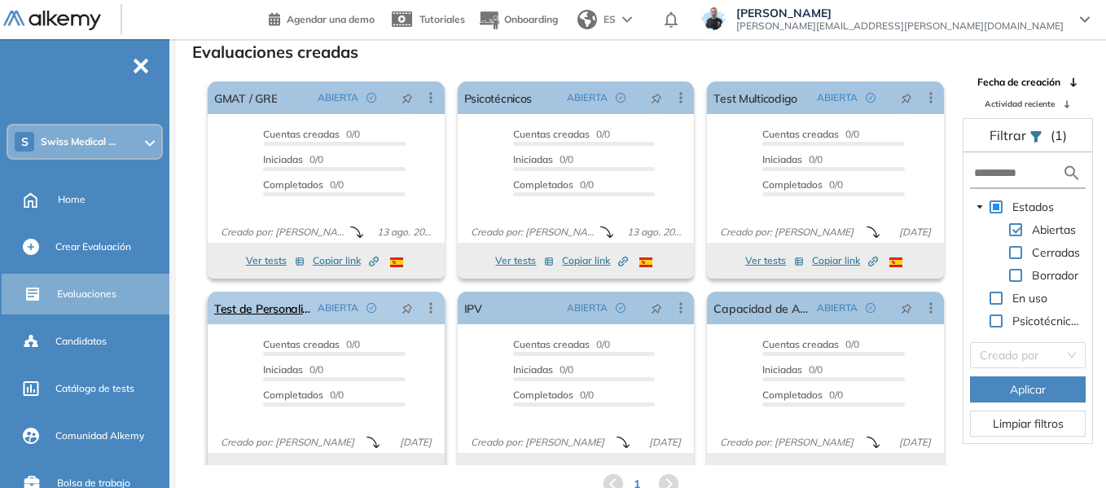
click at [424, 314] on icon at bounding box center [431, 308] width 16 height 16
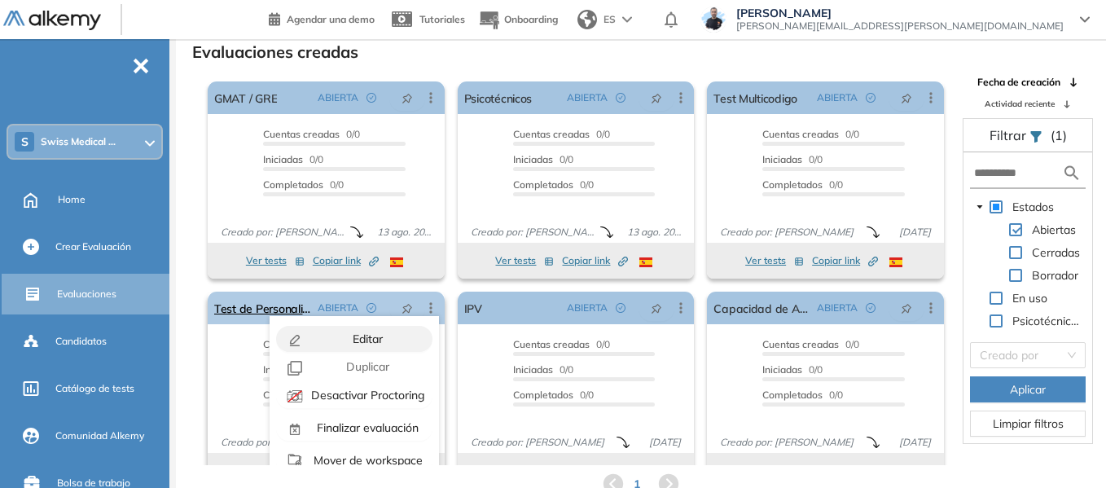
click at [371, 342] on span "Editar" at bounding box center [365, 339] width 33 height 15
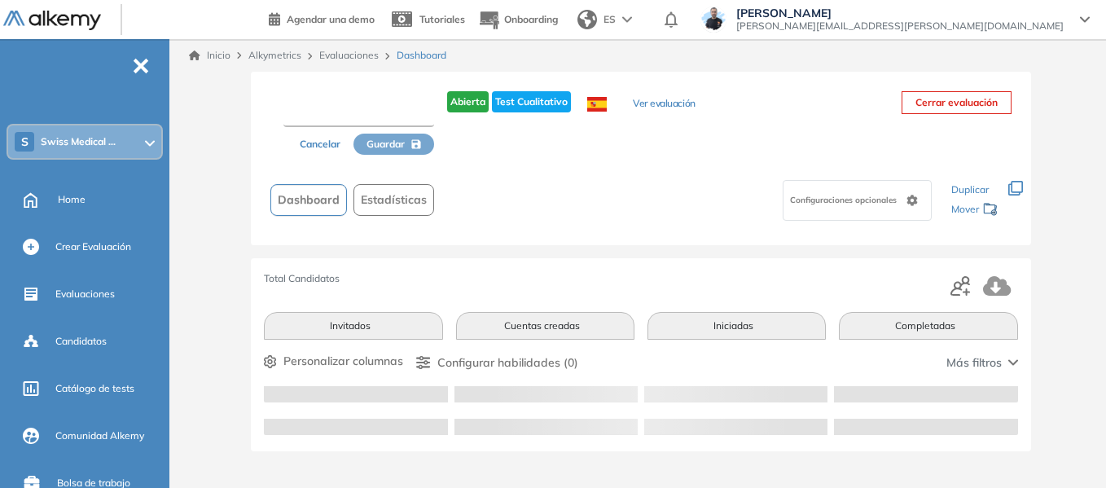
click at [344, 112] on input "text" at bounding box center [358, 112] width 151 height 29
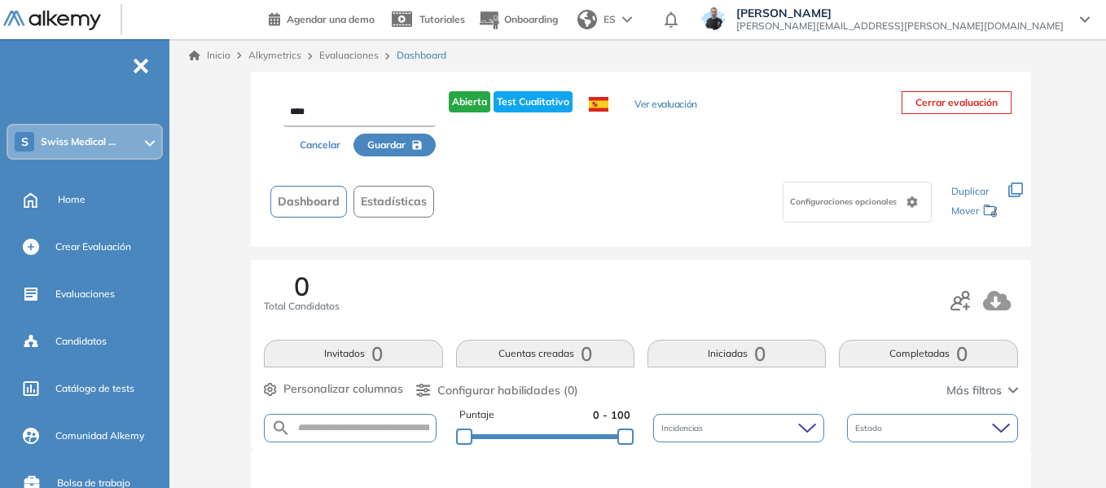
click at [365, 116] on input "****" at bounding box center [359, 112] width 152 height 29
type input "*"
type input "**********"
click at [383, 146] on span "Guardar" at bounding box center [386, 145] width 38 height 15
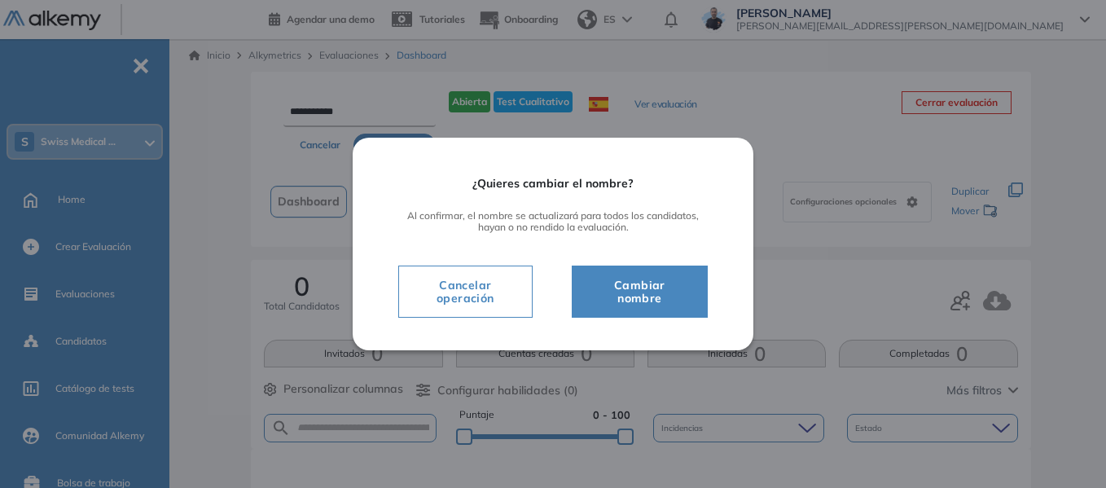
click at [651, 286] on span "Cambiar nombre" at bounding box center [639, 291] width 95 height 33
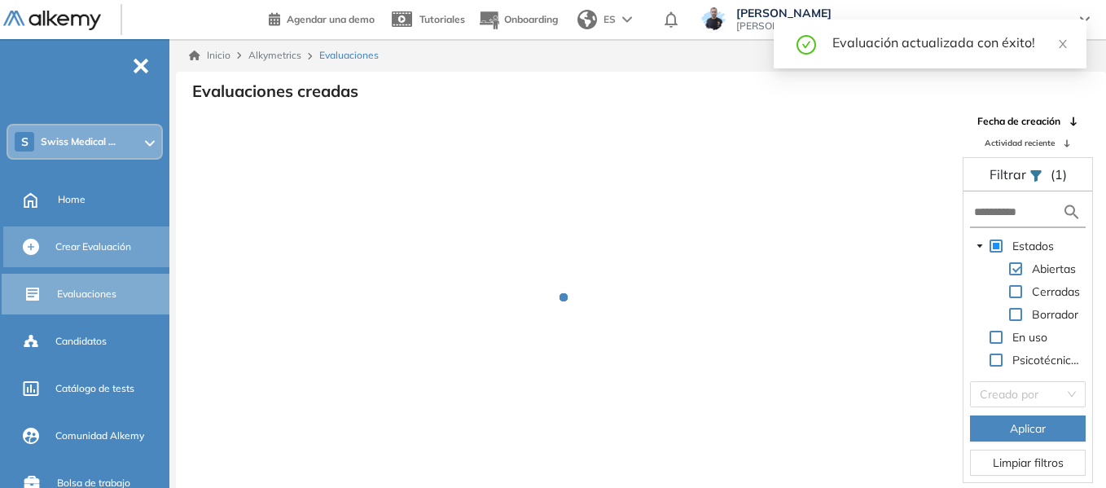
click at [85, 243] on span "Crear Evaluación" at bounding box center [93, 246] width 76 height 15
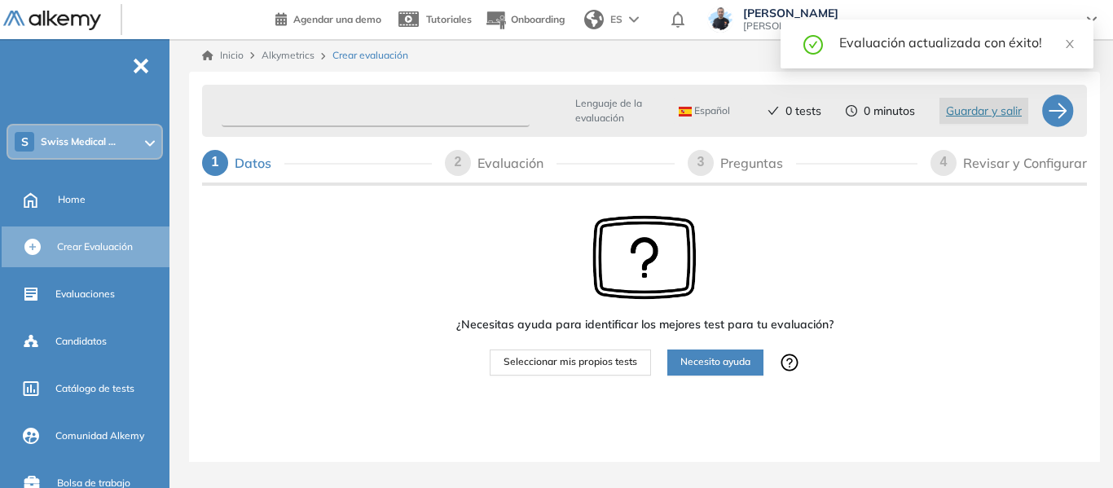
click at [376, 108] on input "text" at bounding box center [376, 111] width 308 height 32
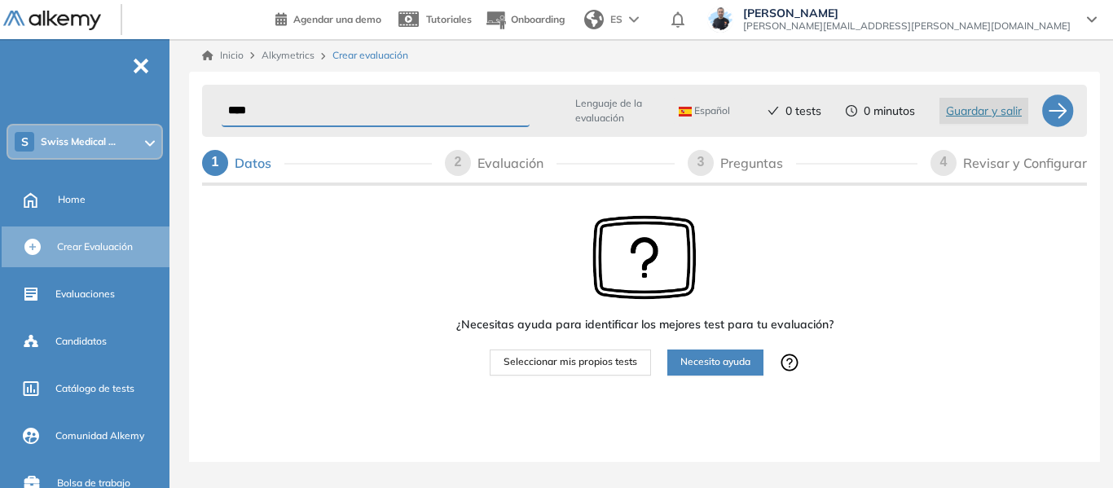
type input "****"
click at [564, 364] on span "Seleccionar mis propios tests" at bounding box center [570, 361] width 134 height 15
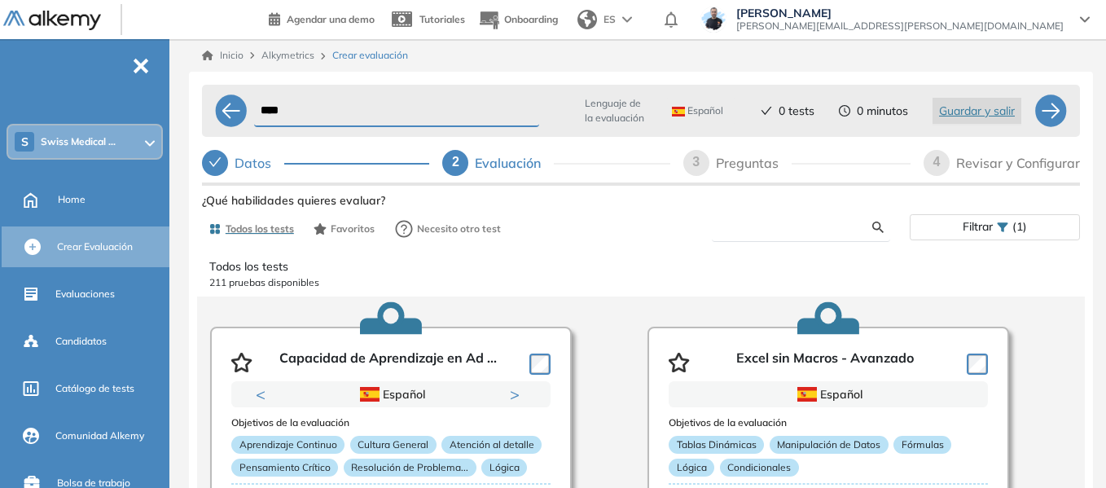
click at [780, 222] on input "text" at bounding box center [798, 227] width 147 height 15
type input "****"
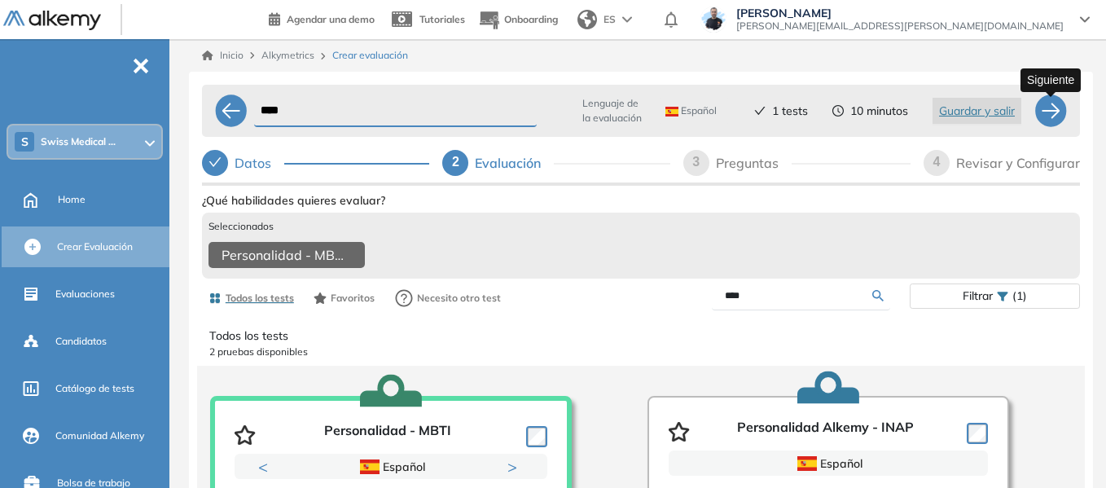
click at [1063, 116] on div at bounding box center [1051, 110] width 33 height 33
select select "*****"
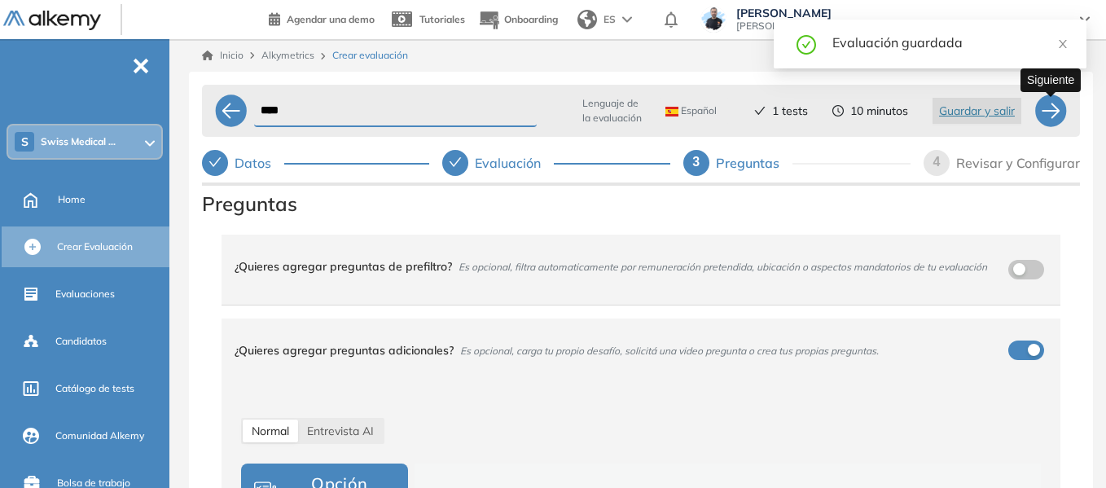
click at [1053, 116] on div at bounding box center [1051, 110] width 33 height 33
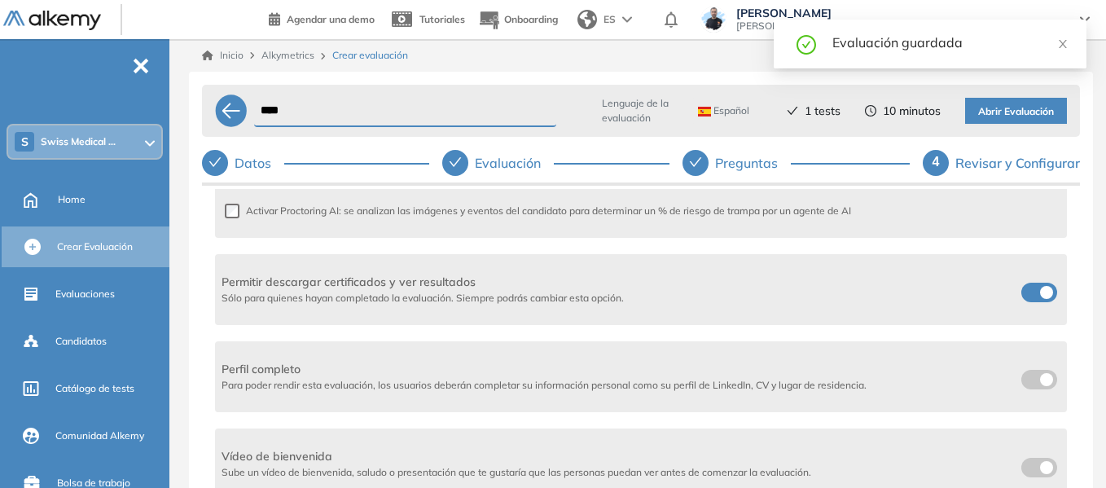
scroll to position [586, 0]
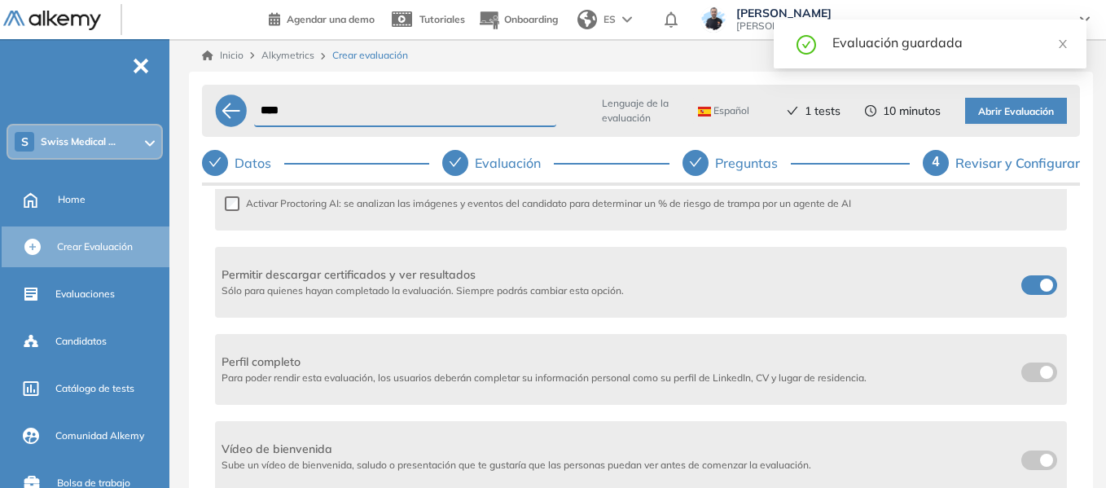
click at [1033, 282] on label at bounding box center [1039, 285] width 36 height 20
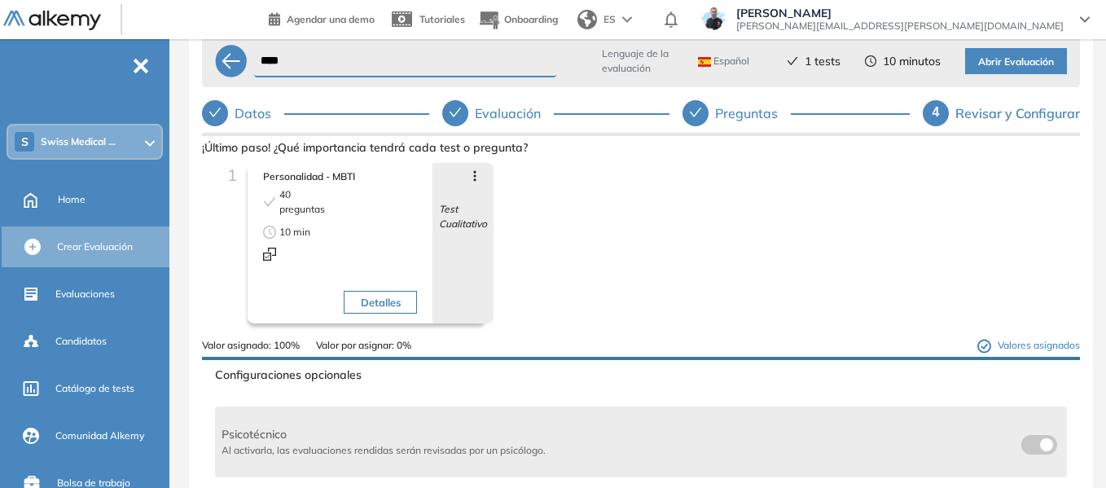
scroll to position [0, 0]
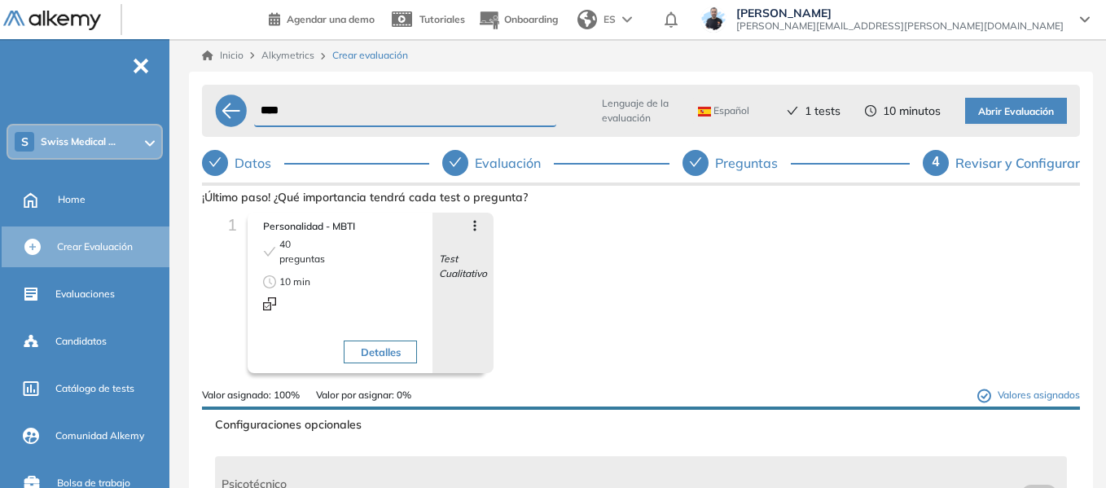
click at [1014, 112] on span "Abrir Evaluación" at bounding box center [1016, 111] width 76 height 15
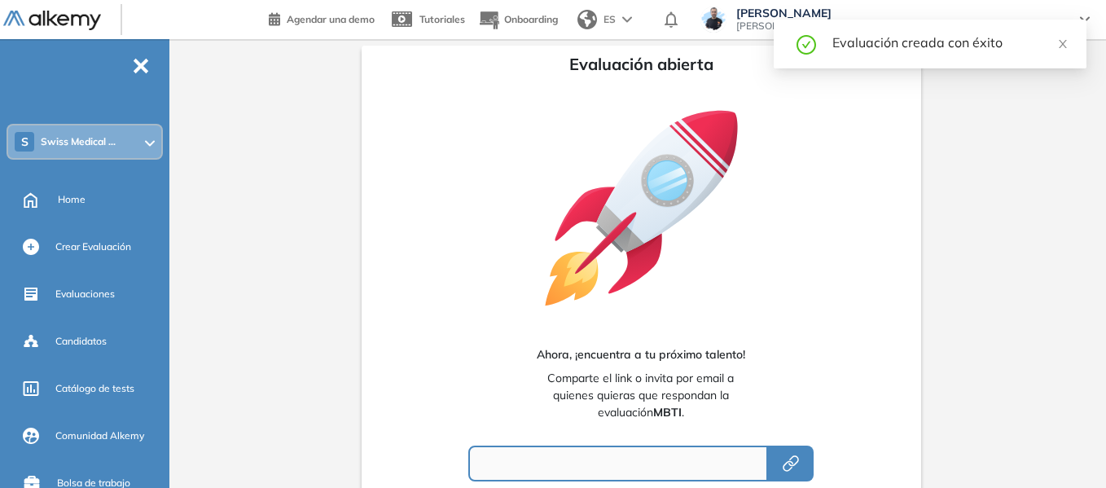
type input "**********"
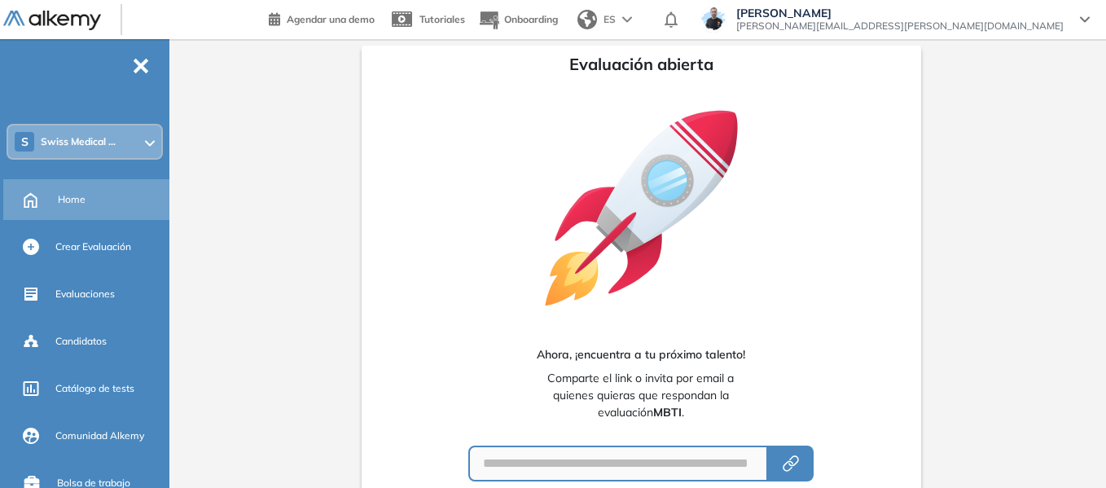
click at [69, 195] on span "Home" at bounding box center [72, 199] width 28 height 15
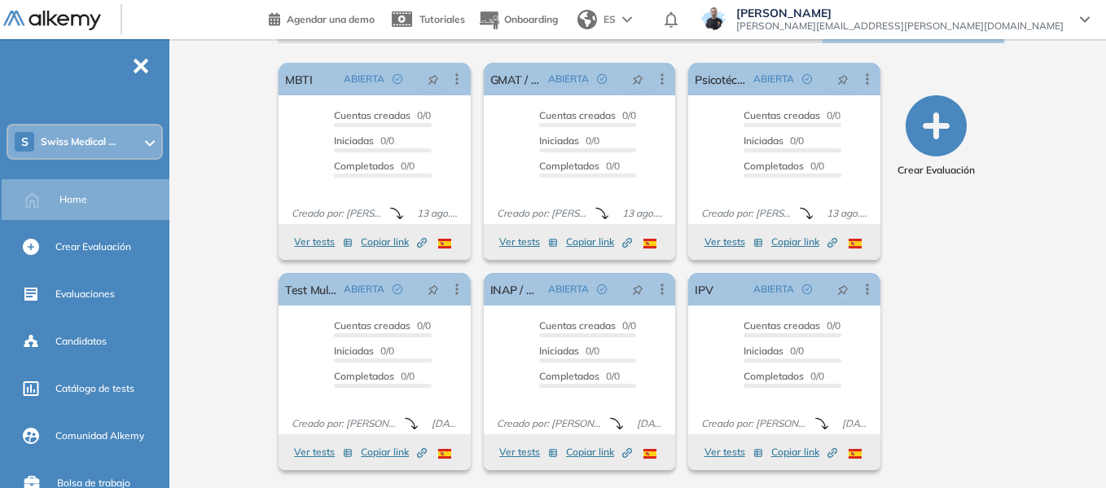
scroll to position [253, 0]
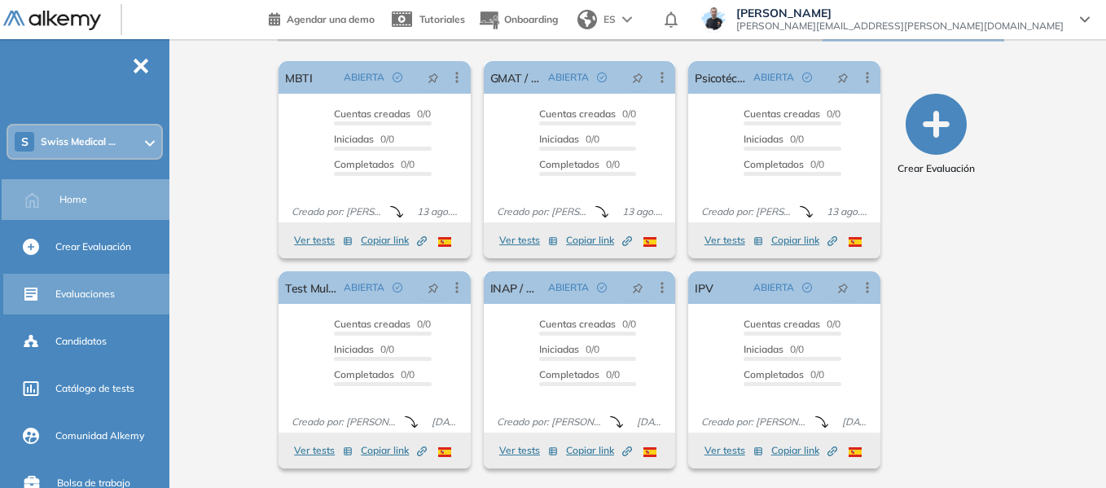
click at [83, 297] on span "Evaluaciones" at bounding box center [84, 294] width 59 height 15
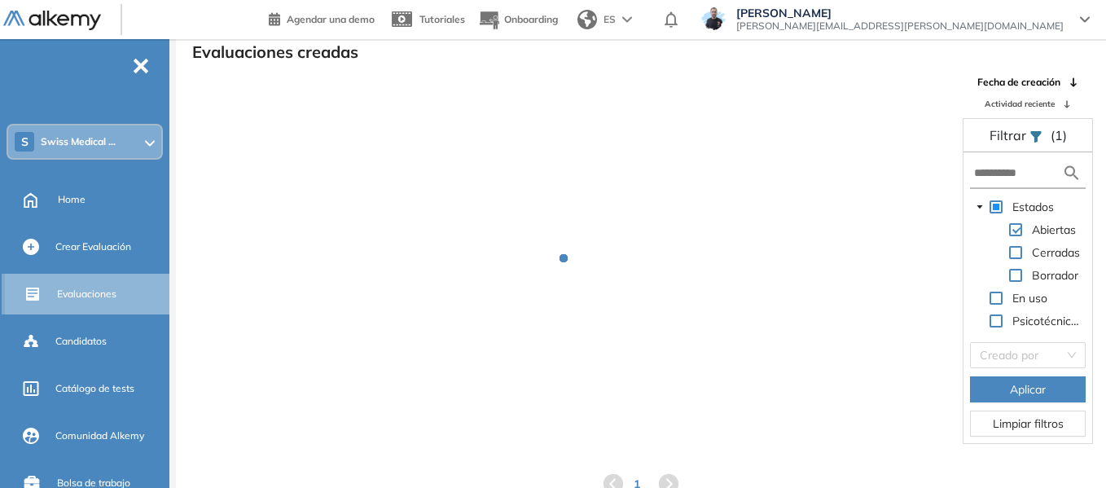
scroll to position [39, 0]
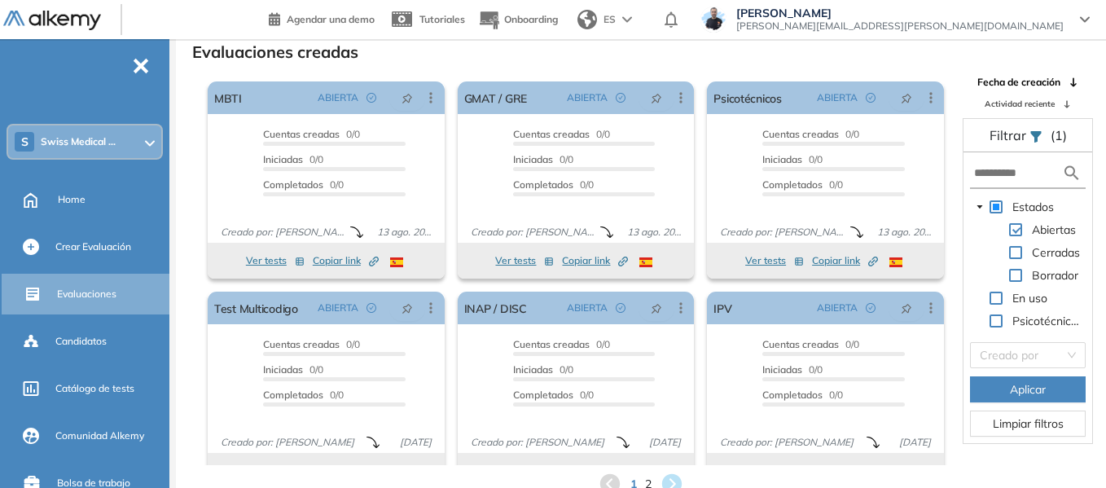
click at [651, 483] on span "2" at bounding box center [648, 484] width 7 height 17
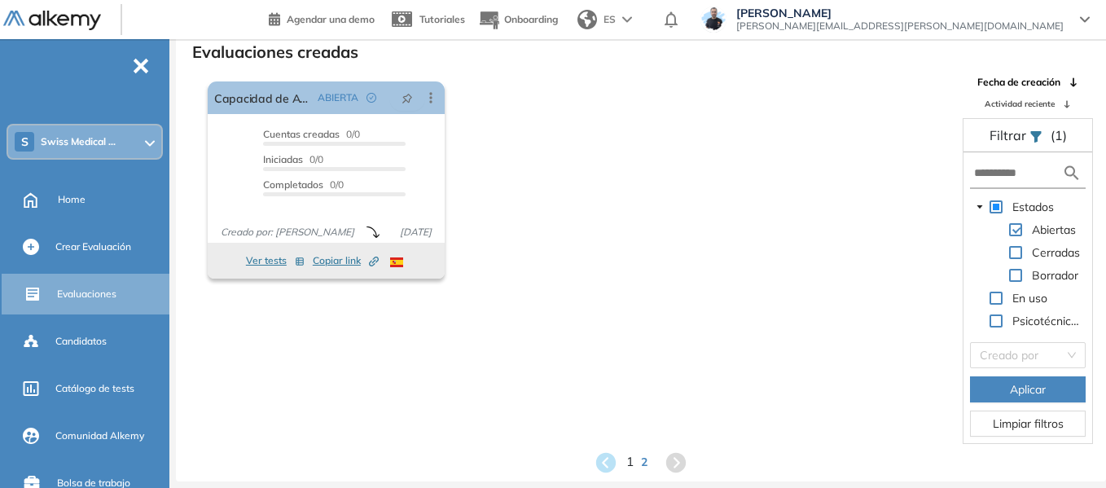
click at [630, 461] on span "1" at bounding box center [629, 462] width 7 height 19
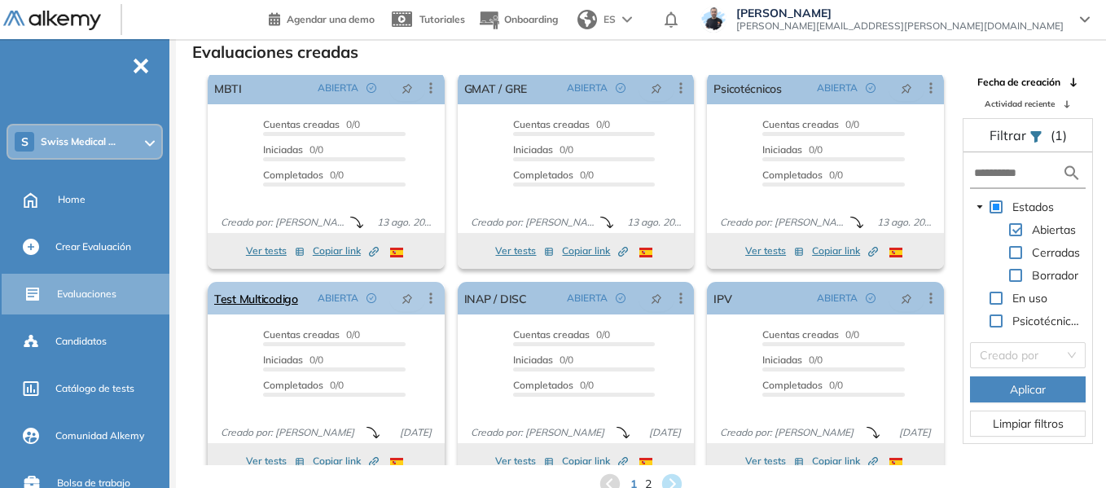
scroll to position [0, 0]
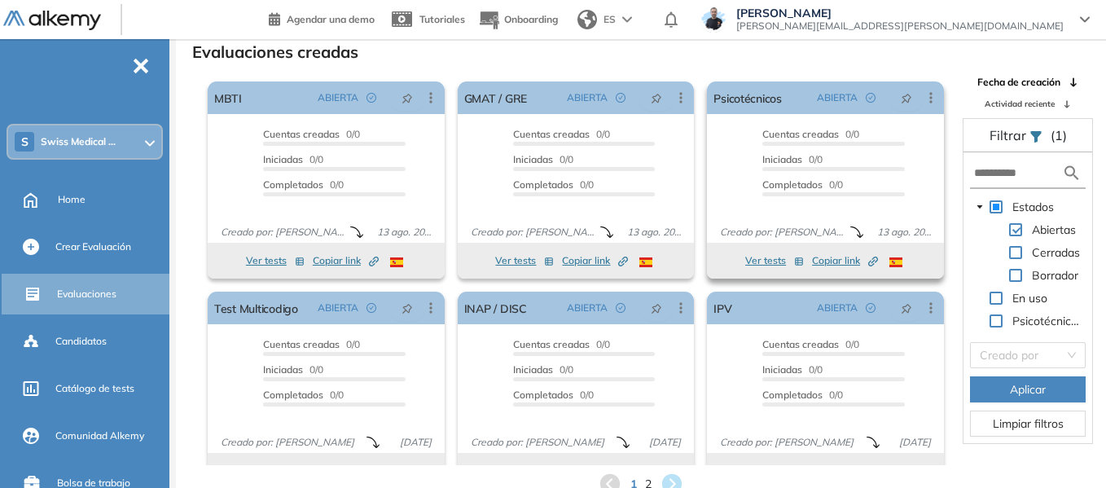
click at [829, 255] on span "Copiar link Created by potrace 1.16, written by Peter Selinger 2001-2019" at bounding box center [845, 260] width 66 height 15
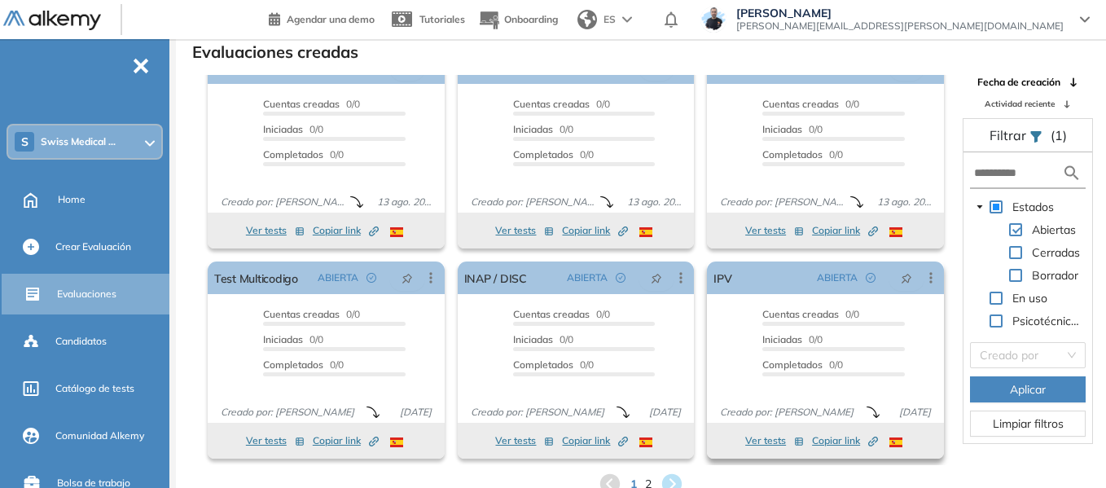
click at [813, 439] on span "Copiar link Created by potrace 1.16, written by Peter Selinger 2001-2019" at bounding box center [845, 440] width 66 height 15
click at [589, 439] on span "Copiar link Created by potrace 1.16, written by Peter Selinger 2001-2019" at bounding box center [595, 440] width 66 height 15
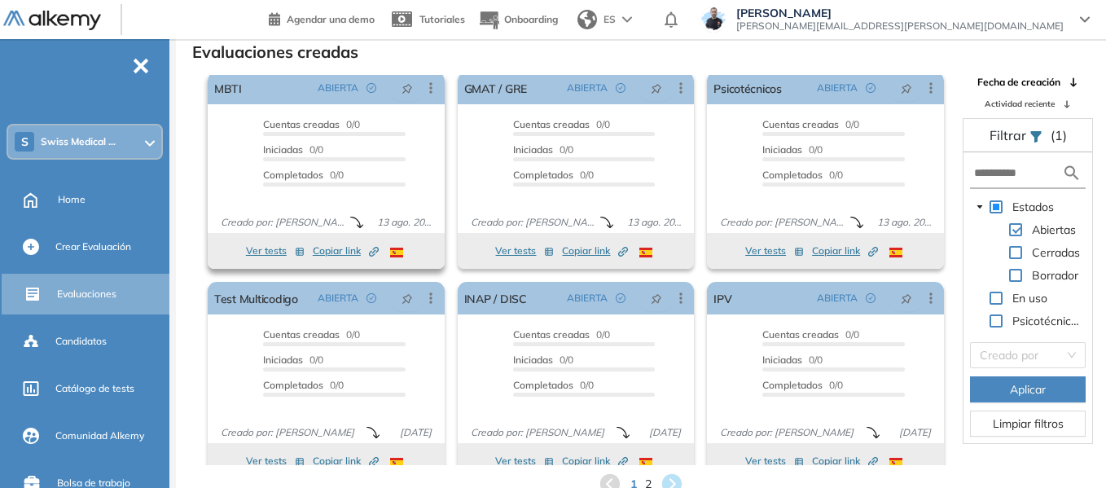
scroll to position [0, 0]
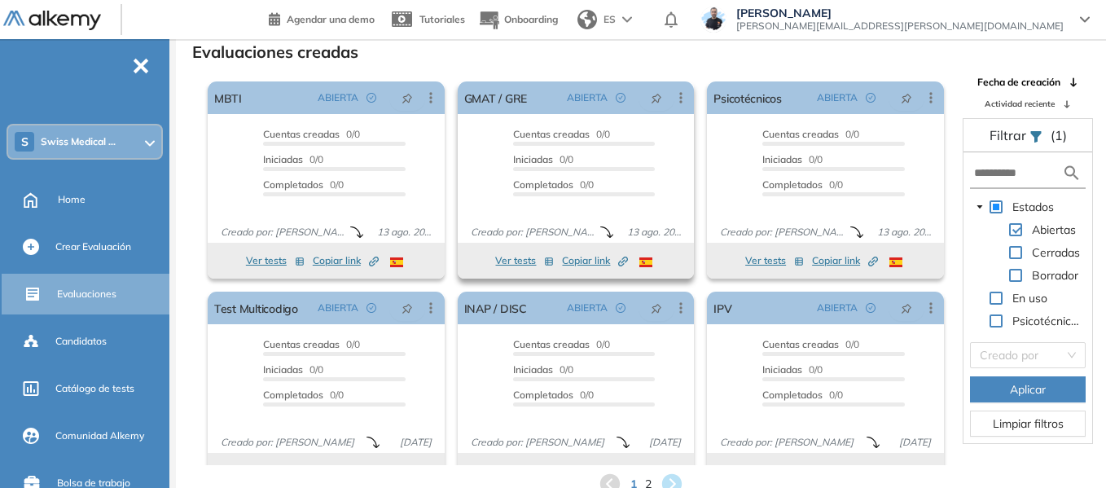
click at [583, 259] on span "Copiar link Created by potrace 1.16, written by Peter Selinger 2001-2019" at bounding box center [595, 260] width 66 height 15
click at [325, 261] on span "Copiar link Created by potrace 1.16, written by Peter Selinger 2001-2019" at bounding box center [346, 260] width 66 height 15
drag, startPoint x: 85, startPoint y: 201, endPoint x: 226, endPoint y: 2, distance: 244.8
click at [85, 201] on span "Home" at bounding box center [72, 199] width 28 height 15
